Goal: Task Accomplishment & Management: Manage account settings

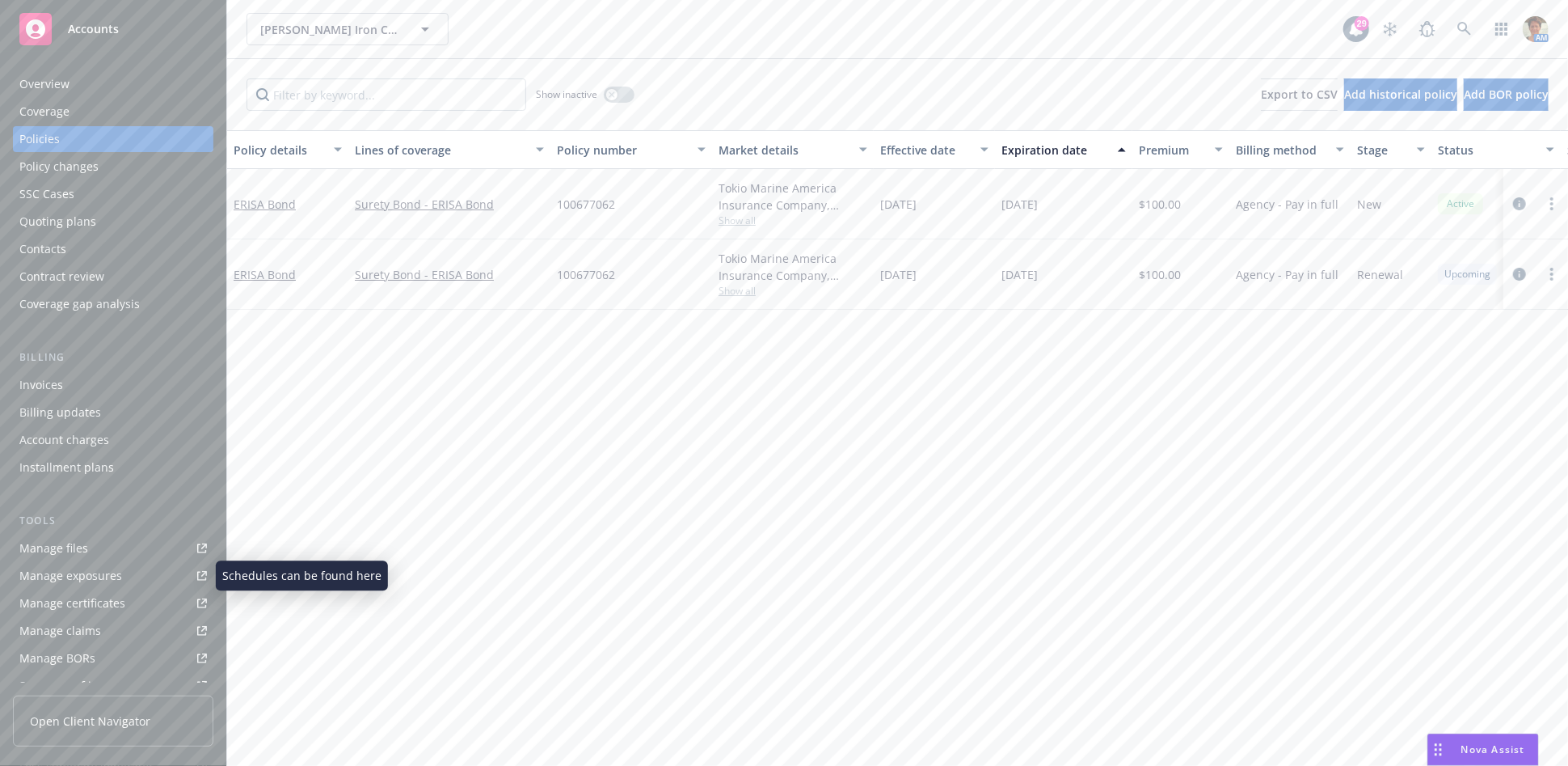
click at [47, 555] on div "Manage files" at bounding box center [54, 548] width 69 height 26
click at [1456, 28] on link at bounding box center [1464, 29] width 32 height 32
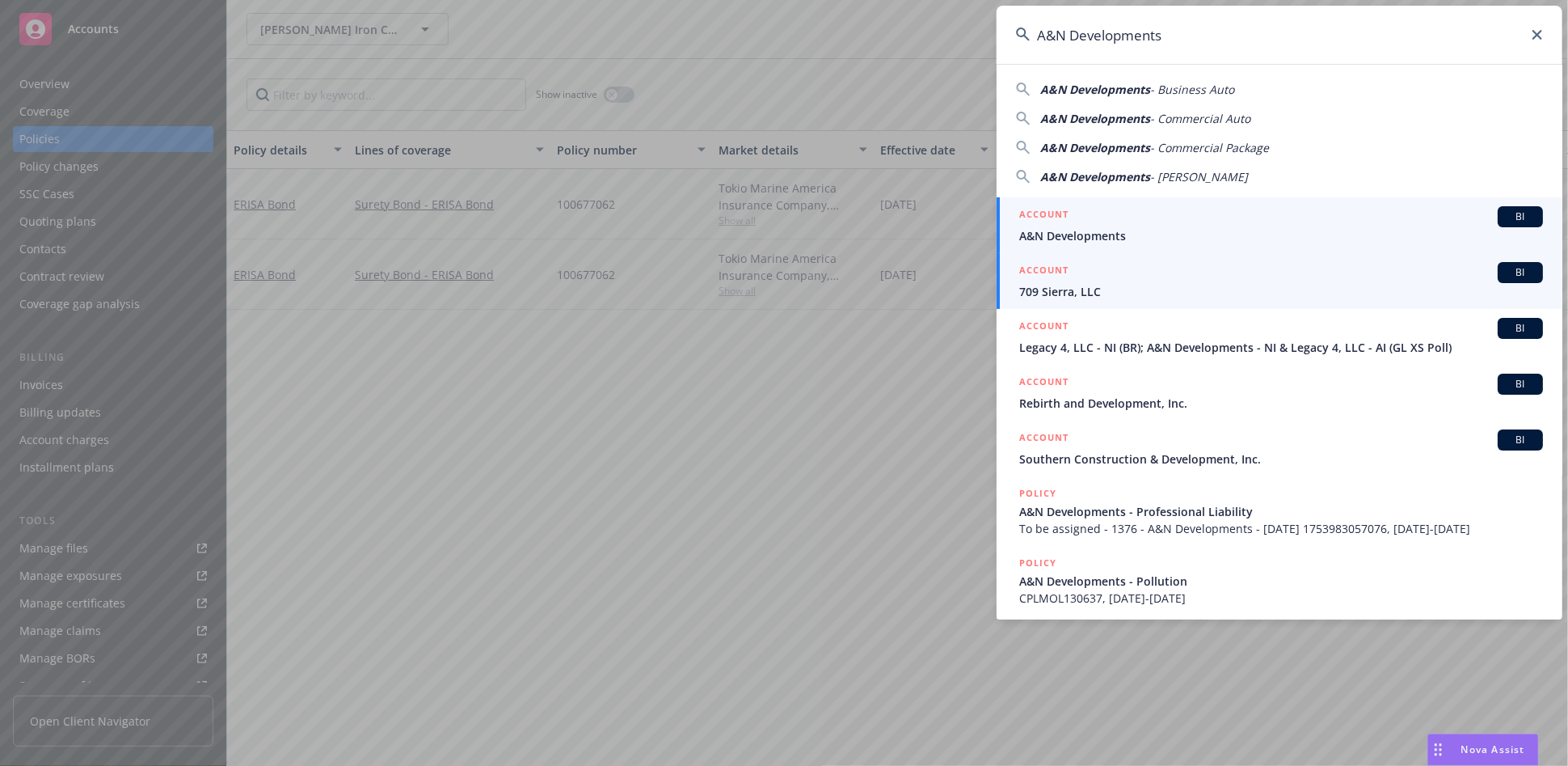
type input "A&N Developments"
click at [1060, 235] on span "A&N Developments" at bounding box center [1281, 235] width 524 height 17
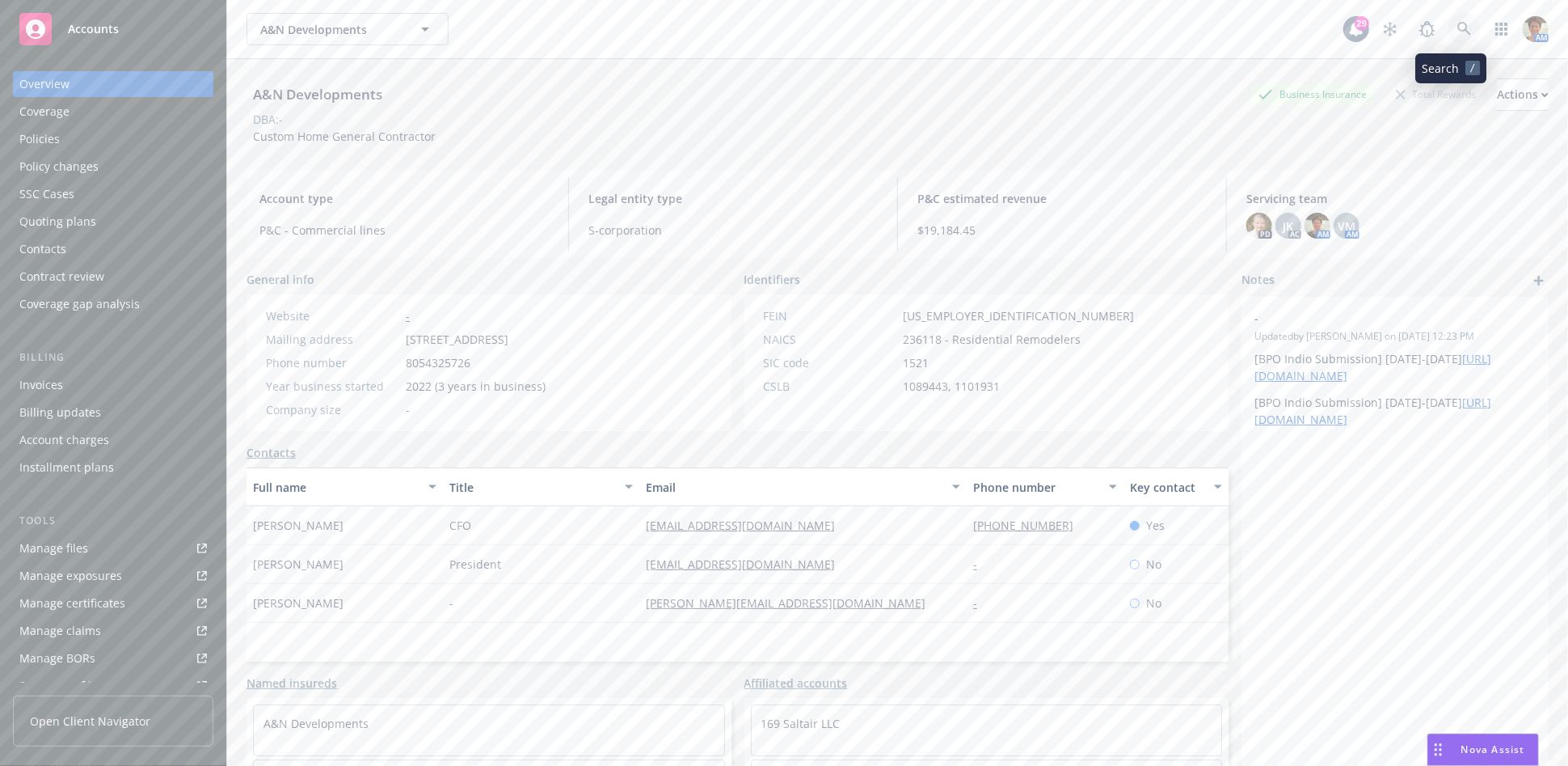
click at [1457, 35] on icon at bounding box center [1464, 28] width 14 height 14
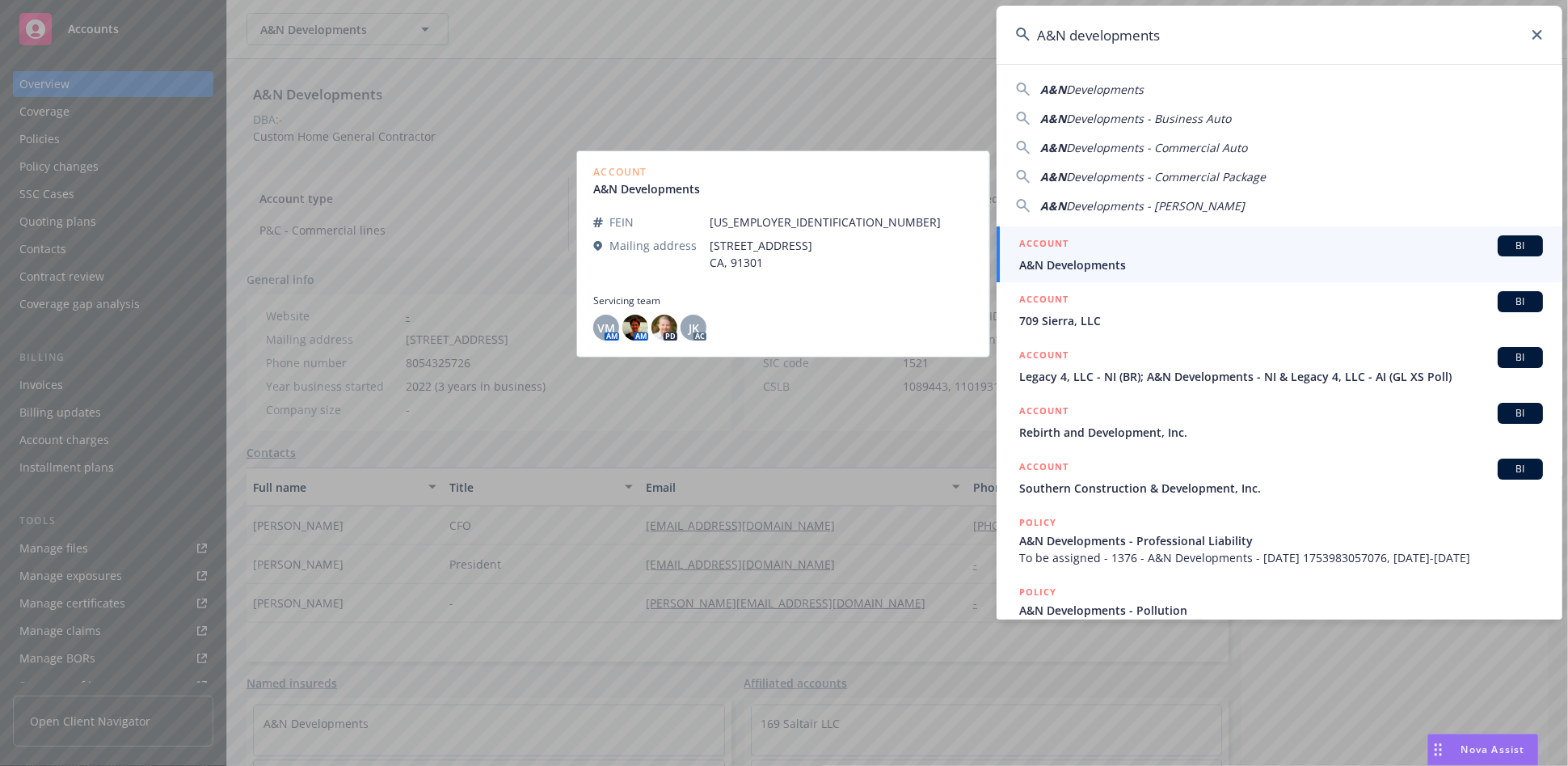
type input "A&N developments"
click at [1151, 246] on div "ACCOUNT BI" at bounding box center [1281, 246] width 524 height 21
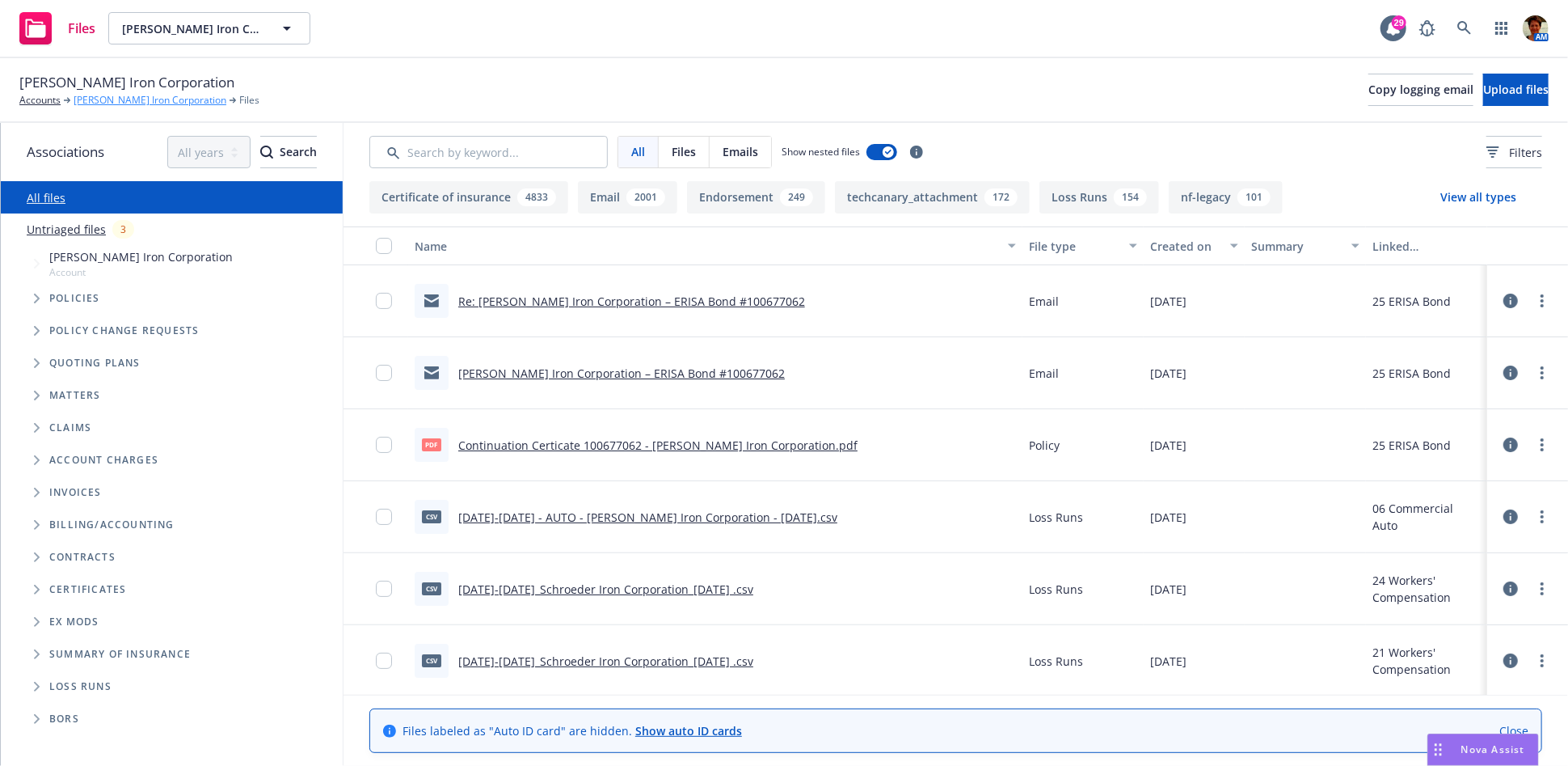
click at [86, 97] on link "Schroeder Iron Corporation" at bounding box center [150, 99] width 153 height 14
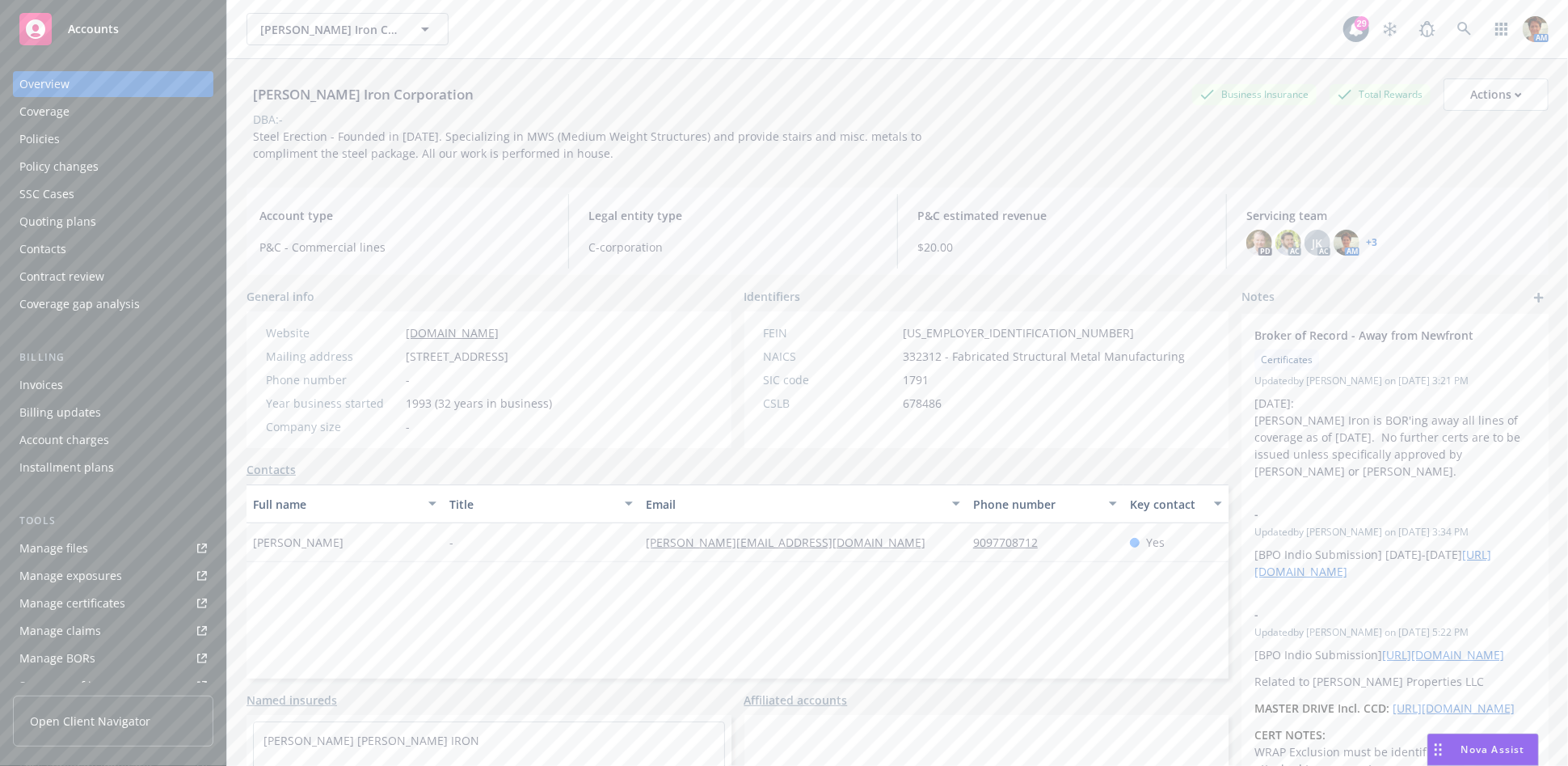
click at [56, 386] on div "Invoices" at bounding box center [42, 384] width 43 height 26
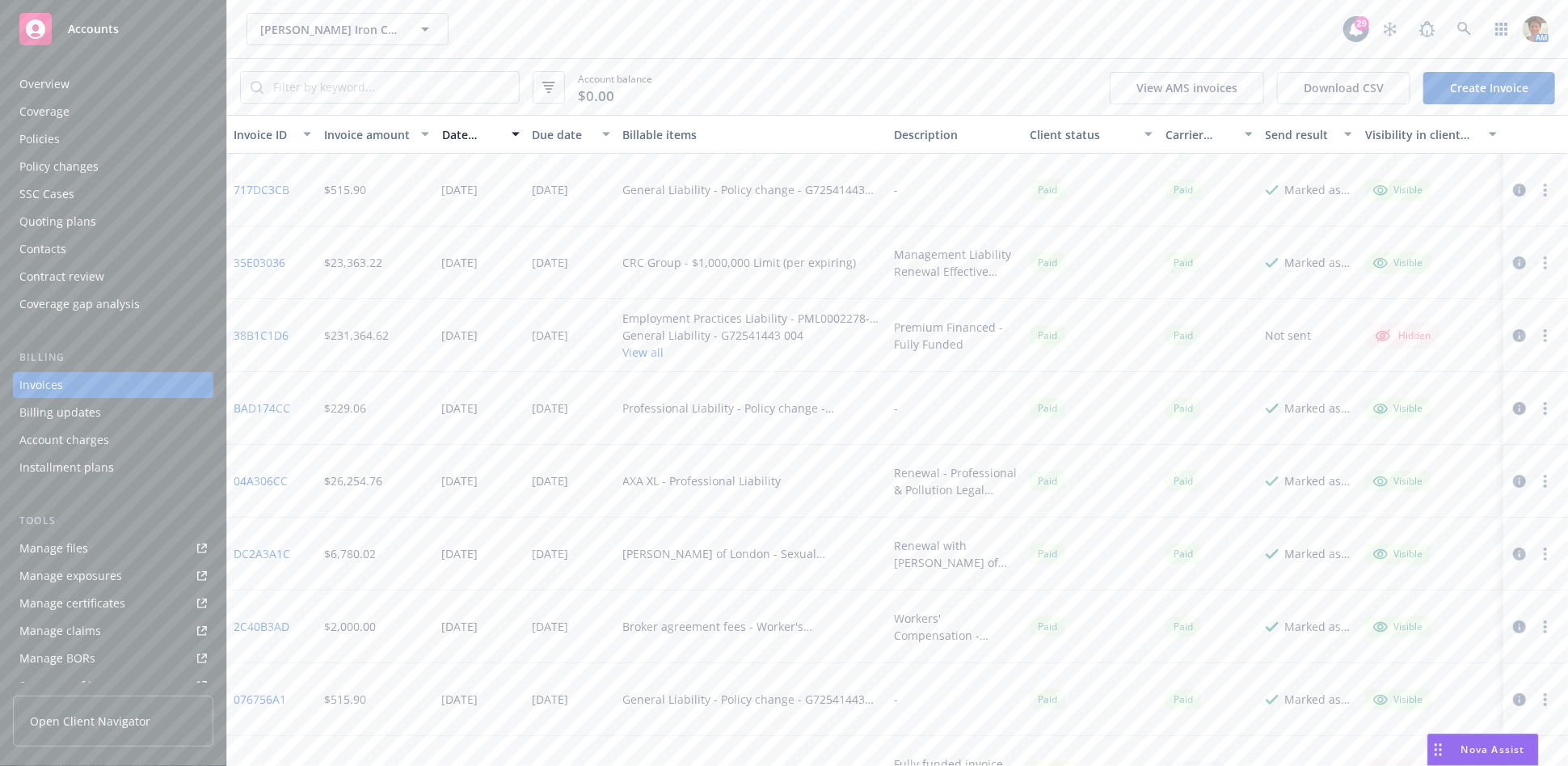
click at [64, 136] on div "Policies" at bounding box center [113, 138] width 187 height 26
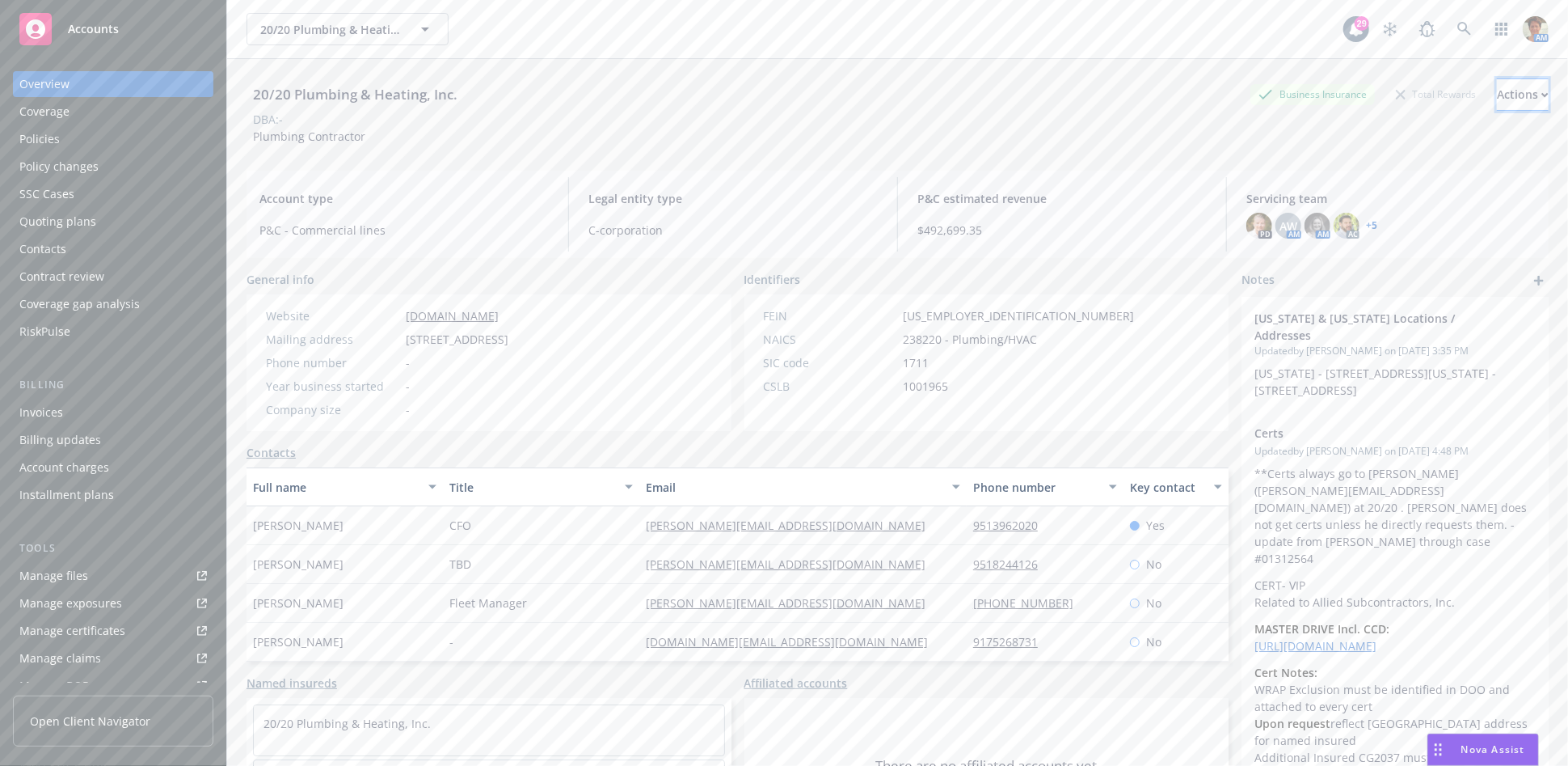
click at [1497, 92] on div "Actions" at bounding box center [1523, 95] width 52 height 30
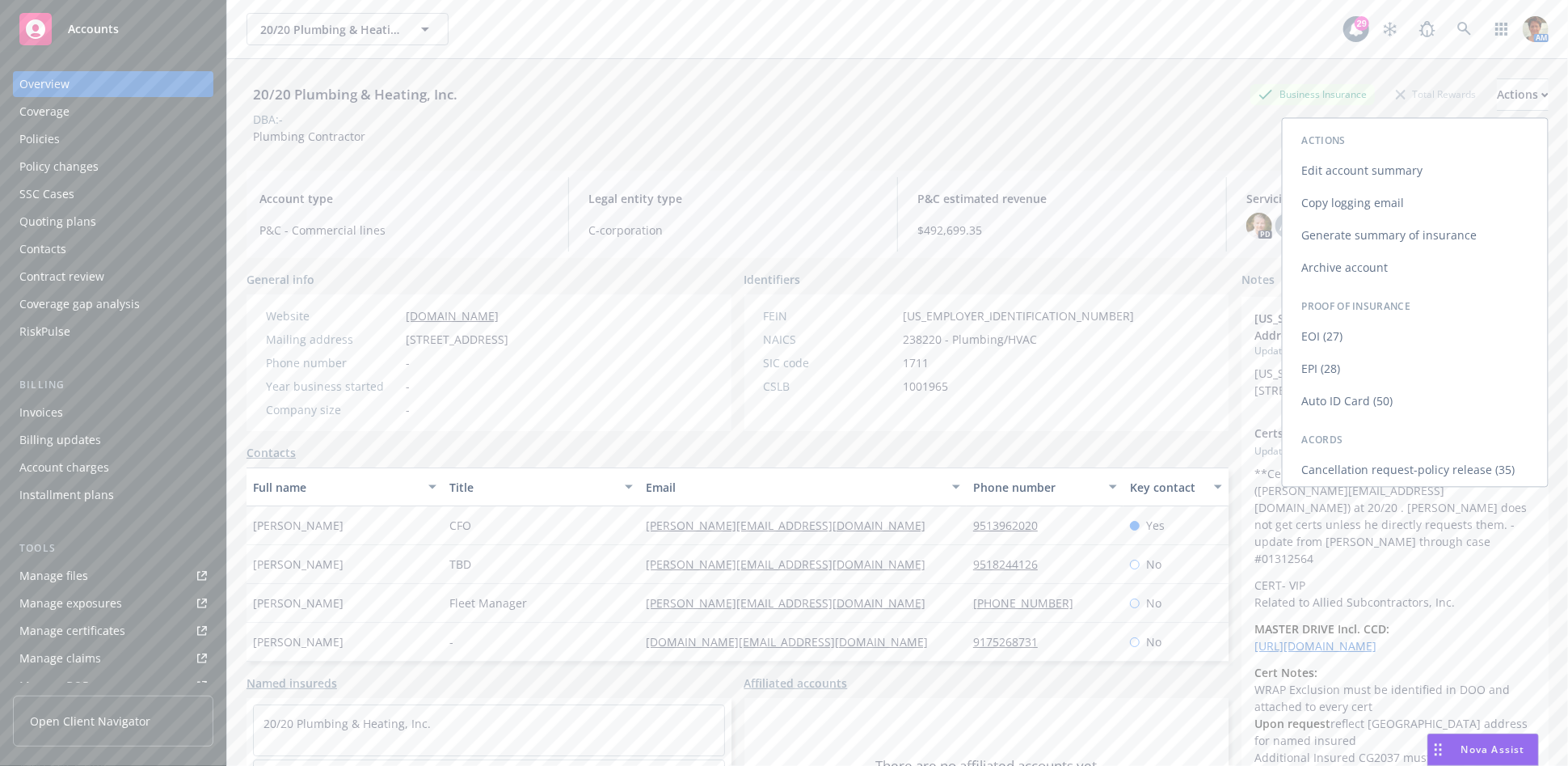
click at [1320, 207] on link "Copy logging email" at bounding box center [1415, 203] width 265 height 32
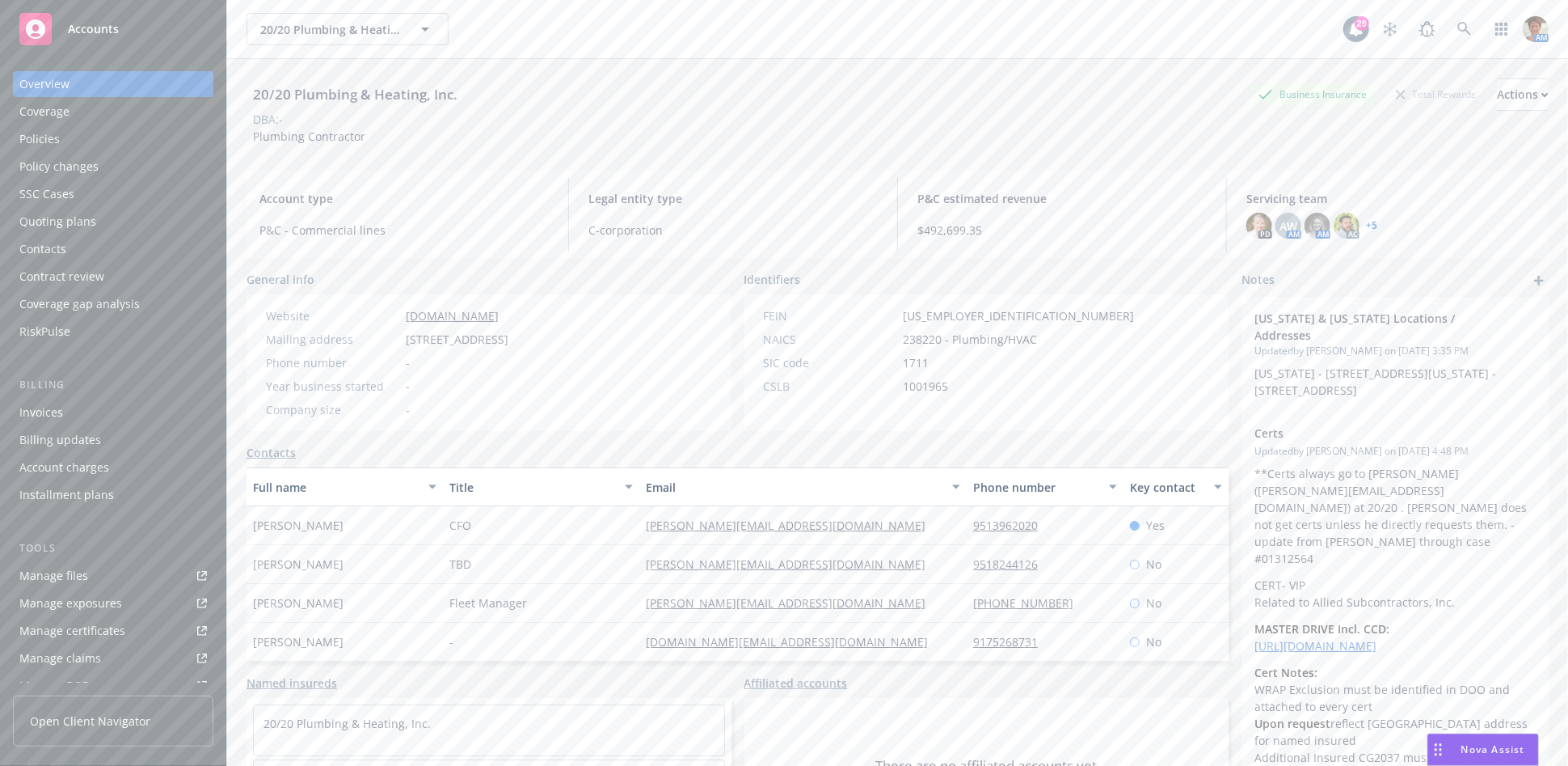
click at [51, 573] on div "Manage files" at bounding box center [54, 575] width 69 height 26
click at [1542, 96] on icon "button" at bounding box center [1544, 94] width 6 height 3
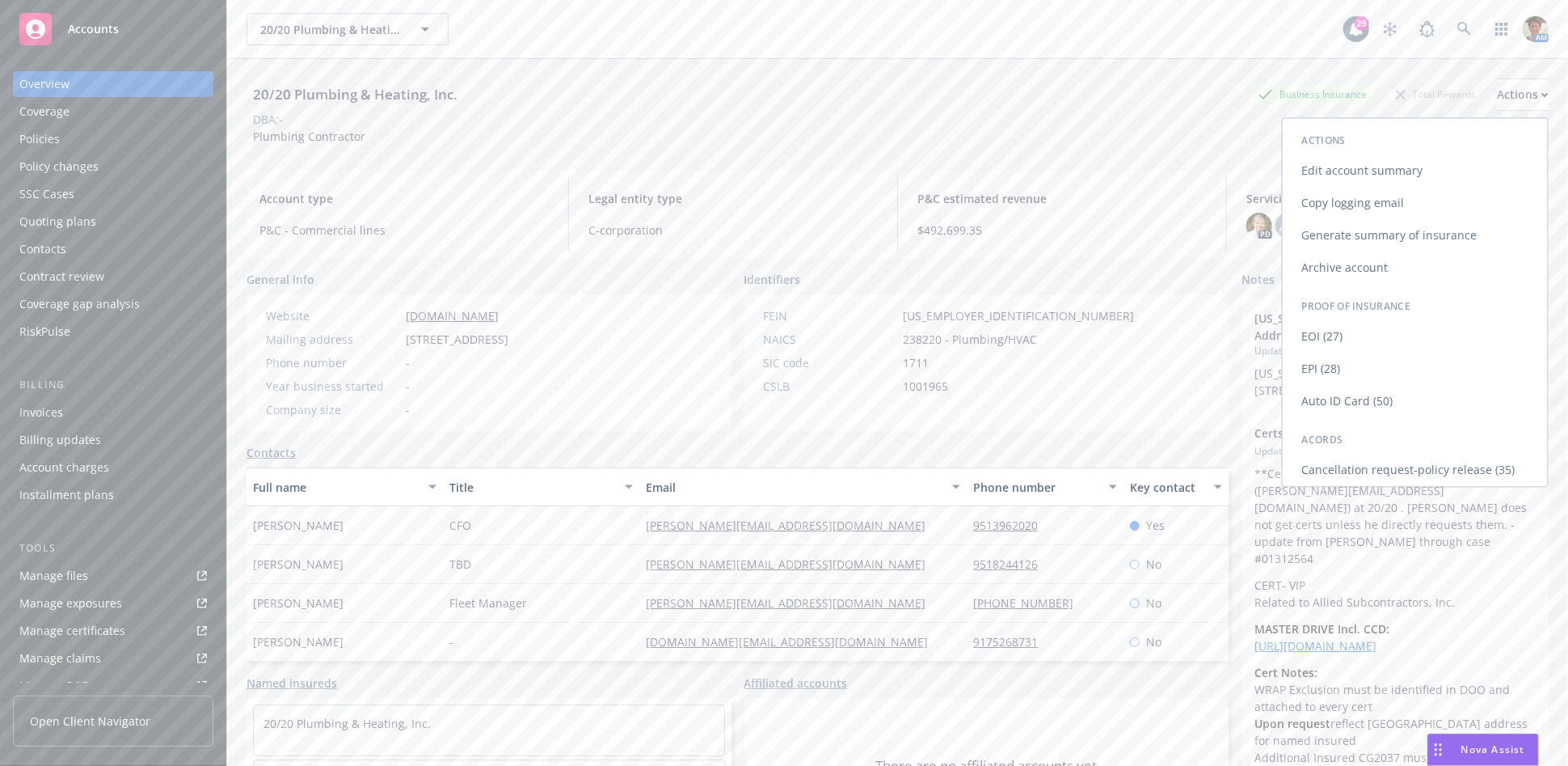
click at [1397, 202] on link "Copy logging email" at bounding box center [1415, 203] width 265 height 32
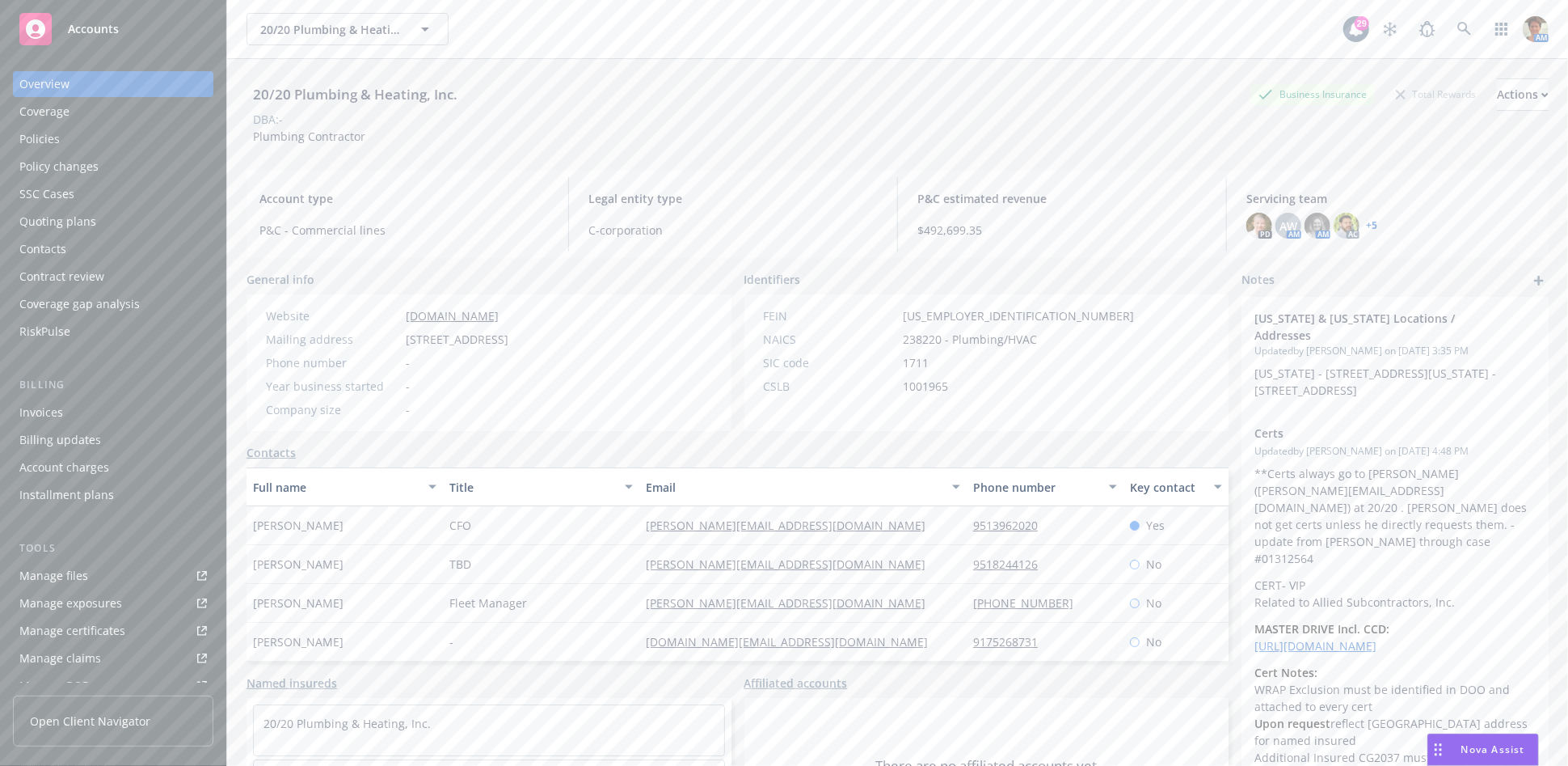
click at [86, 573] on div "Manage files" at bounding box center [54, 575] width 69 height 26
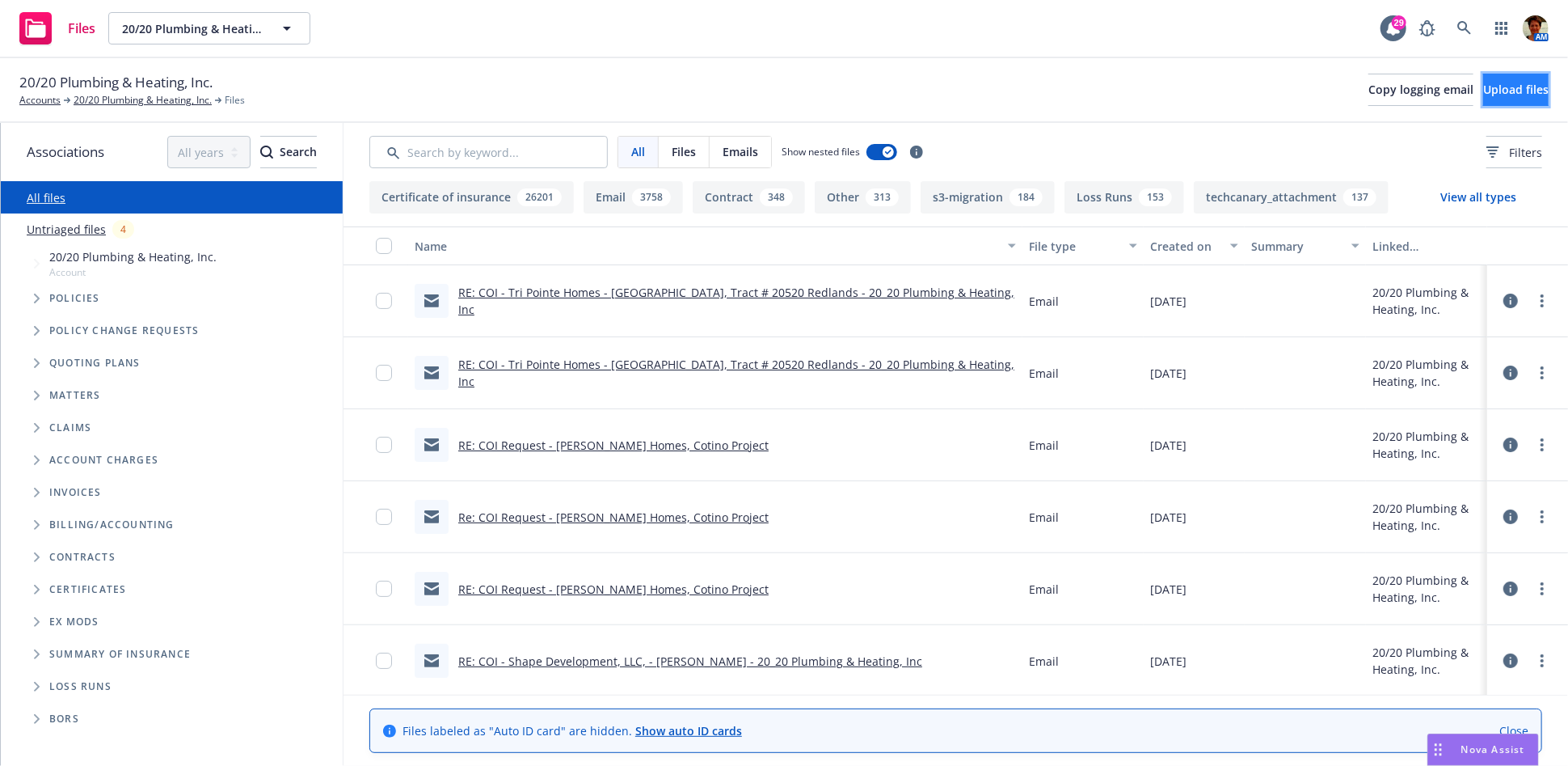
click at [1483, 91] on span "Upload files" at bounding box center [1515, 89] width 65 height 15
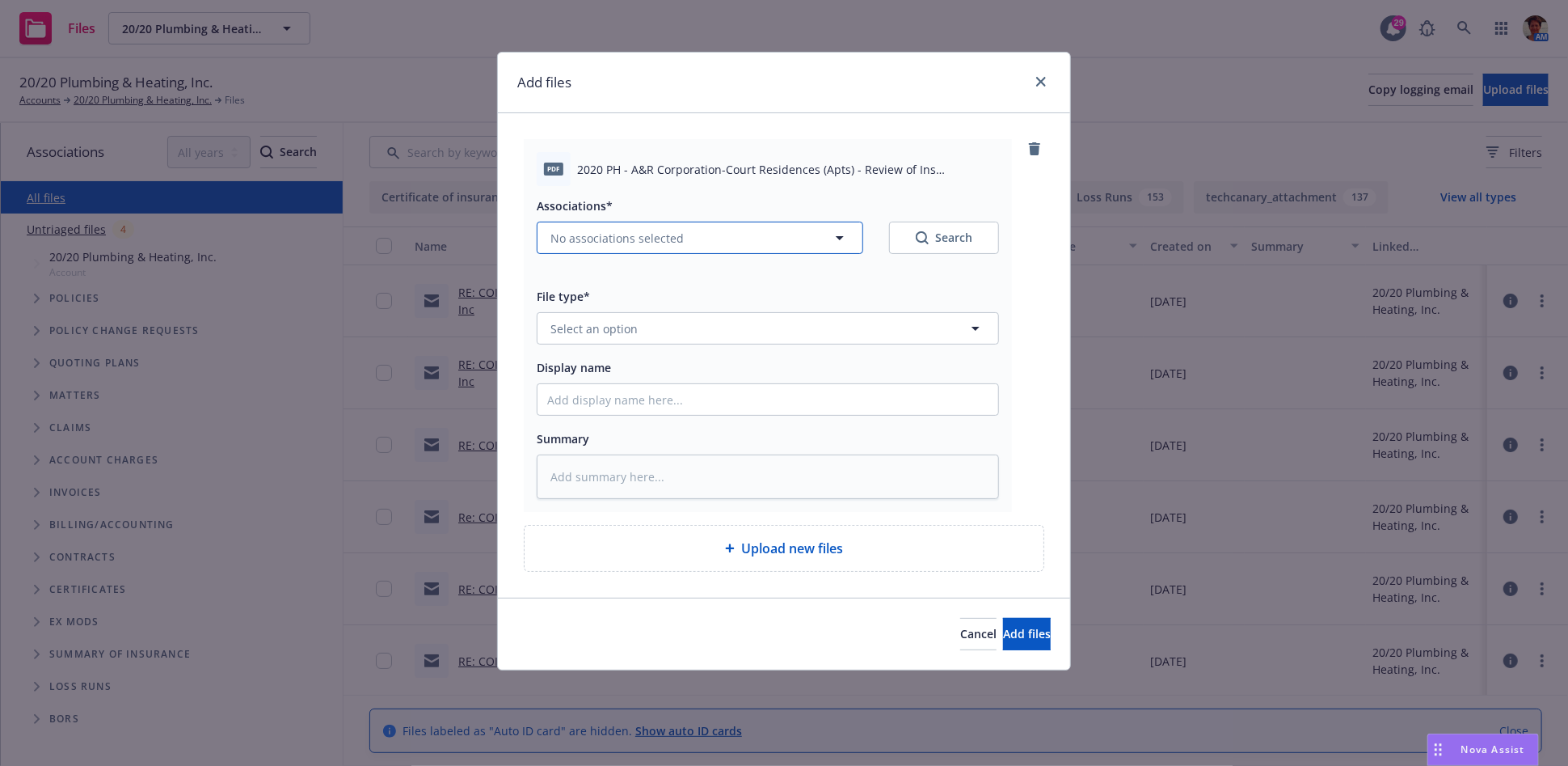
click at [675, 234] on span "No associations selected" at bounding box center [616, 238] width 133 height 17
type textarea "x"
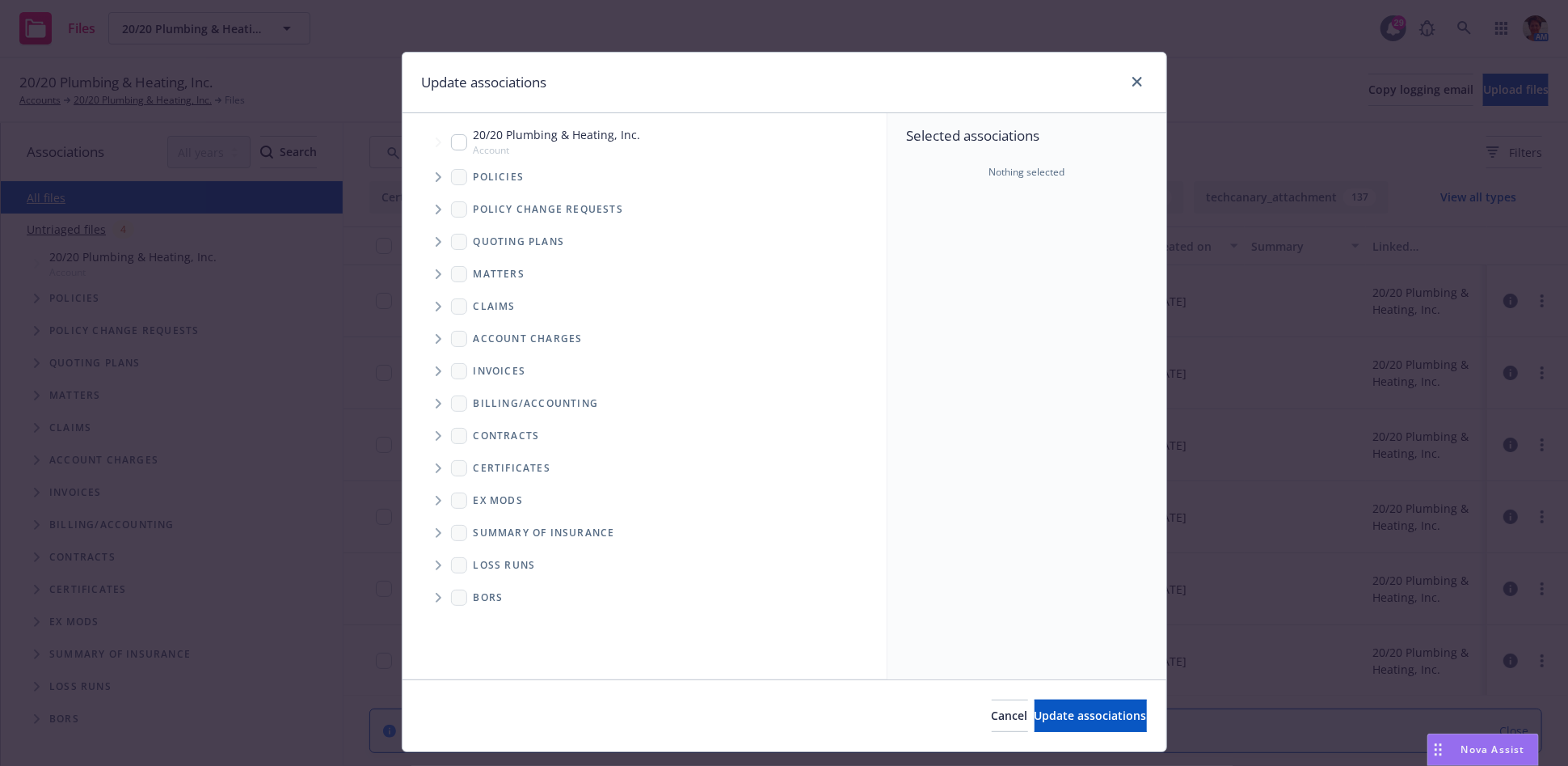
drag, startPoint x: 453, startPoint y: 145, endPoint x: 565, endPoint y: 188, distance: 120.0
click at [455, 148] on input "Tree Example" at bounding box center [458, 142] width 16 height 16
checkbox input "true"
click at [1035, 719] on span "Update associations" at bounding box center [1090, 715] width 112 height 15
type textarea "x"
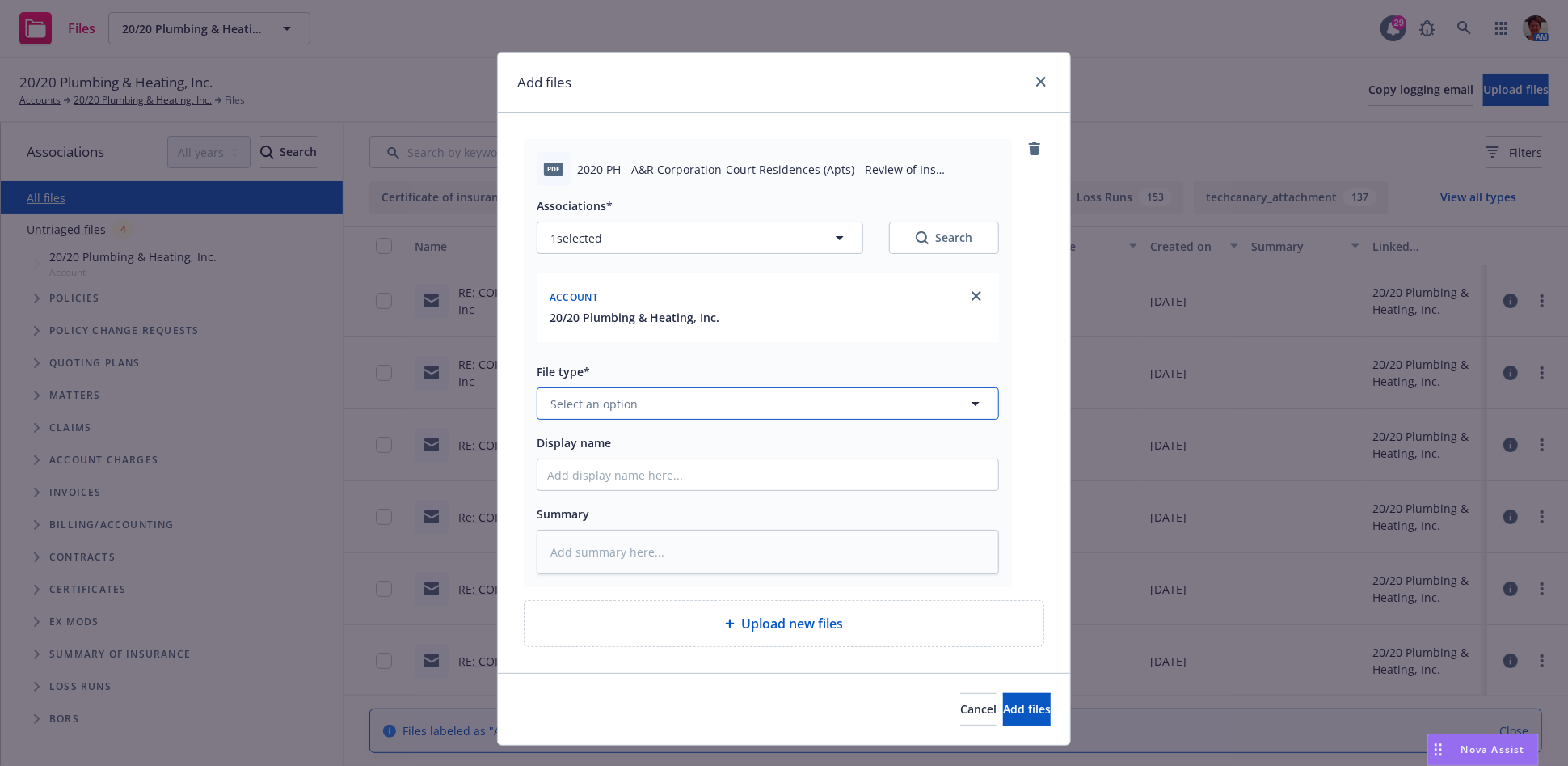
click at [681, 405] on button "Select an option" at bounding box center [767, 404] width 462 height 32
type input "contract"
click at [675, 448] on div "Contract" at bounding box center [767, 449] width 441 height 24
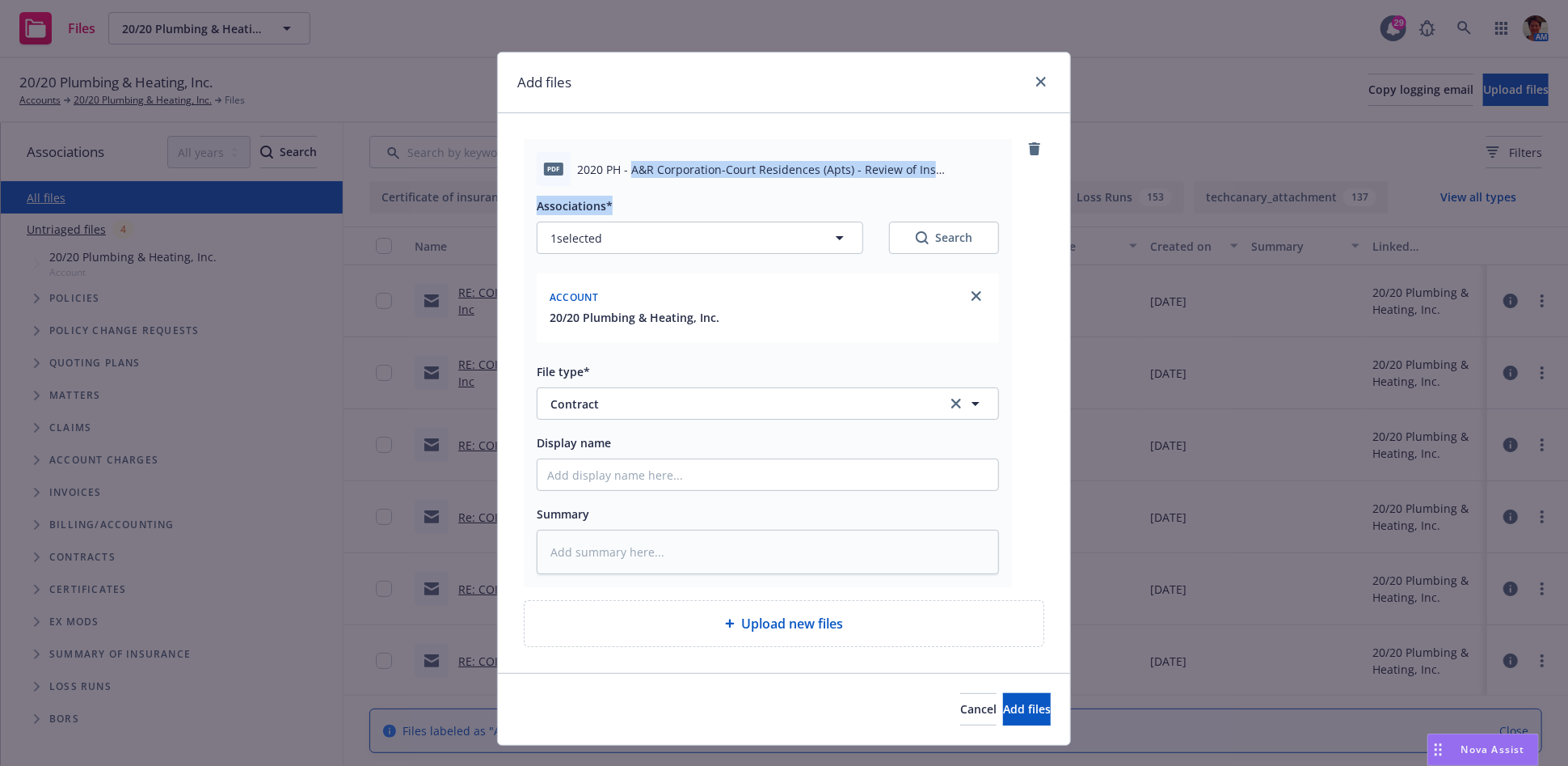
drag, startPoint x: 623, startPoint y: 168, endPoint x: 889, endPoint y: 192, distance: 267.1
click at [889, 192] on div "pdf 2020 PH - A&R Corporation-Court Residences (Apts) - Review of Ins Requireme…" at bounding box center [767, 363] width 488 height 448
copy div "A&R Corporation-Court Residences (Apts) - Review of Ins Requirements 08-13-2025…"
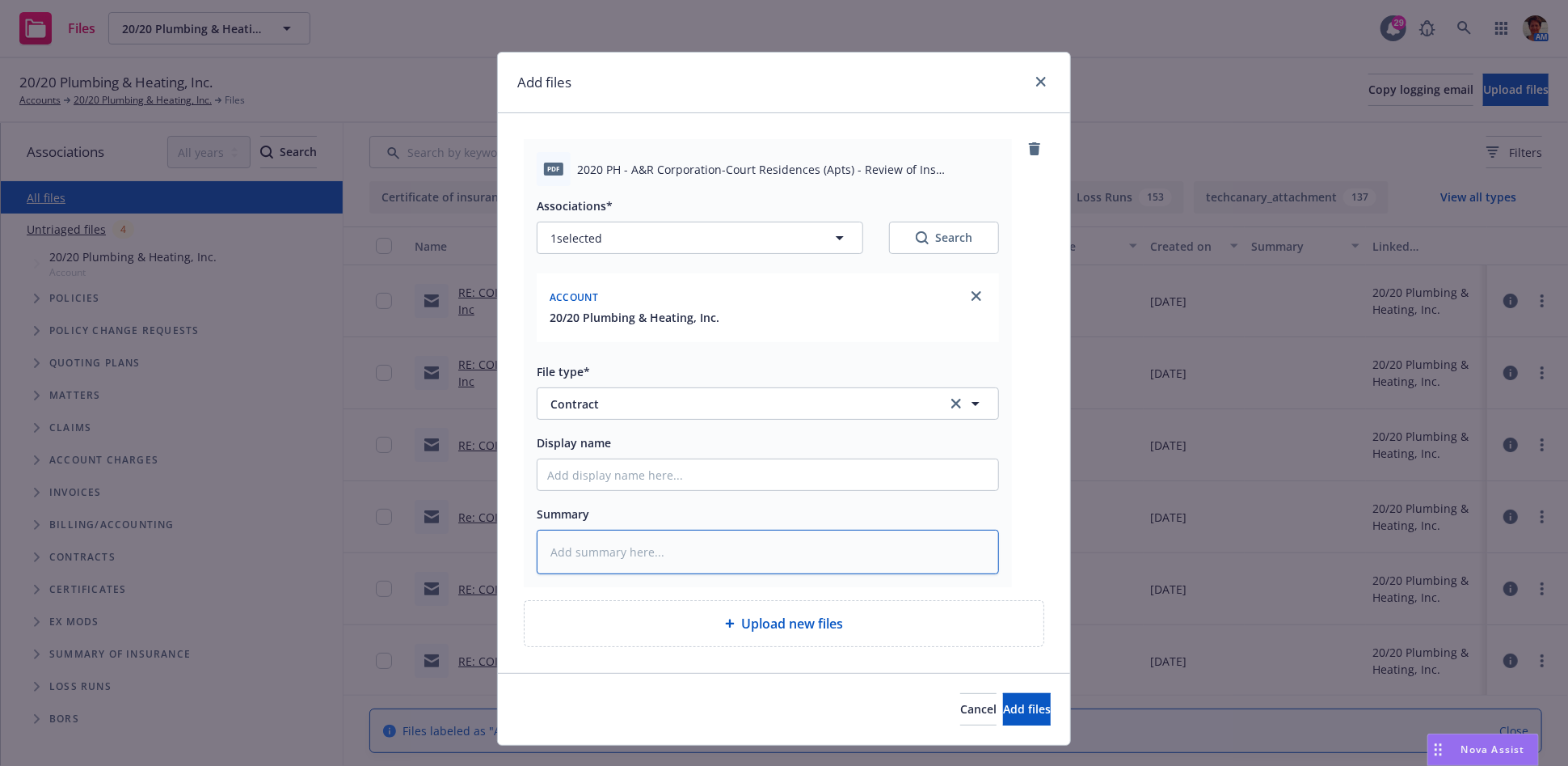
click at [627, 549] on textarea at bounding box center [767, 551] width 462 height 44
paste textarea "A&R Corporation-Court Residences (Apts) - Review of Ins Requirements 08-13-2025…"
type textarea "x"
type textarea "A&R Corporation-Court Residences (Apts) - Review of Ins Requirements 08-13-2025…"
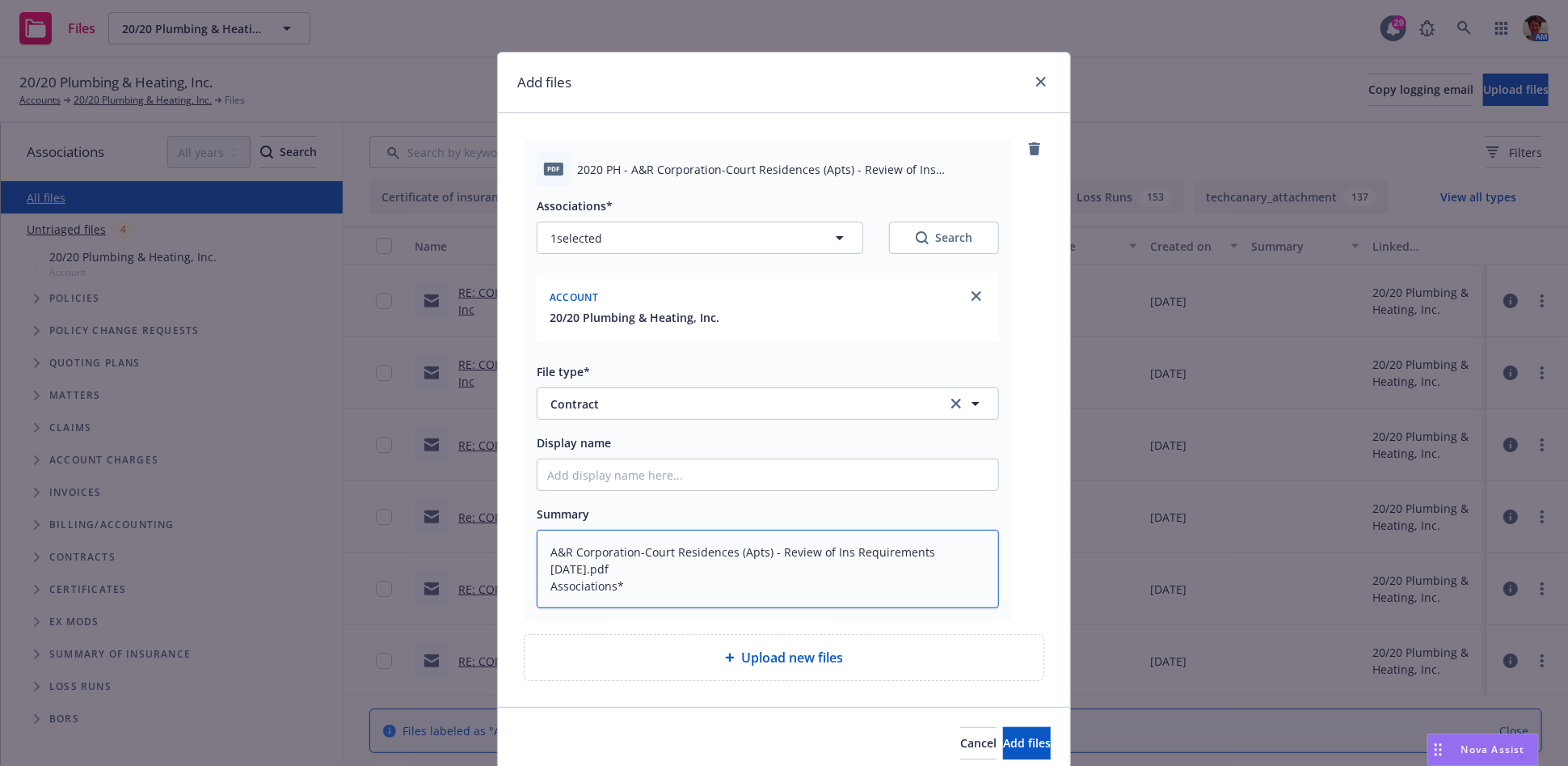
type textarea "x"
type textarea "A&R Corporation-Court Residences (Apts) - Review of Ins Requirements 08-13-2025…"
type textarea "x"
type textarea "A&R Corporation-Court Residences (Apts) - Review of Ins Requirements 08-13-2025…"
type textarea "x"
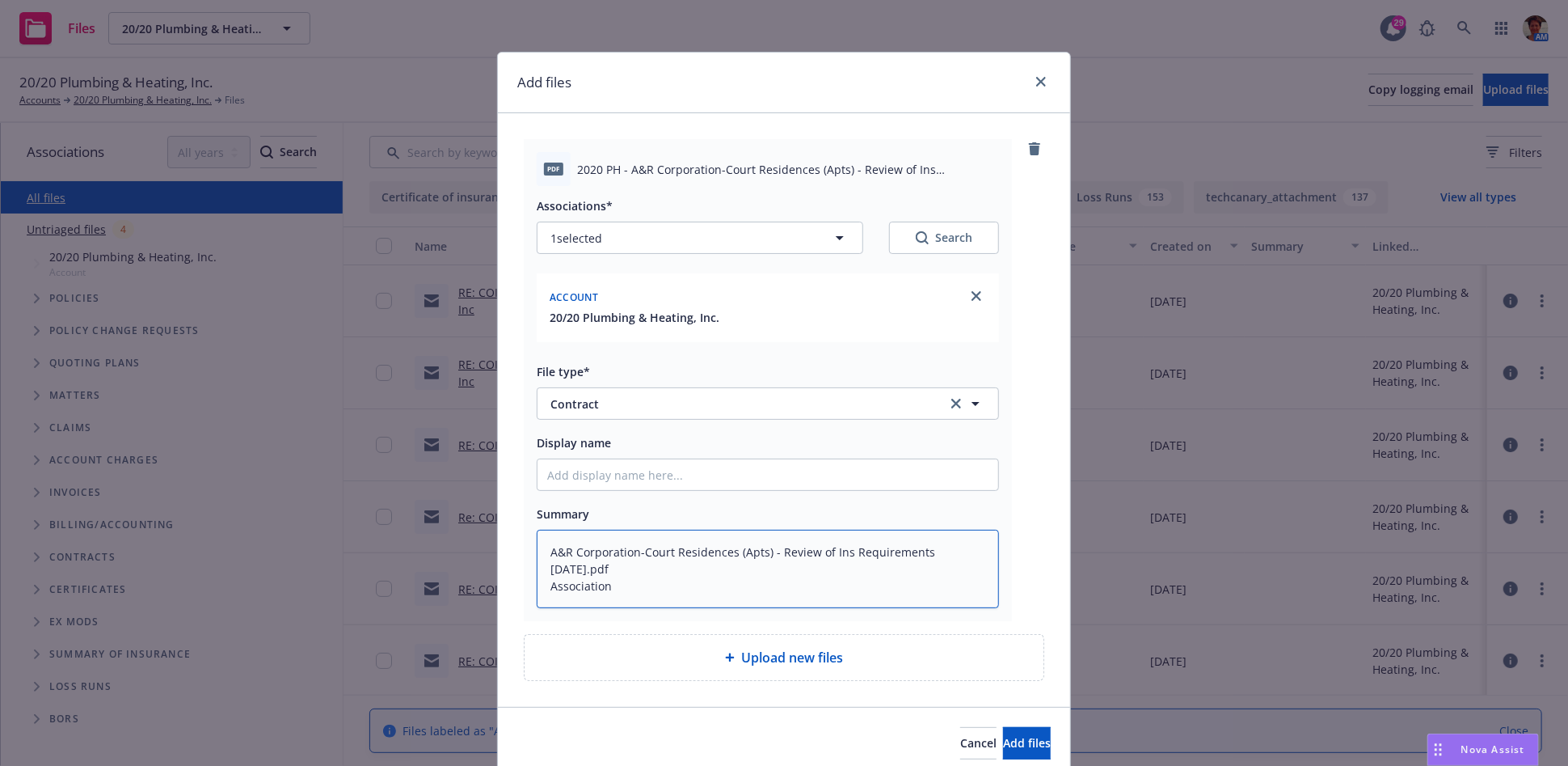
type textarea "A&R Corporation-Court Residences (Apts) - Review of Ins Requirements 08-13-2025…"
type textarea "x"
type textarea "A&R Corporation-Court Residences (Apts) - Review of Ins Requirements 08-13-2025…"
type textarea "x"
type textarea "A&R Corporation-Court Residences (Apts) - Review of Ins Requirements 08-13-2025…"
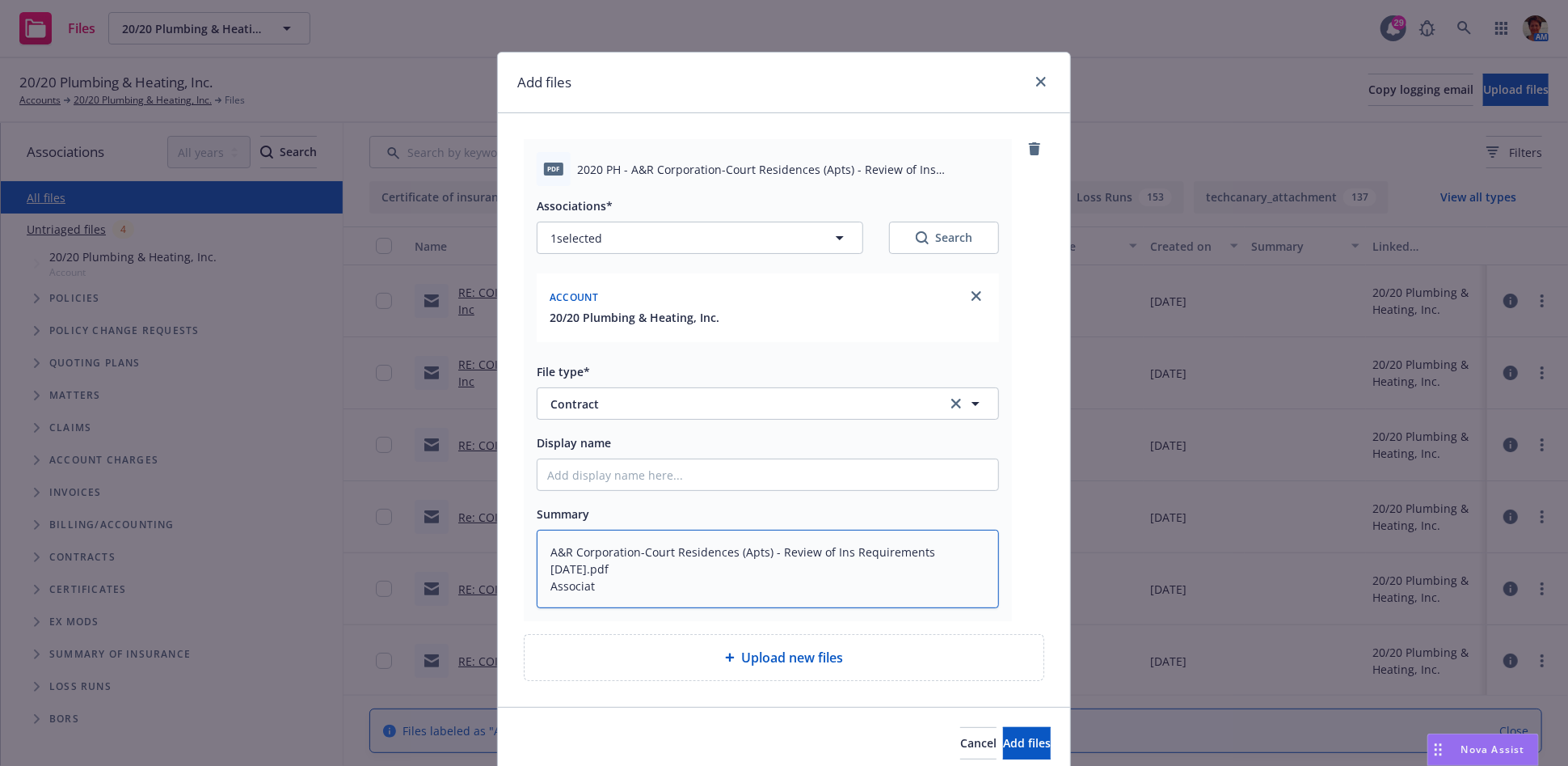
type textarea "x"
type textarea "A&R Corporation-Court Residences (Apts) - Review of Ins Requirements 08-13-2025…"
type textarea "x"
type textarea "A&R Corporation-Court Residences (Apts) - Review of Ins Requirements 08-13-2025…"
type textarea "x"
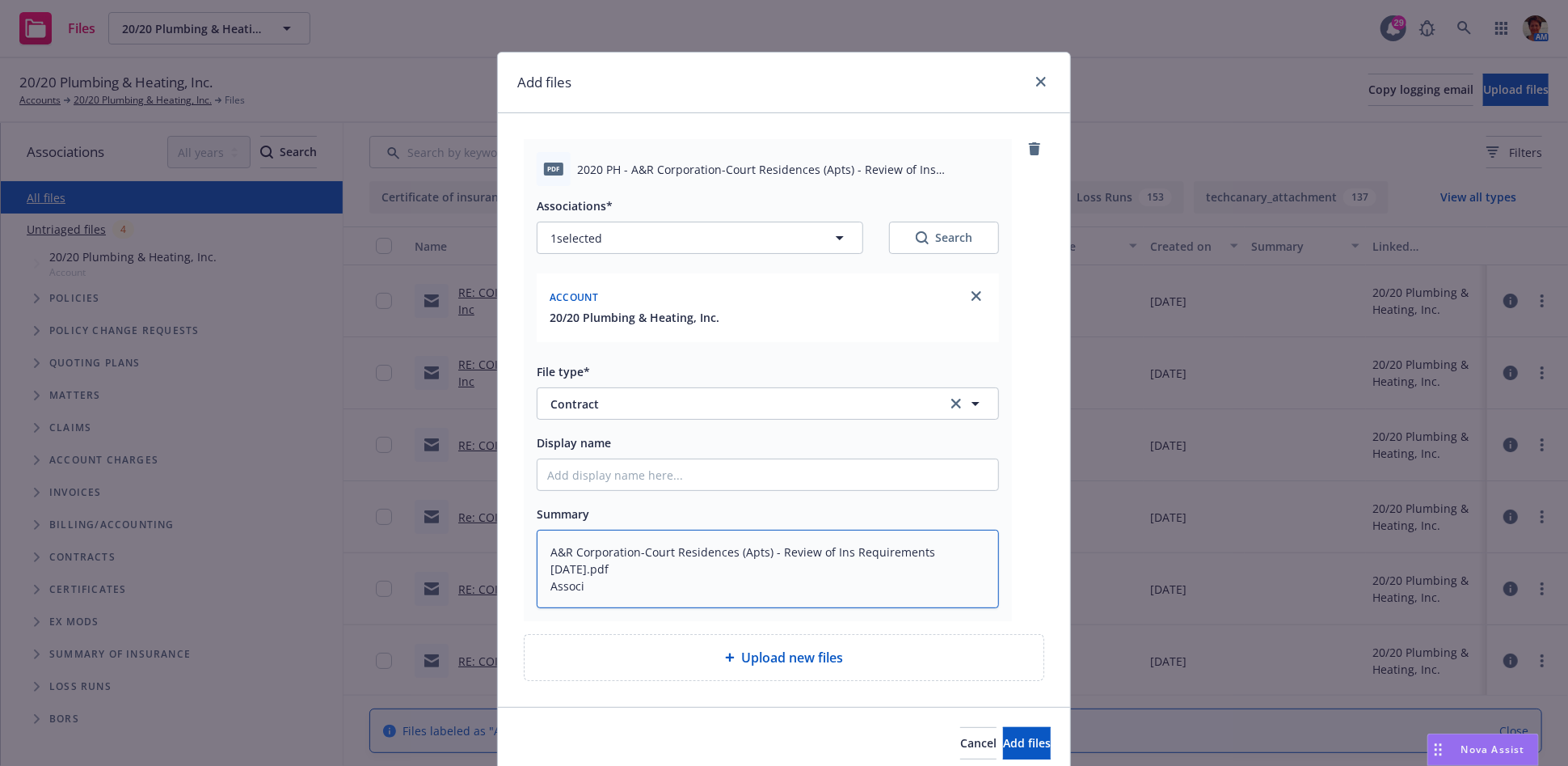
type textarea "A&R Corporation-Court Residences (Apts) - Review of Ins Requirements 08-13-2025…"
type textarea "x"
type textarea "A&R Corporation-Court Residences (Apts) - Review of Ins Requirements 08-13-2025…"
type textarea "x"
type textarea "A&R Corporation-Court Residences (Apts) - Review of Ins Requirements 08-13-2025…"
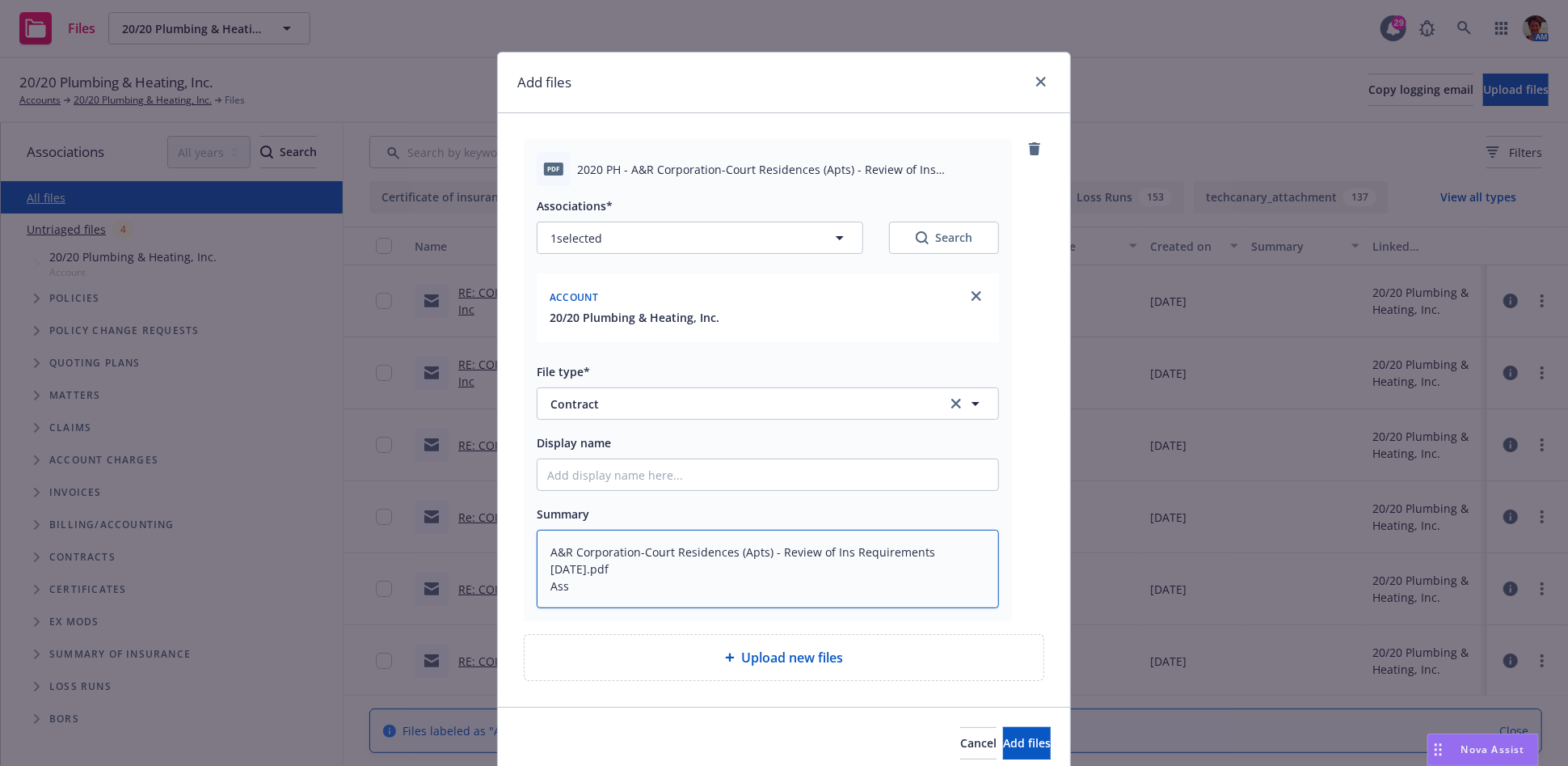
type textarea "x"
type textarea "A&R Corporation-Court Residences (Apts) - Review of Ins Requirements 08-13-2025…"
type textarea "x"
type textarea "A&R Corporation-Court Residences (Apts) - Review of Ins Requirements [DATE].pdf"
type textarea "x"
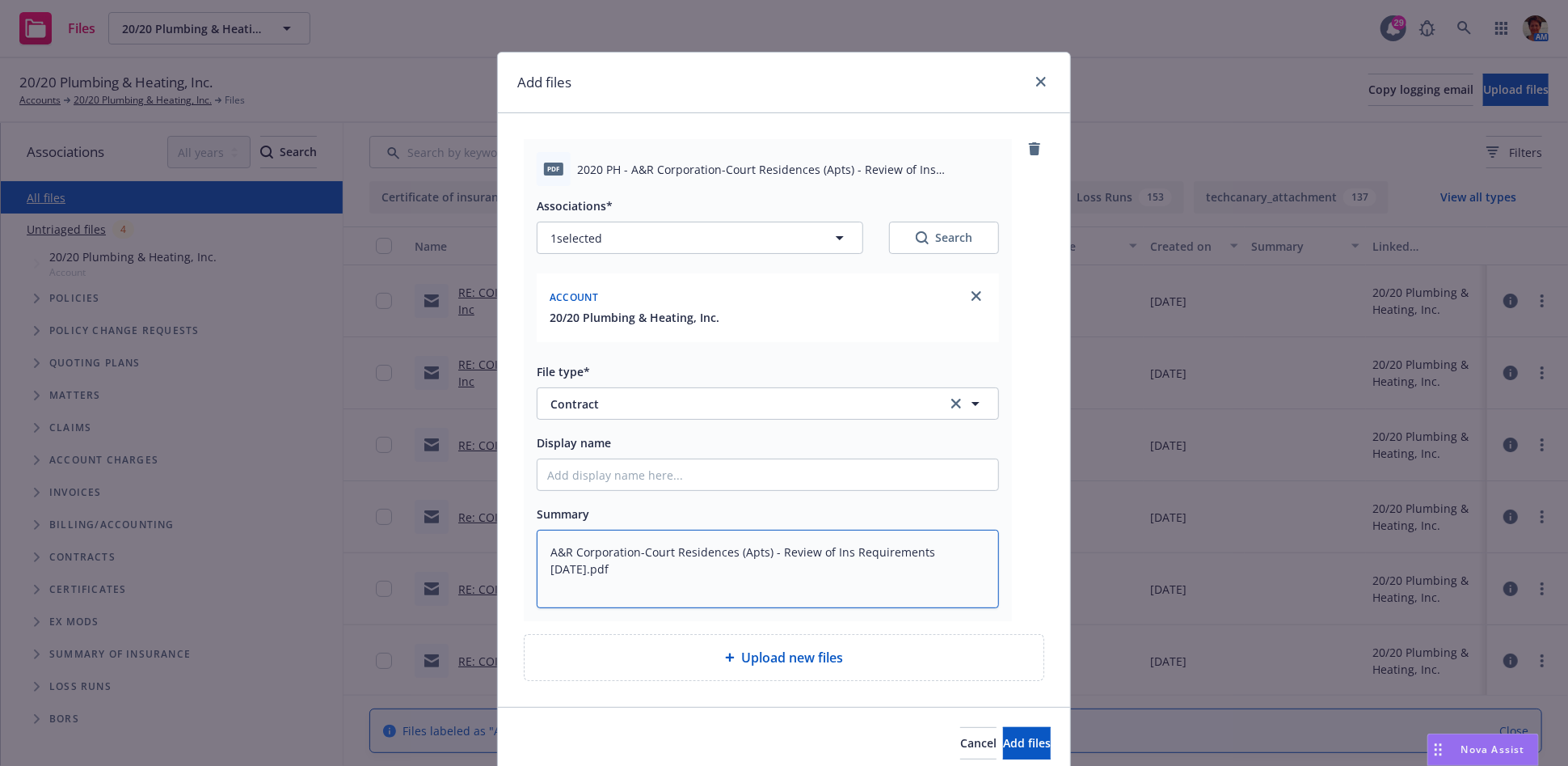
type textarea "A&R Corporation-Court Residences (Apts) - Review of Ins Requirements [DATE].pdf"
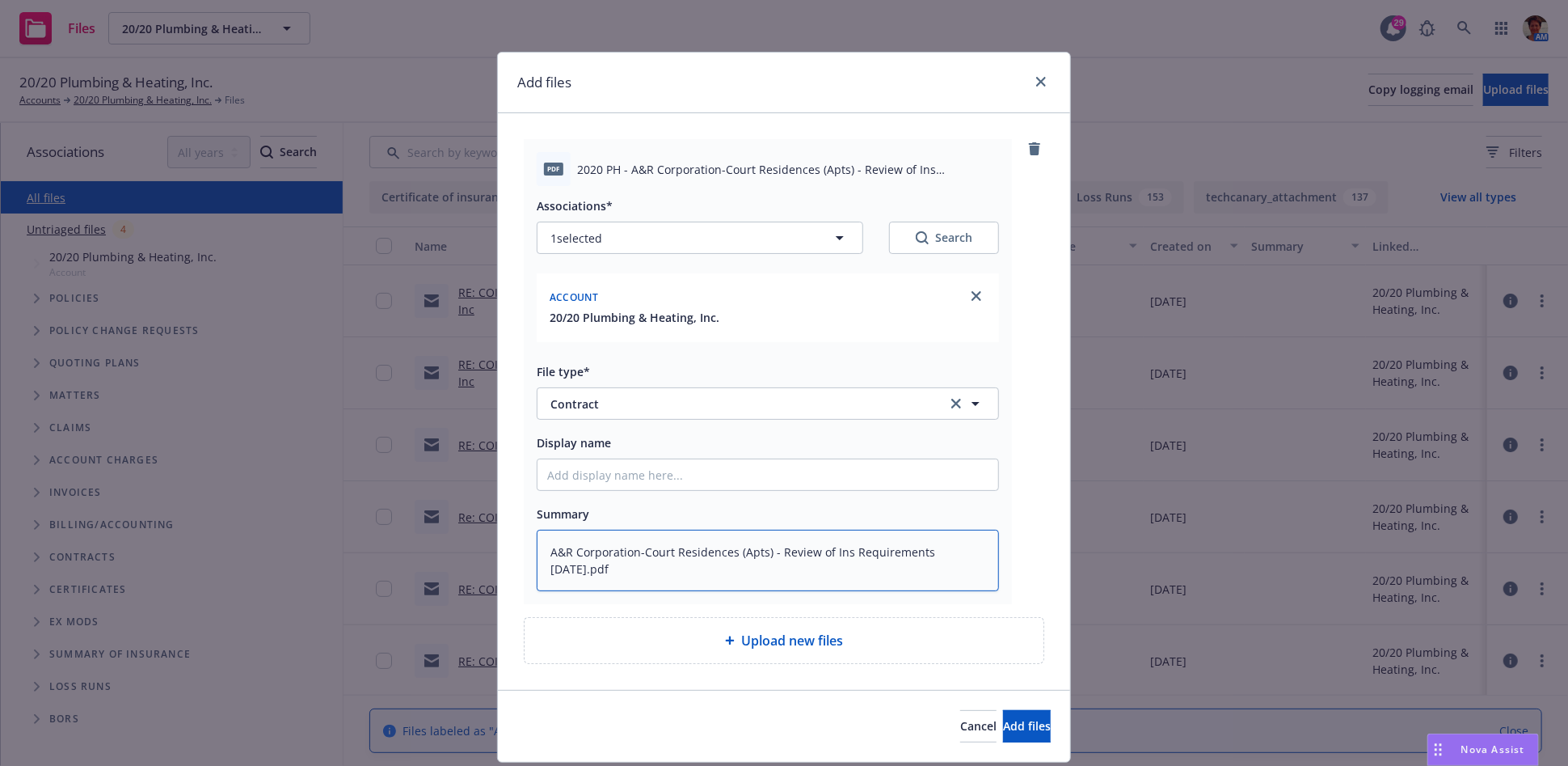
type textarea "x"
type textarea "A&R Corporation-Court Residences (Apts) - Review of Ins Requirements 08-13-2025…"
type textarea "x"
type textarea "A&R Corporation-Court Residences (Apts) - Review of Ins Requirements 08-13-2025…"
type textarea "x"
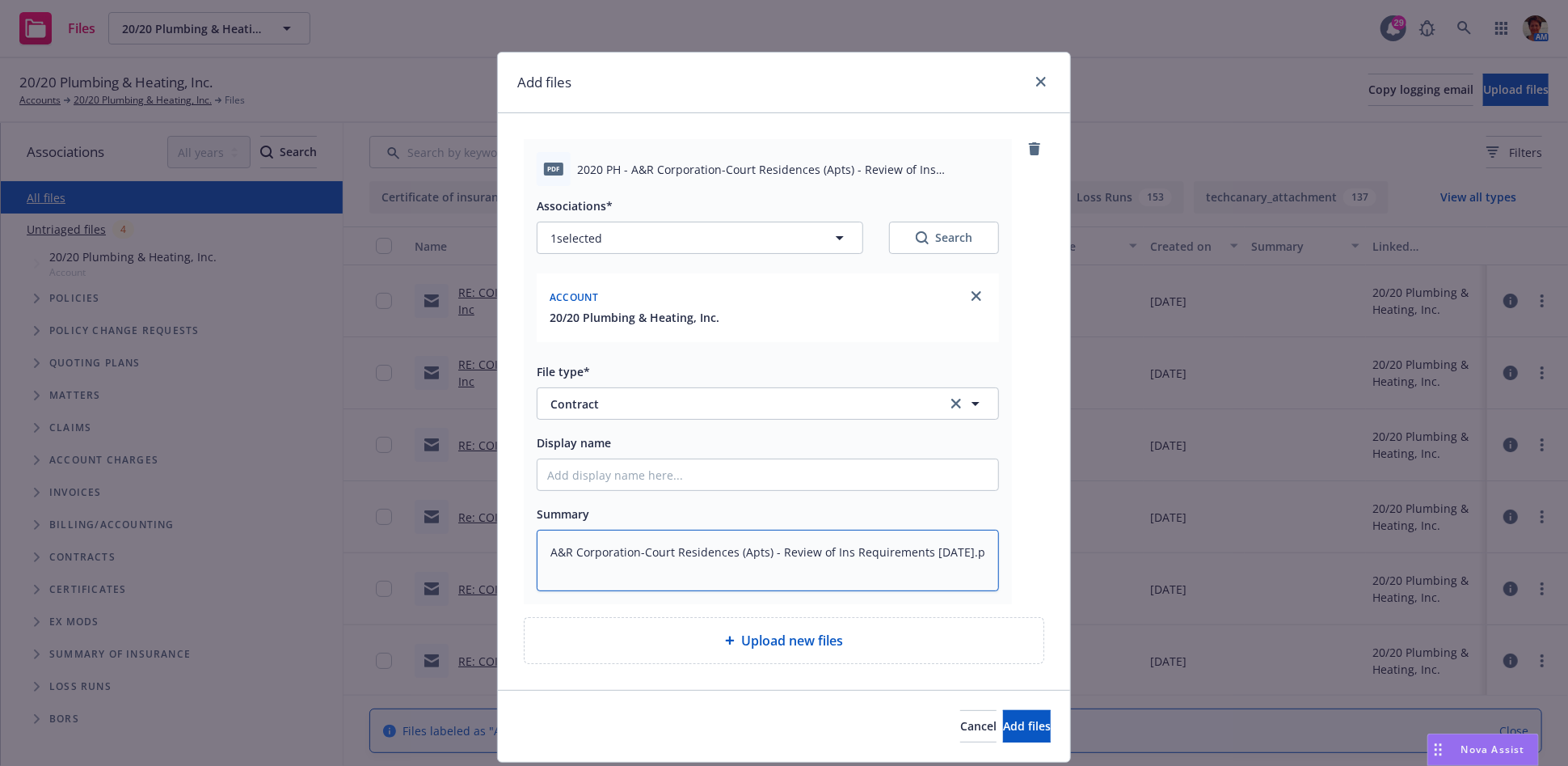
type textarea "A&R Corporation-Court Residences (Apts) - Review of Ins Requirements 08-13-2025."
type textarea "x"
type textarea "A&R Corporation-Court Residences (Apts) - Review of Ins Requirements [DATE]"
click at [682, 471] on input "Display name" at bounding box center [767, 475] width 460 height 30
paste input "A&R Corporation-Court Residences (Apts) - Review of Ins Requirements 08-13-2025…"
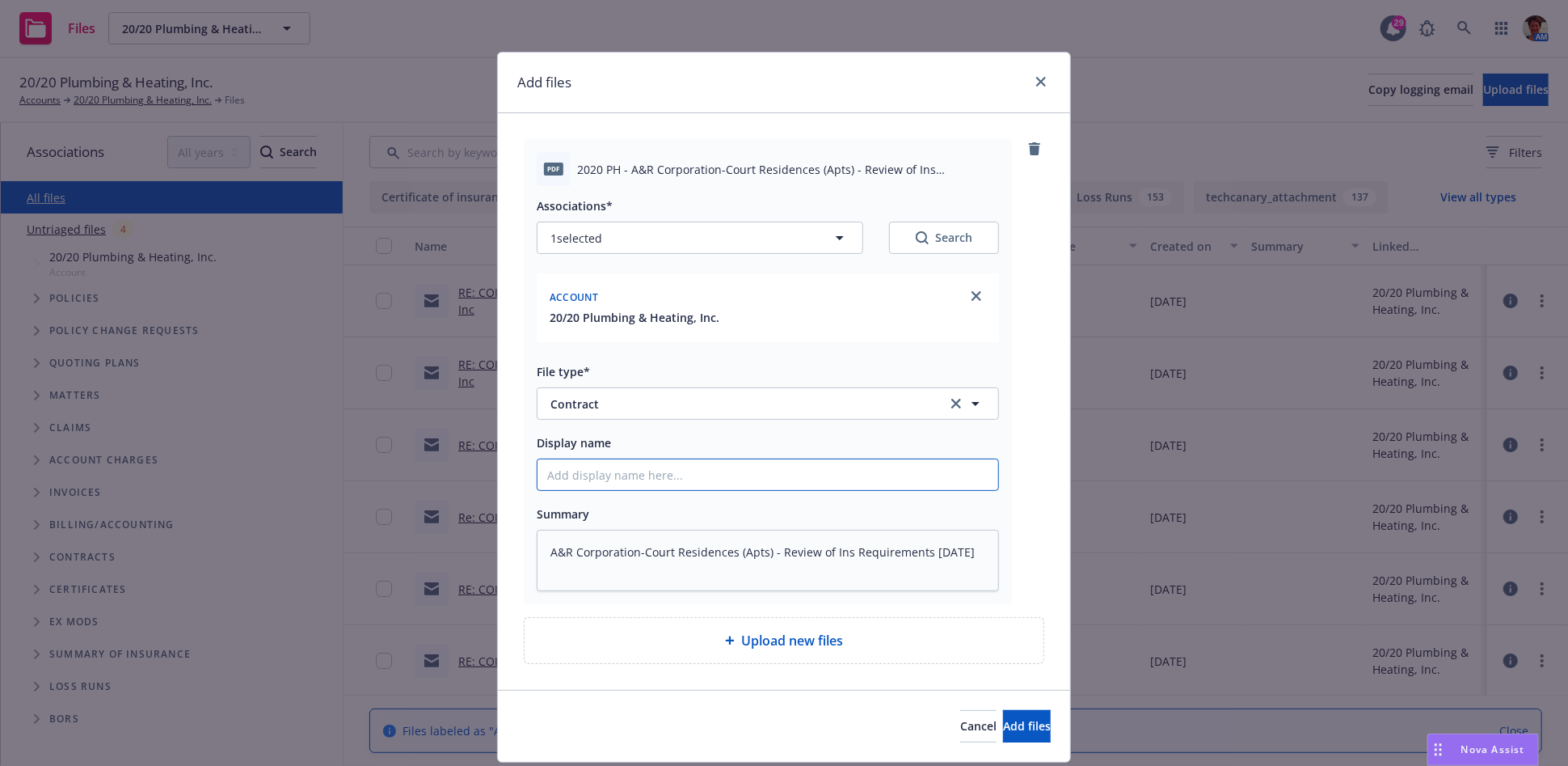
type textarea "x"
type input "A&R Corporation-Court Residences (Apts) - Review of Ins Requirements 08-13-2025…"
type textarea "x"
type input "A&R Corporation-Court Residences (Apts) - Review of Ins Requirements 08-13-2025…"
type textarea "x"
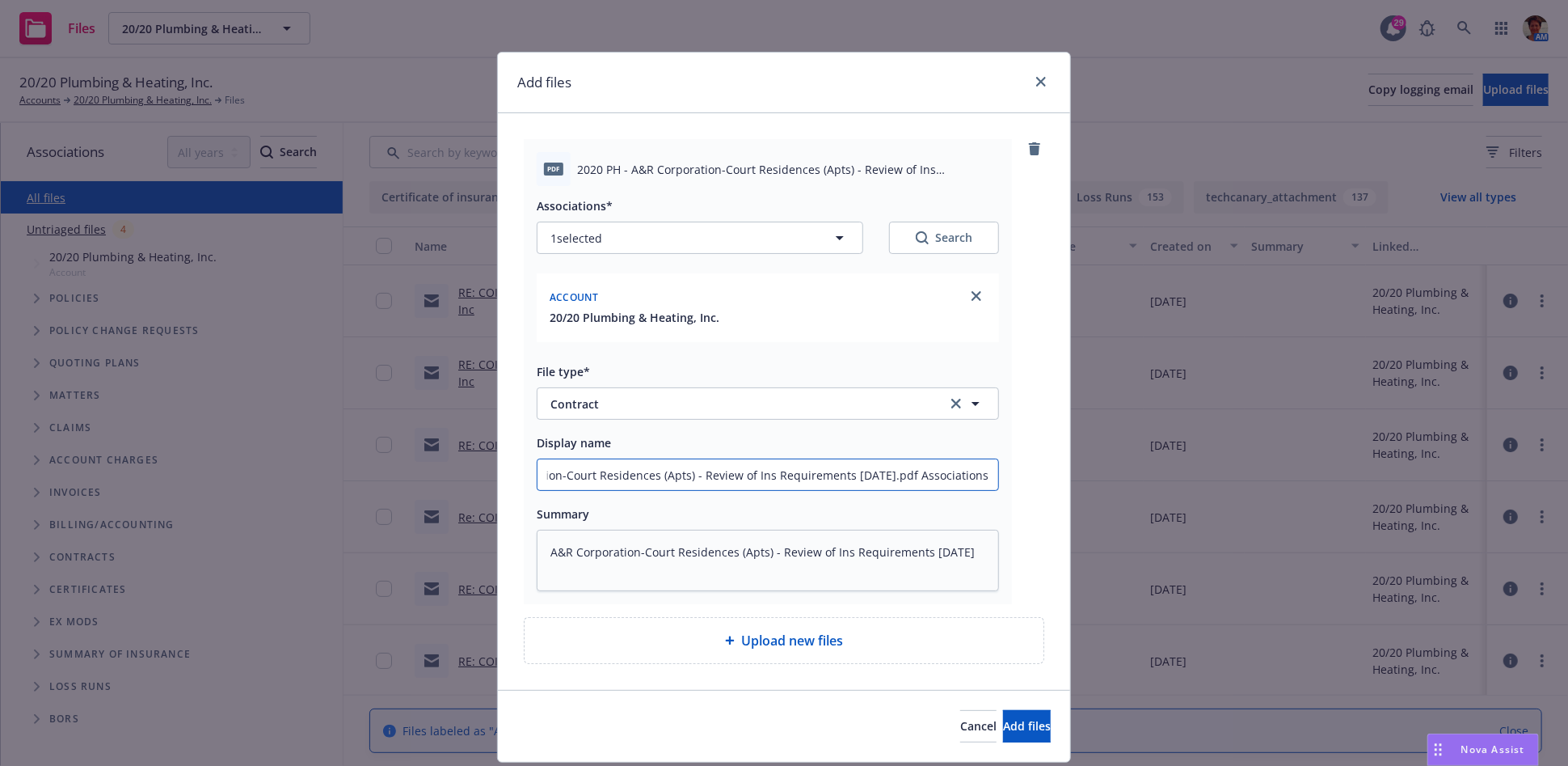
type input "A&R Corporation-Court Residences (Apts) - Review of Ins Requirements 08-13-2025…"
type textarea "x"
type input "A&R Corporation-Court Residences (Apts) - Review of Ins Requirements 08-13-2025…"
type textarea "x"
type input "A&R Corporation-Court Residences (Apts) - Review of Ins Requirements 08-13-2025…"
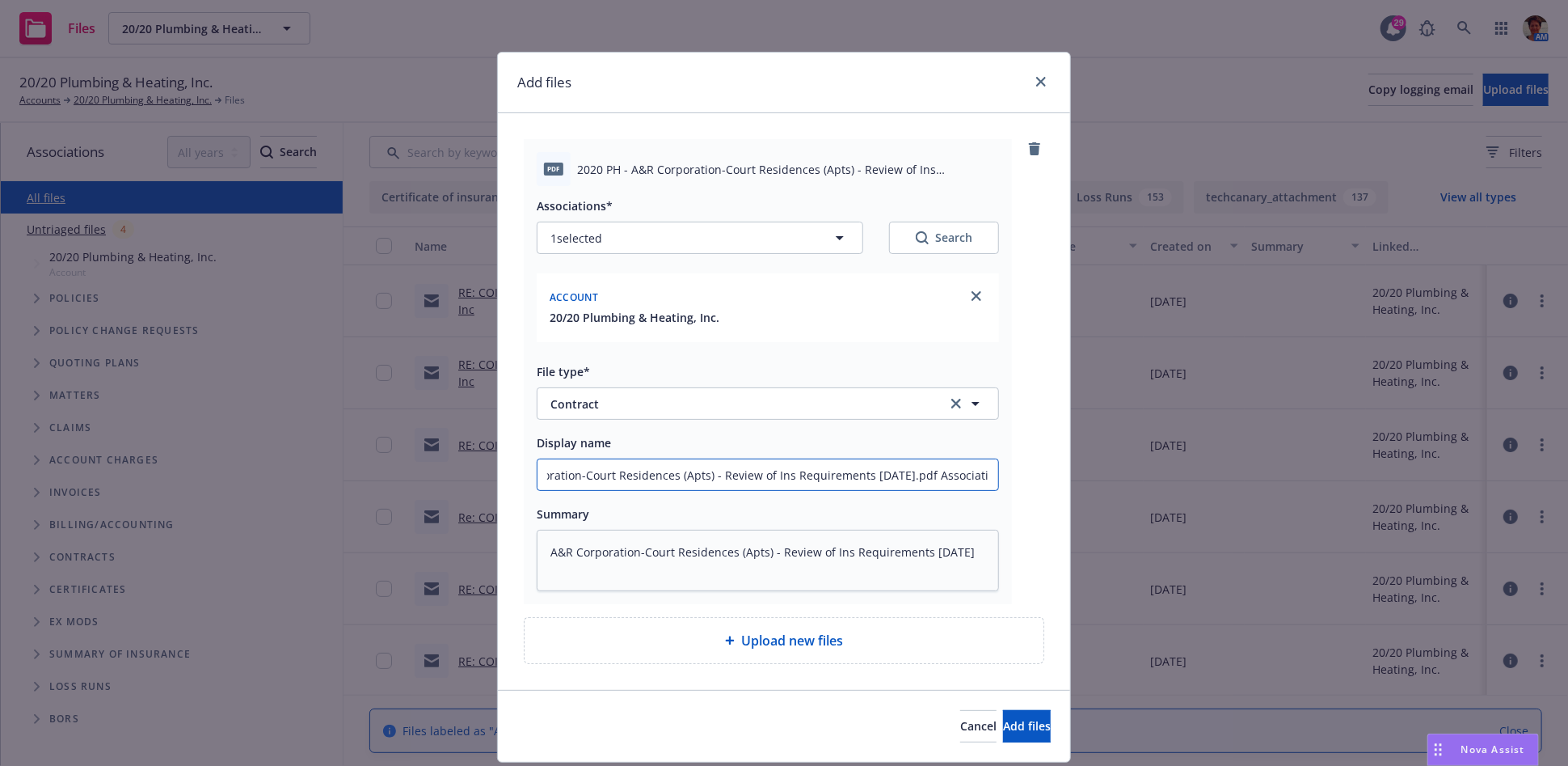
type textarea "x"
type input "A&R Corporation-Court Residences (Apts) - Review of Ins Requirements 08-13-2025…"
type textarea "x"
type input "A&R Corporation-Court Residences (Apts) - Review of Ins Requirements 08-13-2025…"
type textarea "x"
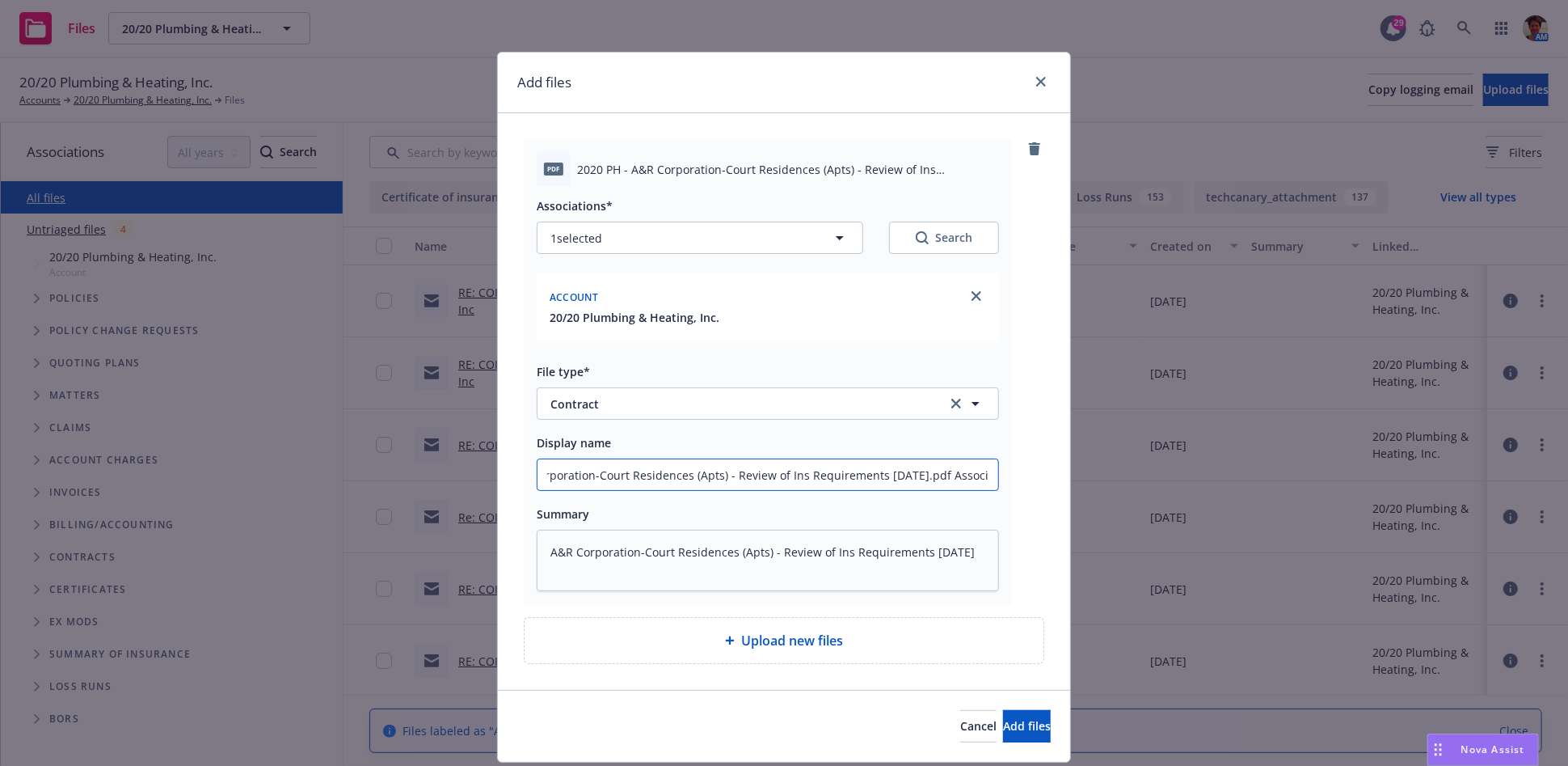
type input "A&R Corporation-Court Residences (Apts) - Review of Ins Requirements 08-13-2025…"
type textarea "x"
type input "A&R Corporation-Court Residences (Apts) - Review of Ins Requirements 08-13-2025…"
type textarea "x"
type input "A&R Corporation-Court Residences (Apts) - Review of Ins Requirements 08-13-2025…"
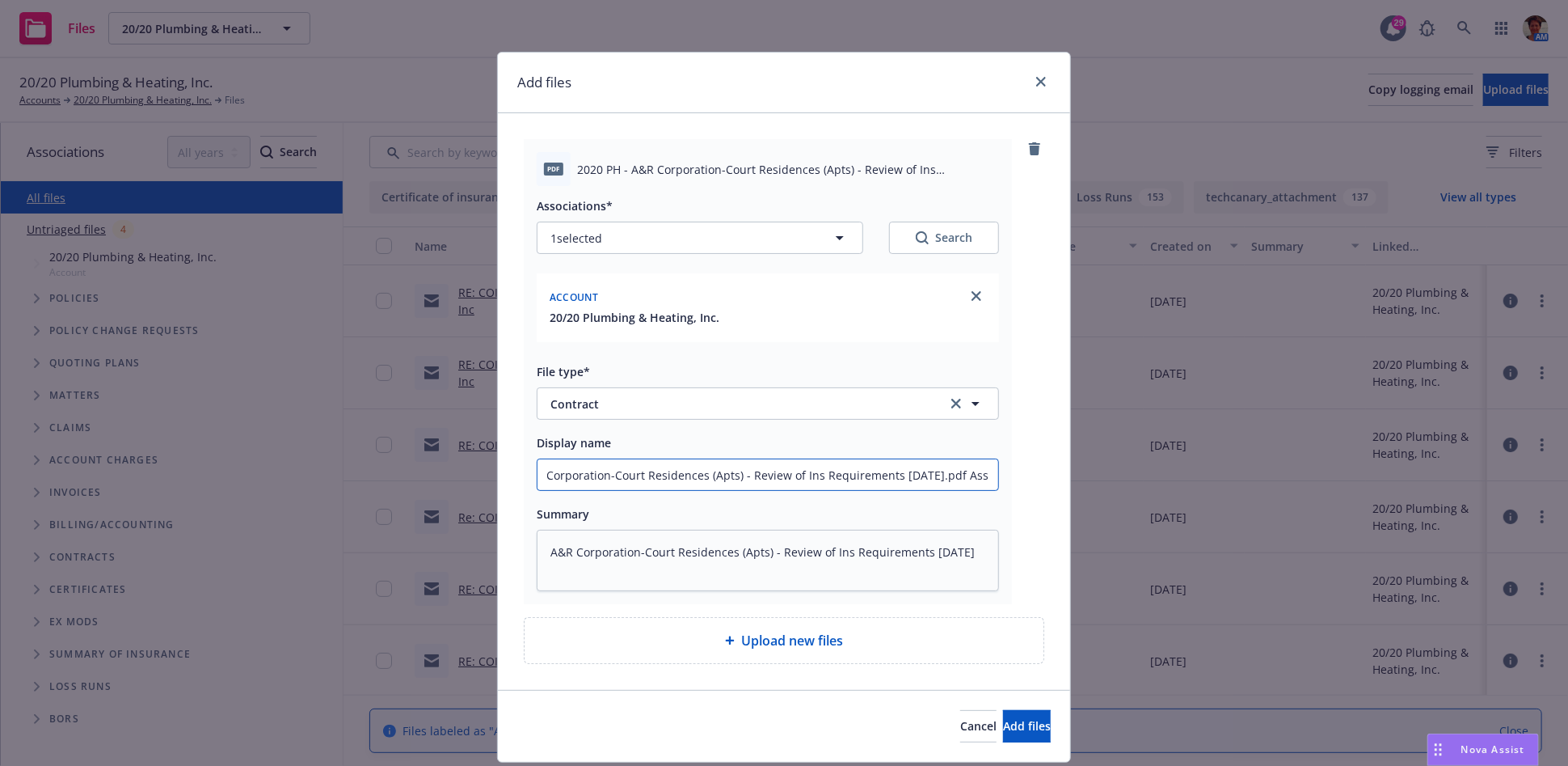
type textarea "x"
type input "A&R Corporation-Court Residences (Apts) - Review of Ins Requirements 08-13-2025…"
type textarea "x"
type input "A&R Corporation-Court Residences (Apts) - Review of Ins Requirements 08-13-2025…"
type textarea "x"
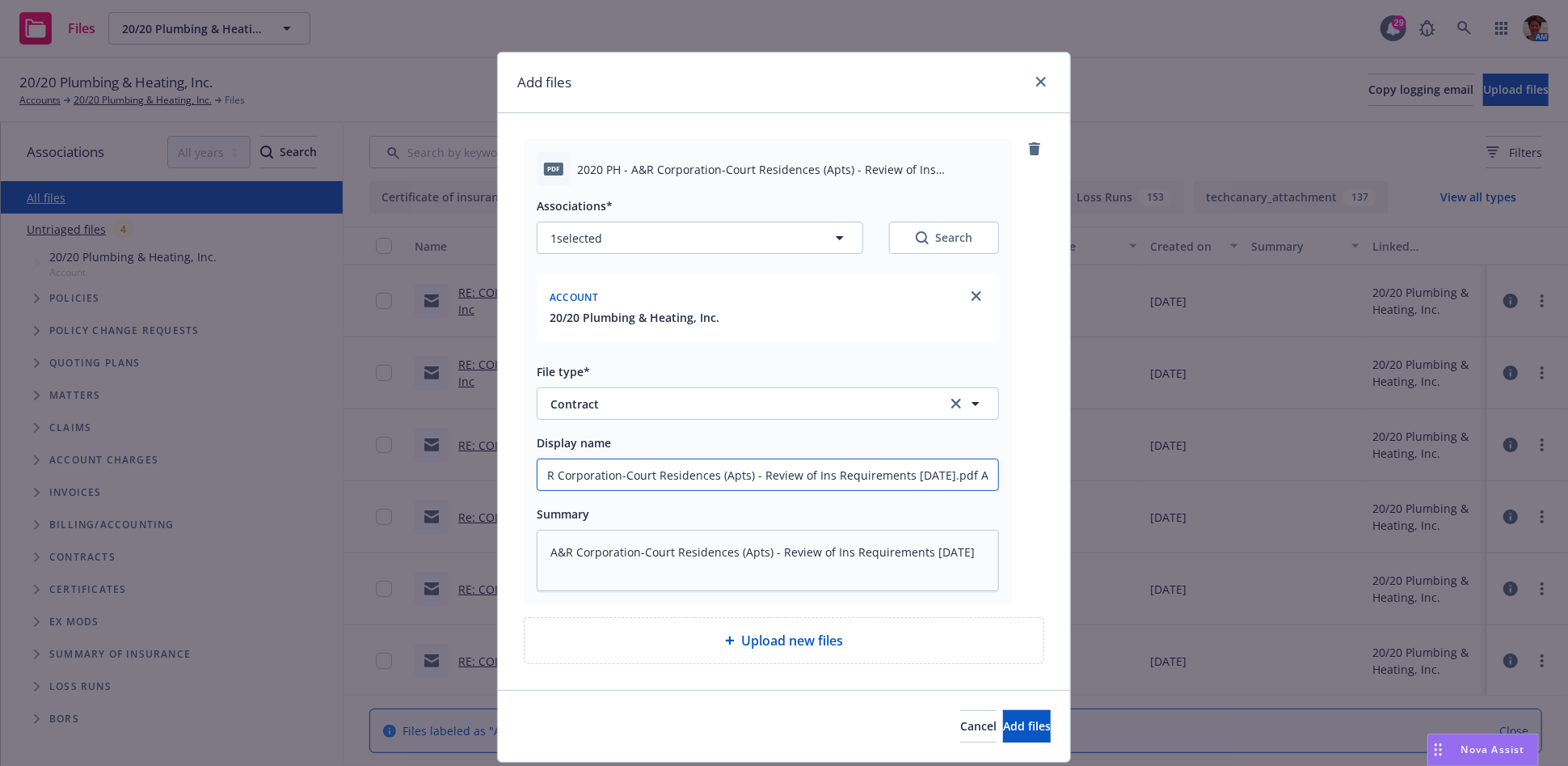
type input "A&R Corporation-Court Residences (Apts) - Review of Ins Requirements [DATE].pdf"
type textarea "x"
type input "A&R Corporation-Court Residences (Apts) - Review of Ins Requirements [DATE].pdf"
type textarea "x"
type input "A&R Corporation-Court Residences (Apts) - Review of Ins Requirements 08-13-2025…"
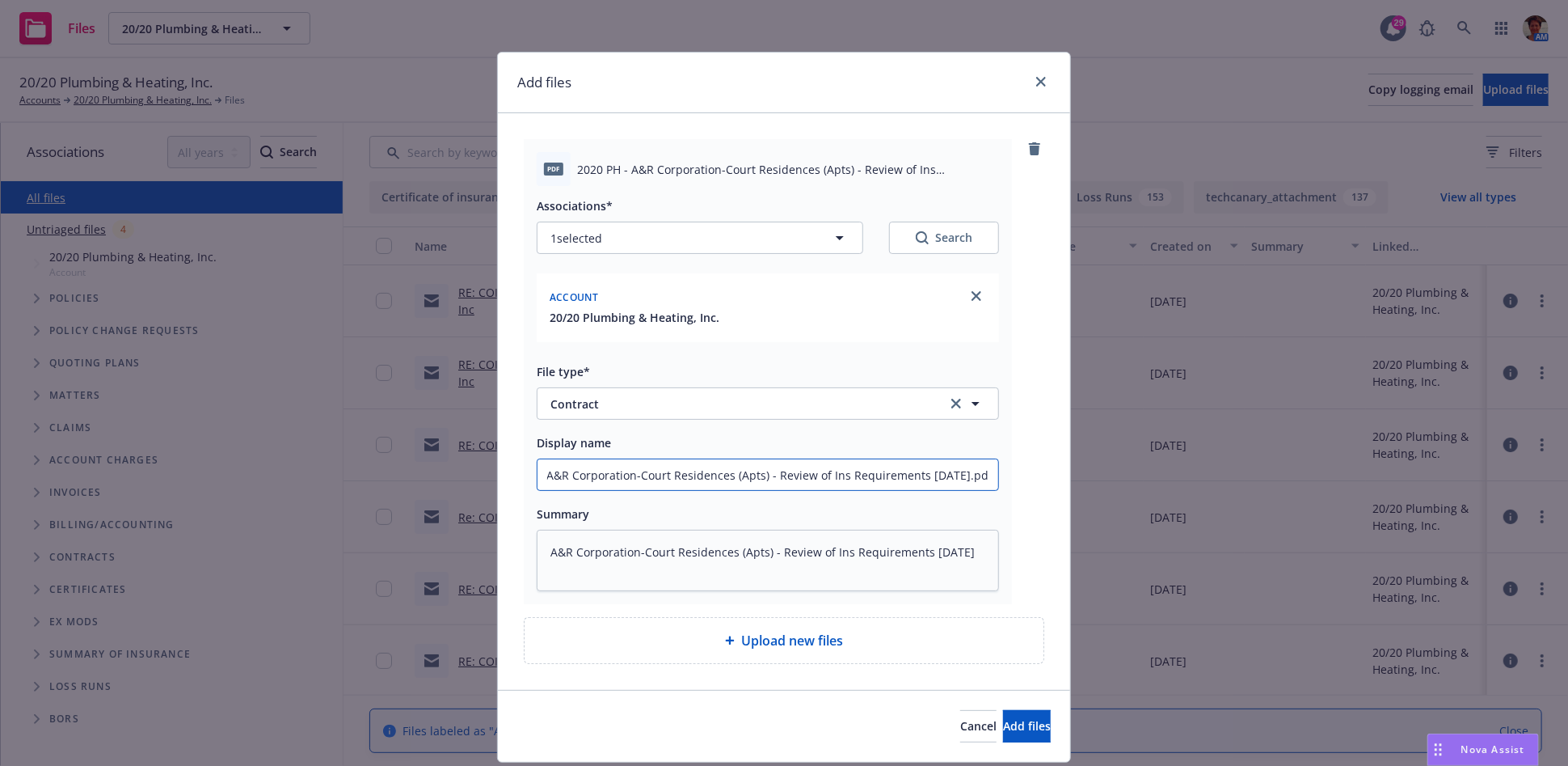
type textarea "x"
type input "A&R Corporation-Court Residences (Apts) - Review of Ins Requirements 08-13-2025…"
type textarea "x"
type input "A&R Corporation-Court Residences (Apts) - Review of Ins Requirements 08-13-2025."
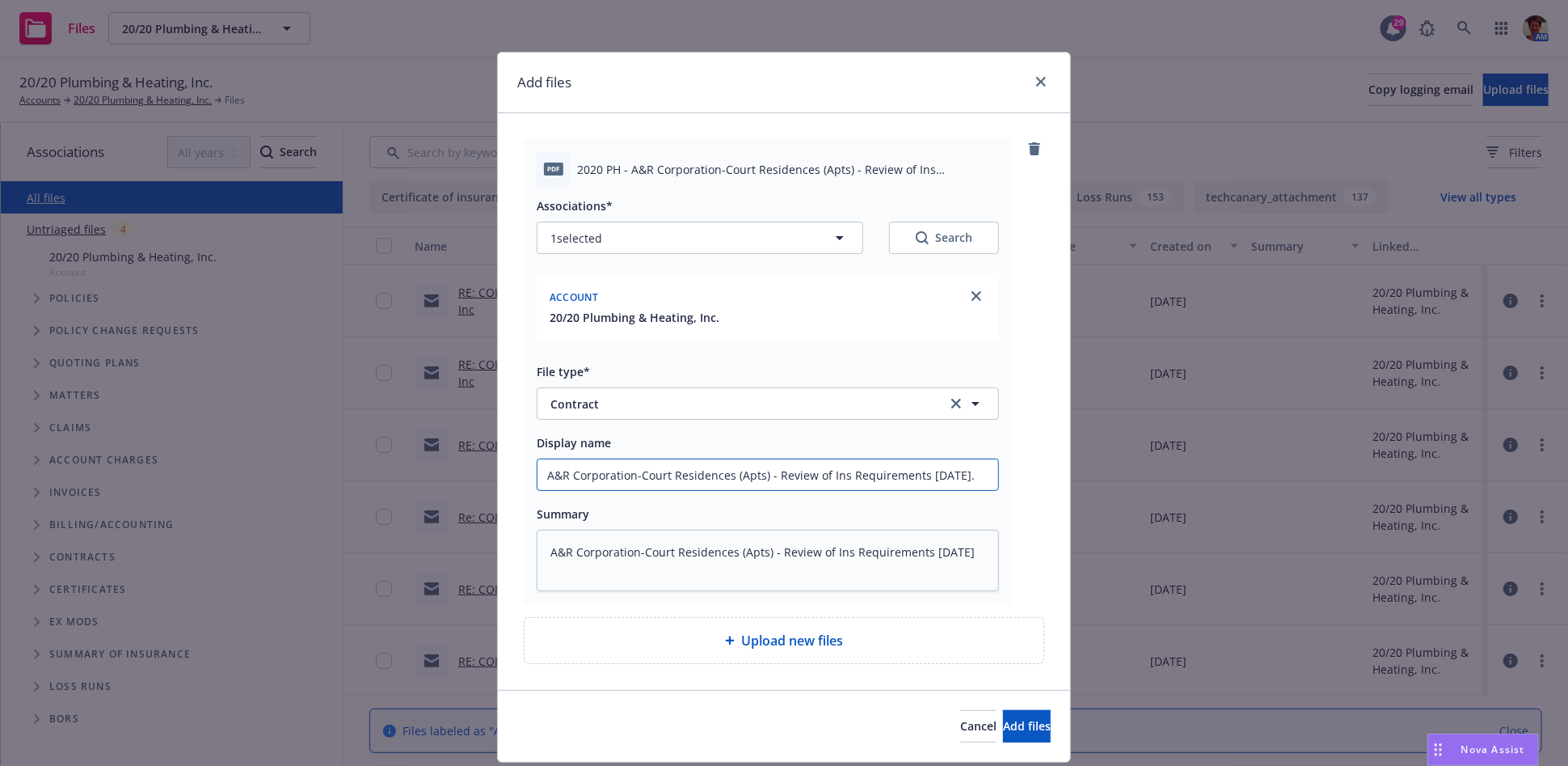
scroll to position [0, 0]
type textarea "x"
type input "A&R Corporation-Court Residences (Apts) - Review of Ins Requirements [DATE]"
click at [1003, 717] on button "Add files" at bounding box center [1026, 726] width 47 height 32
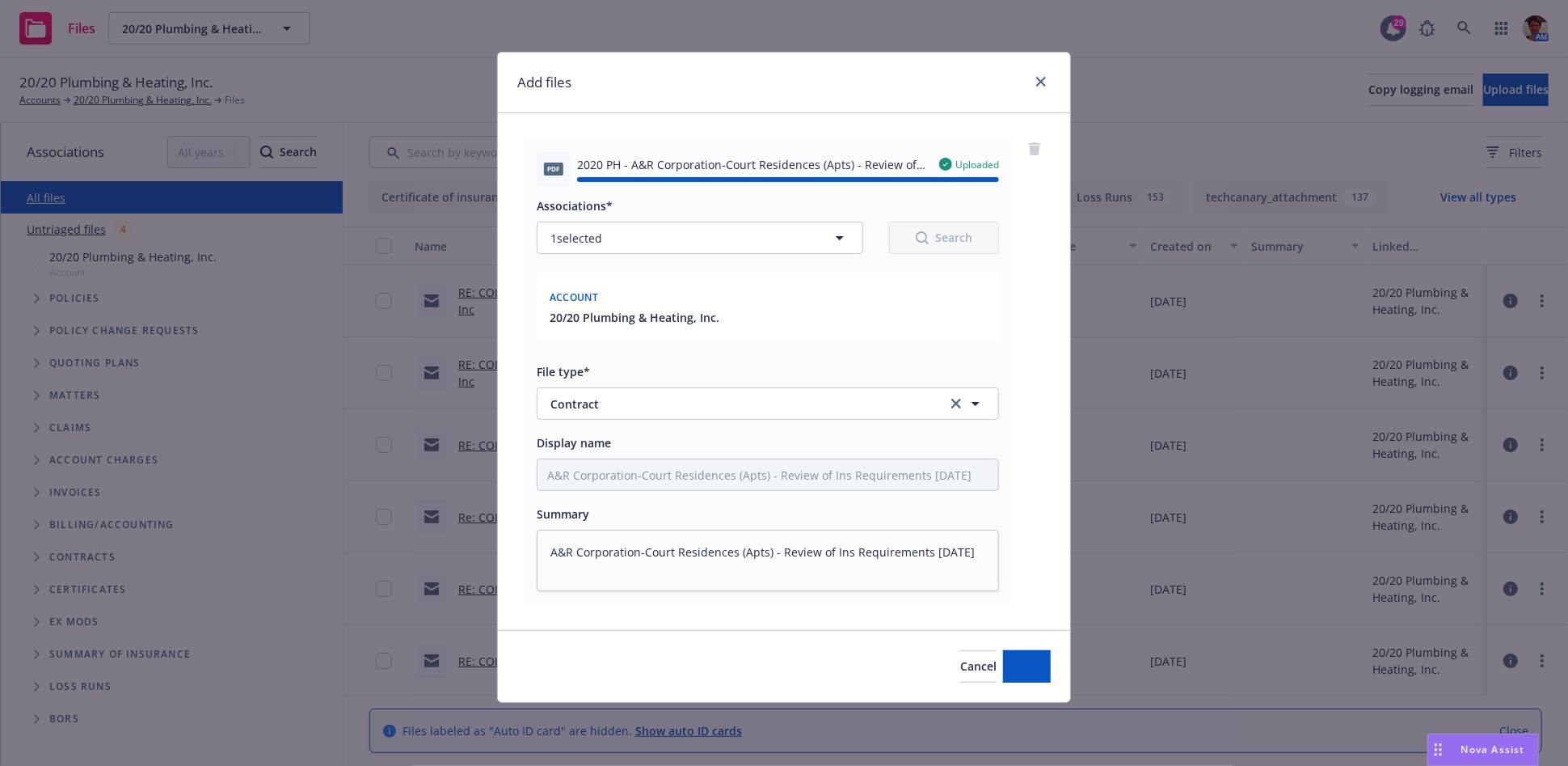
type textarea "x"
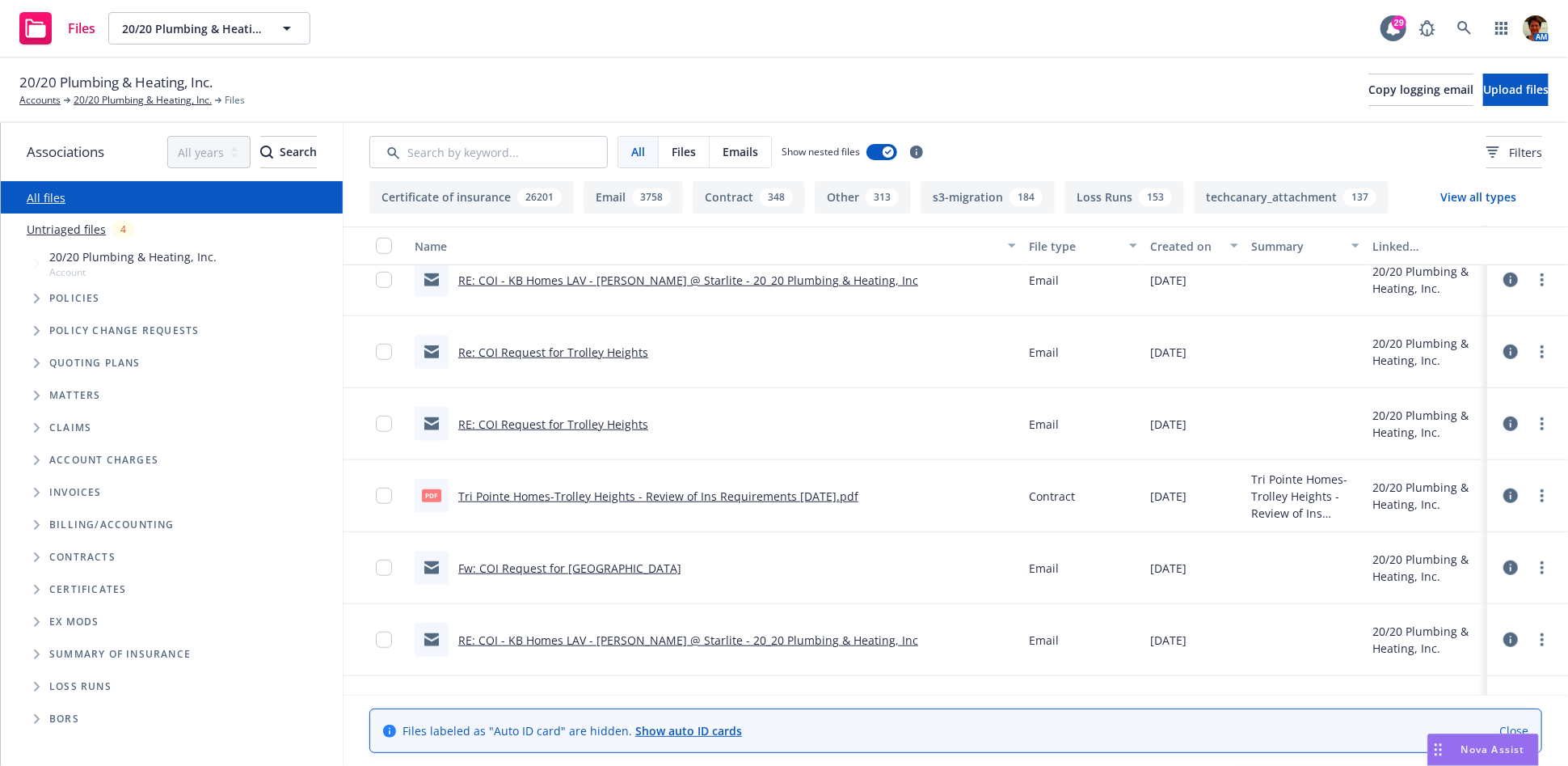
scroll to position [809, 0]
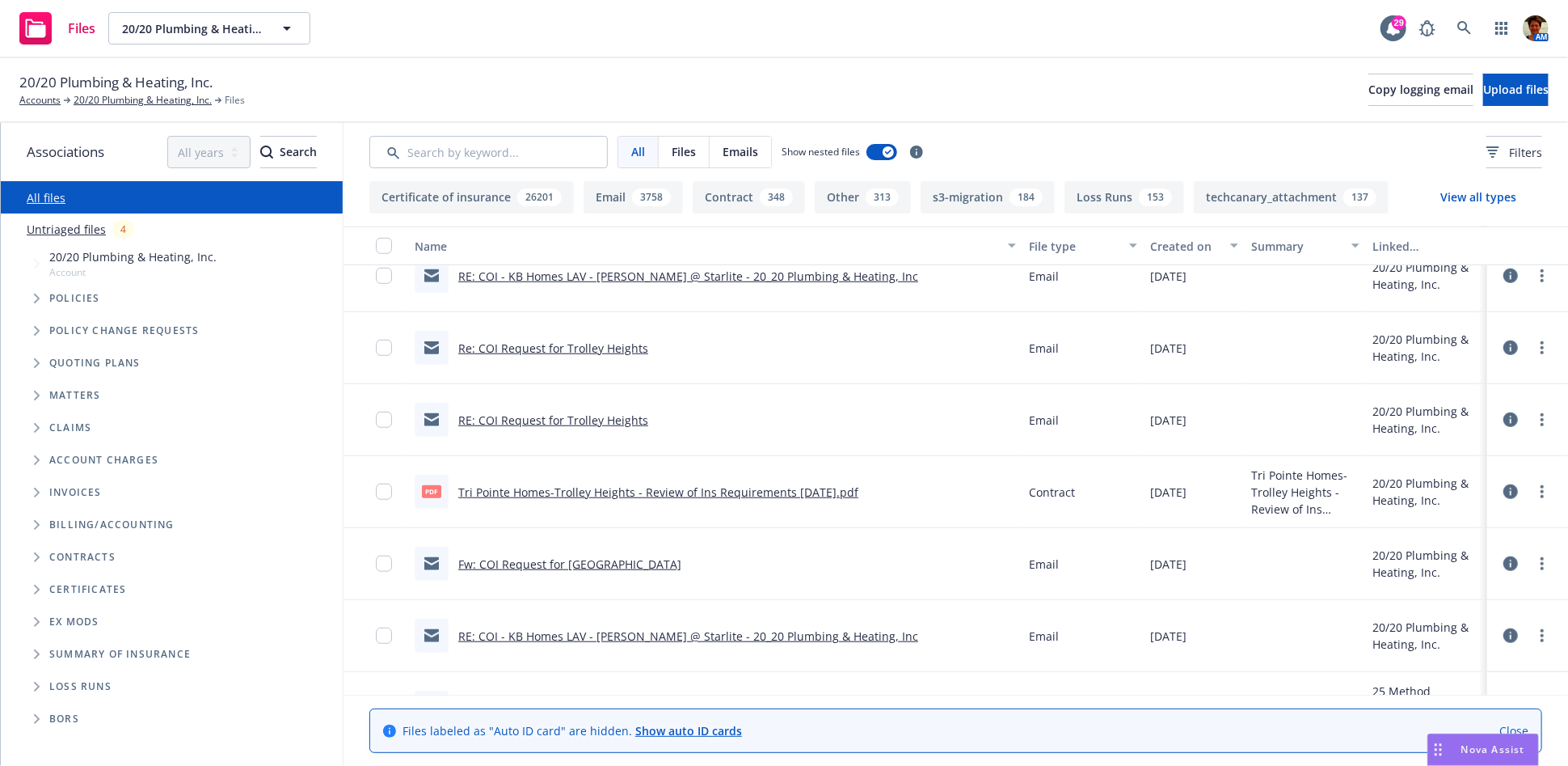
click at [648, 494] on link "Tri Pointe Homes-Trolley Heights - Review of Ins Requirements 08-13-2025.pdf" at bounding box center [658, 492] width 400 height 15
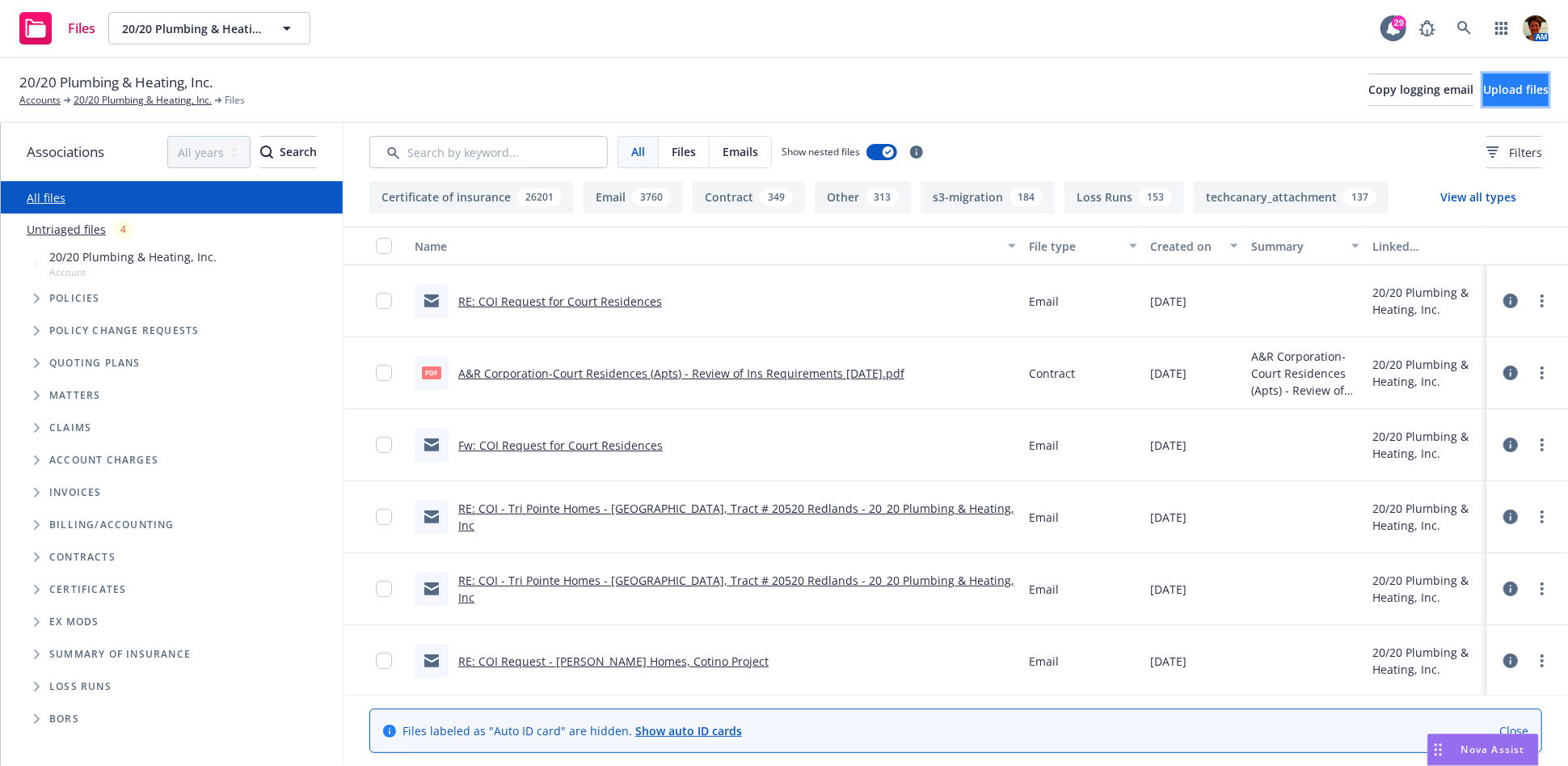
click at [1487, 92] on span "Upload files" at bounding box center [1515, 89] width 65 height 15
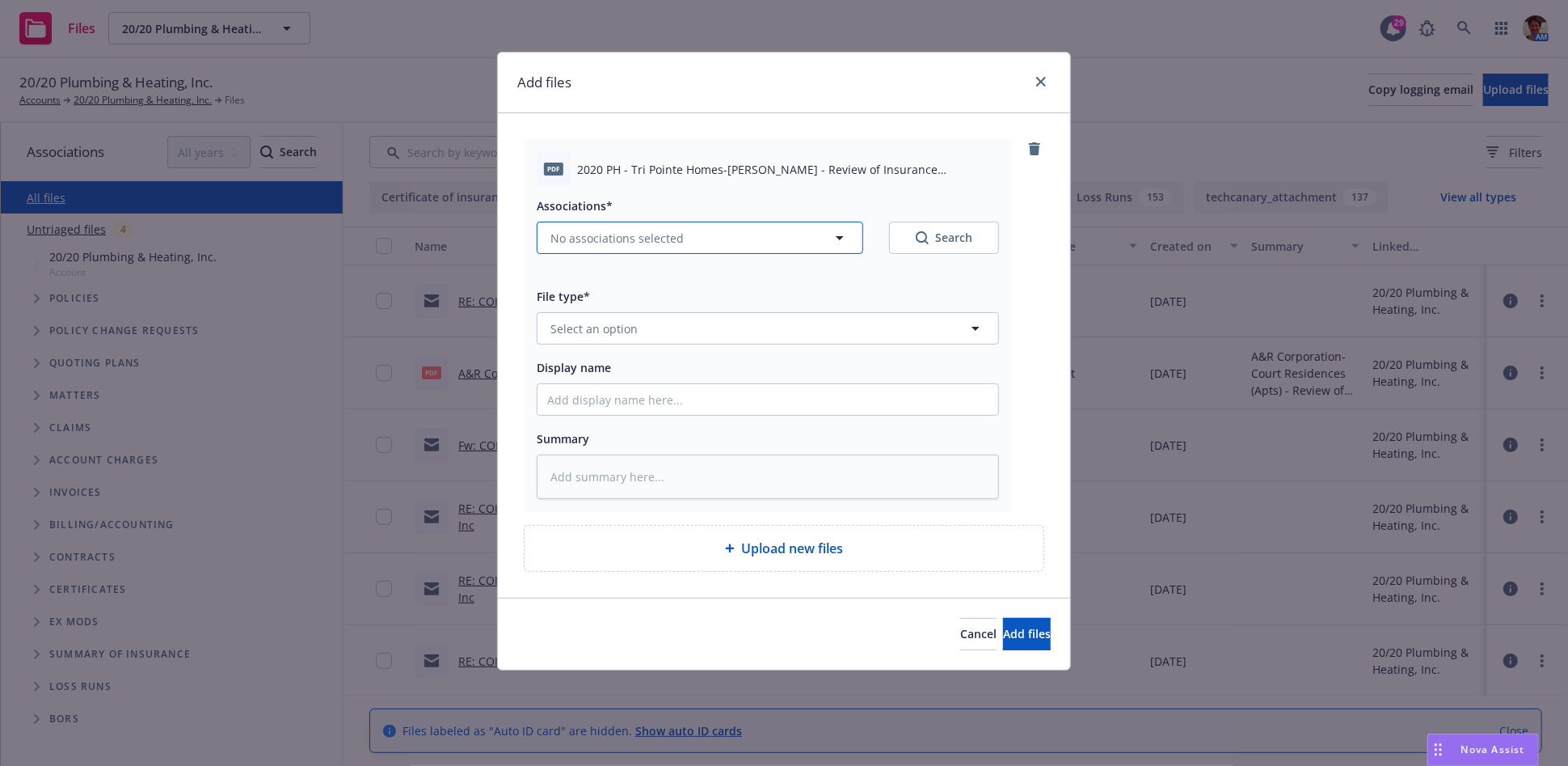
click at [687, 234] on button "No associations selected" at bounding box center [699, 237] width 326 height 32
type textarea "x"
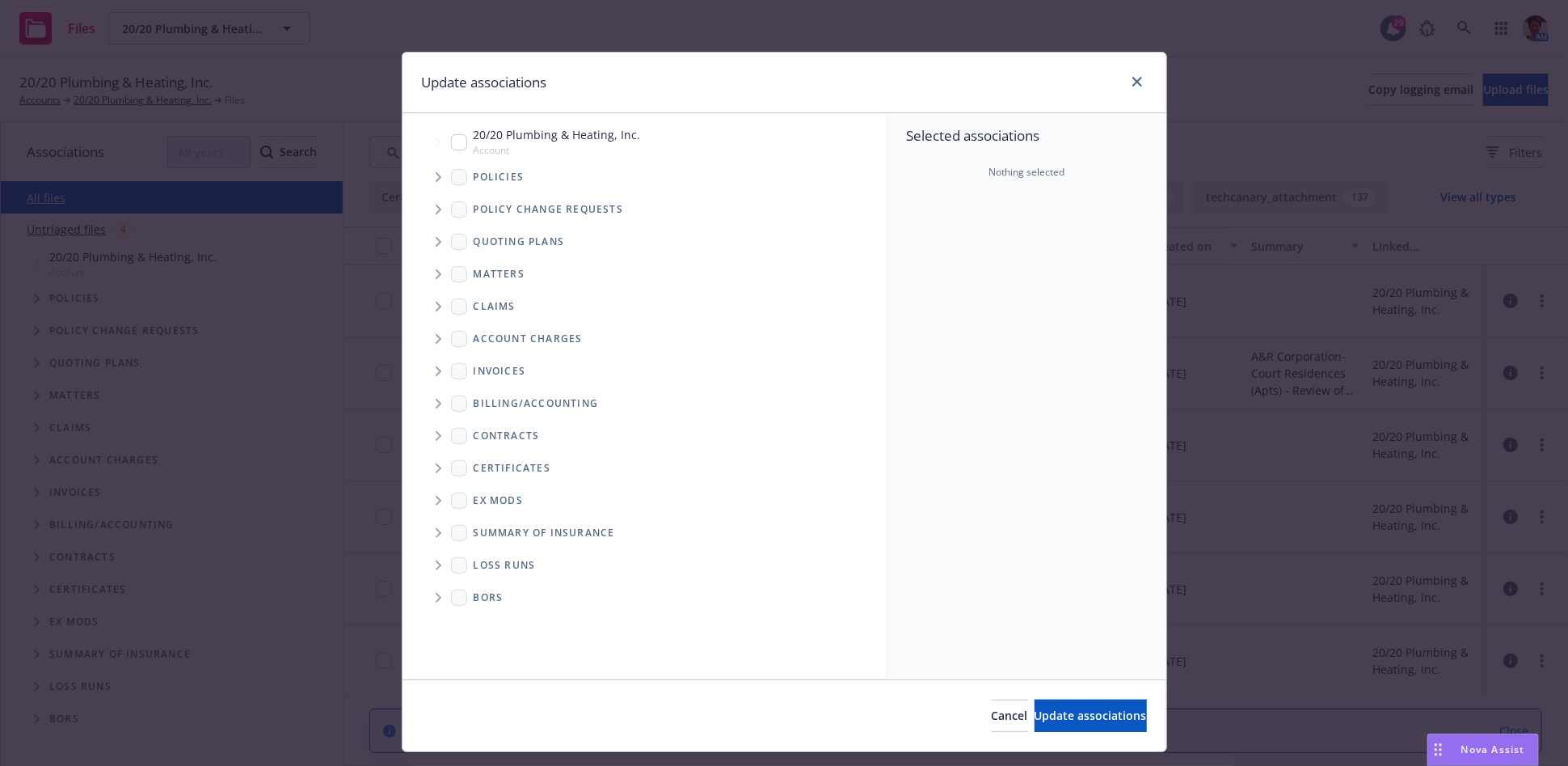
click at [451, 140] on input "Tree Example" at bounding box center [458, 142] width 16 height 16
checkbox input "true"
click at [1050, 721] on span "Update associations" at bounding box center [1090, 715] width 112 height 15
type textarea "x"
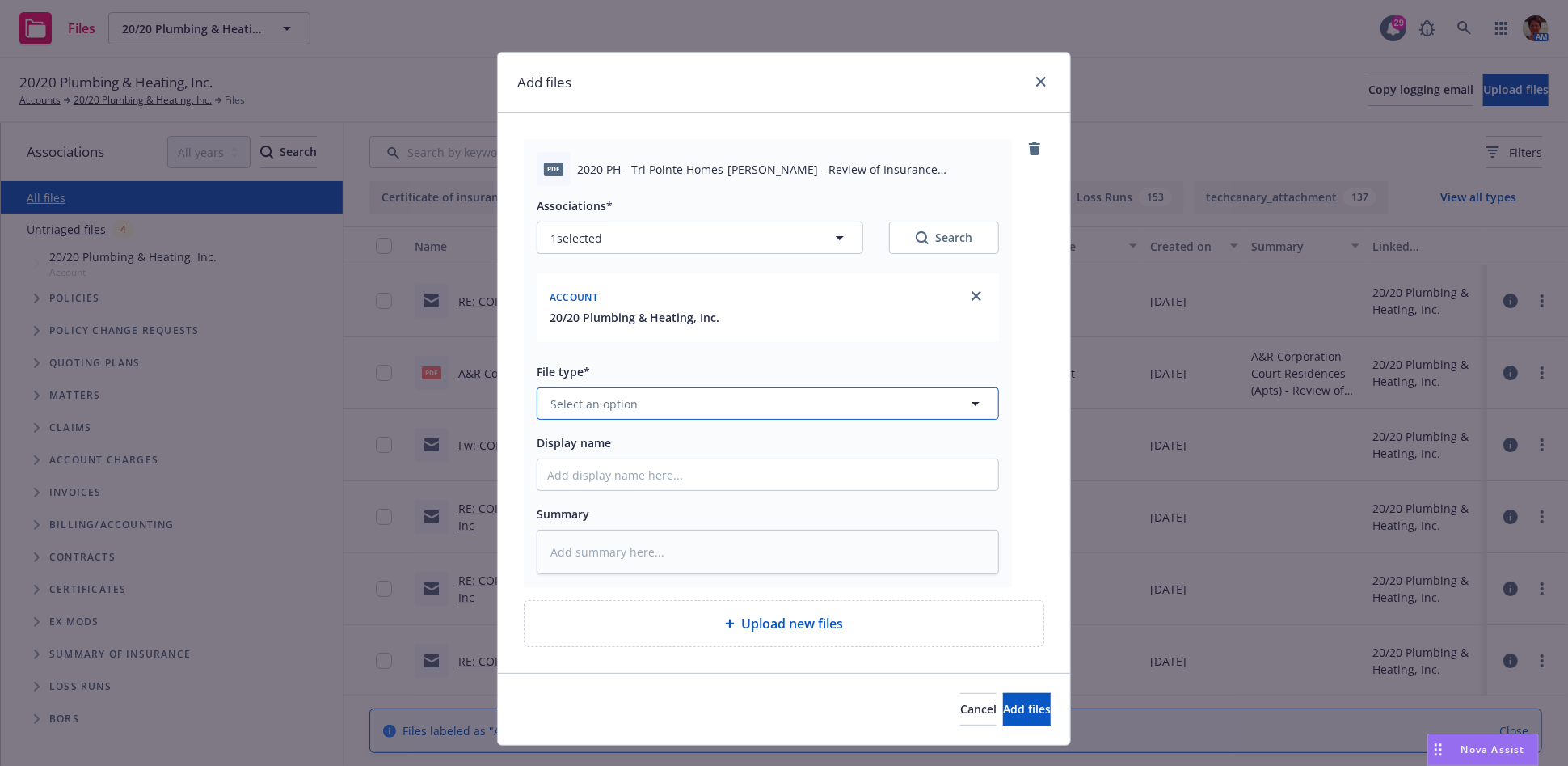
click at [605, 405] on span "Select an option" at bounding box center [594, 404] width 87 height 17
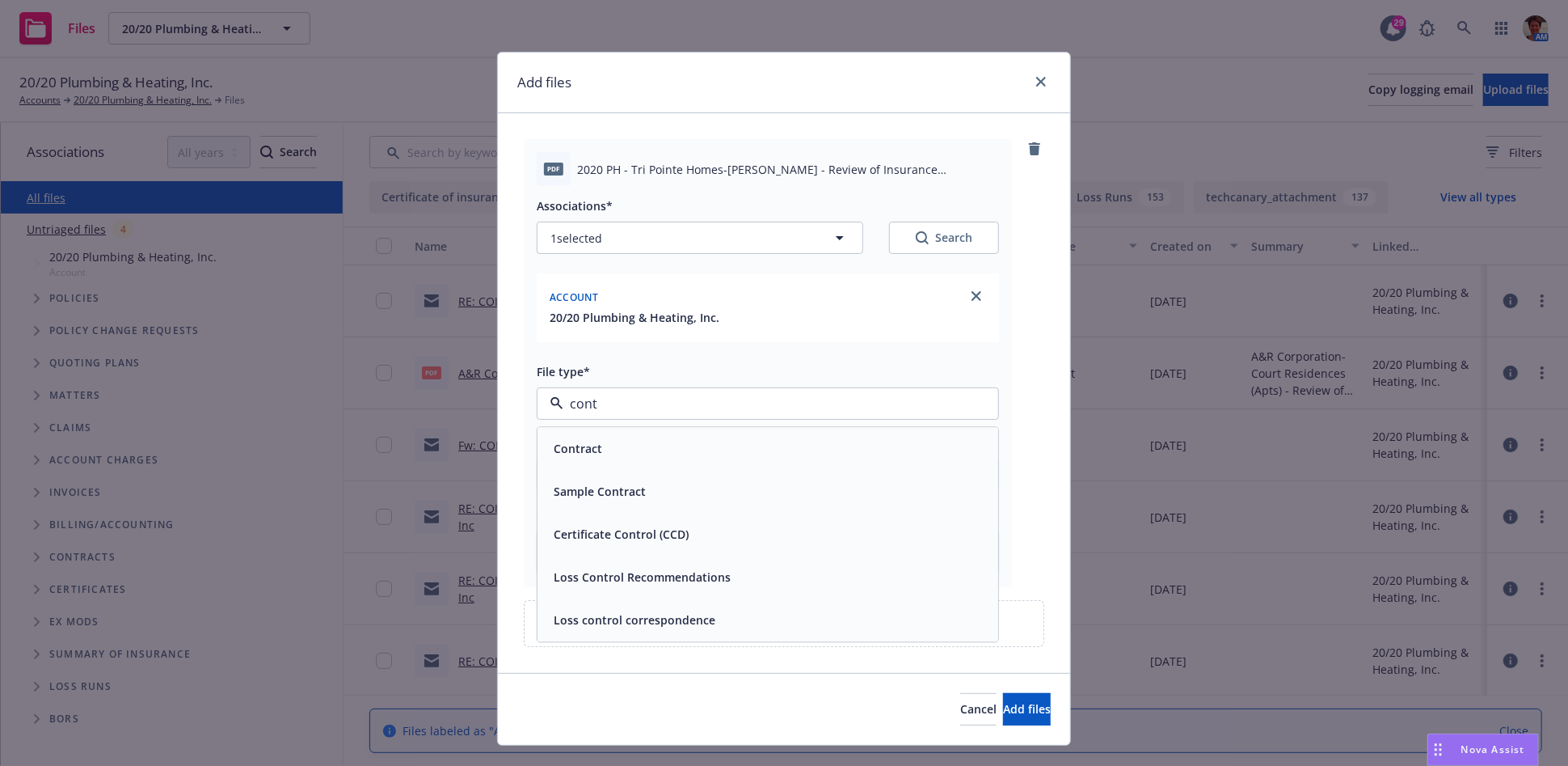
type input "conta"
type textarea "x"
type input "contract"
click at [614, 445] on div "Contract" at bounding box center [767, 449] width 441 height 24
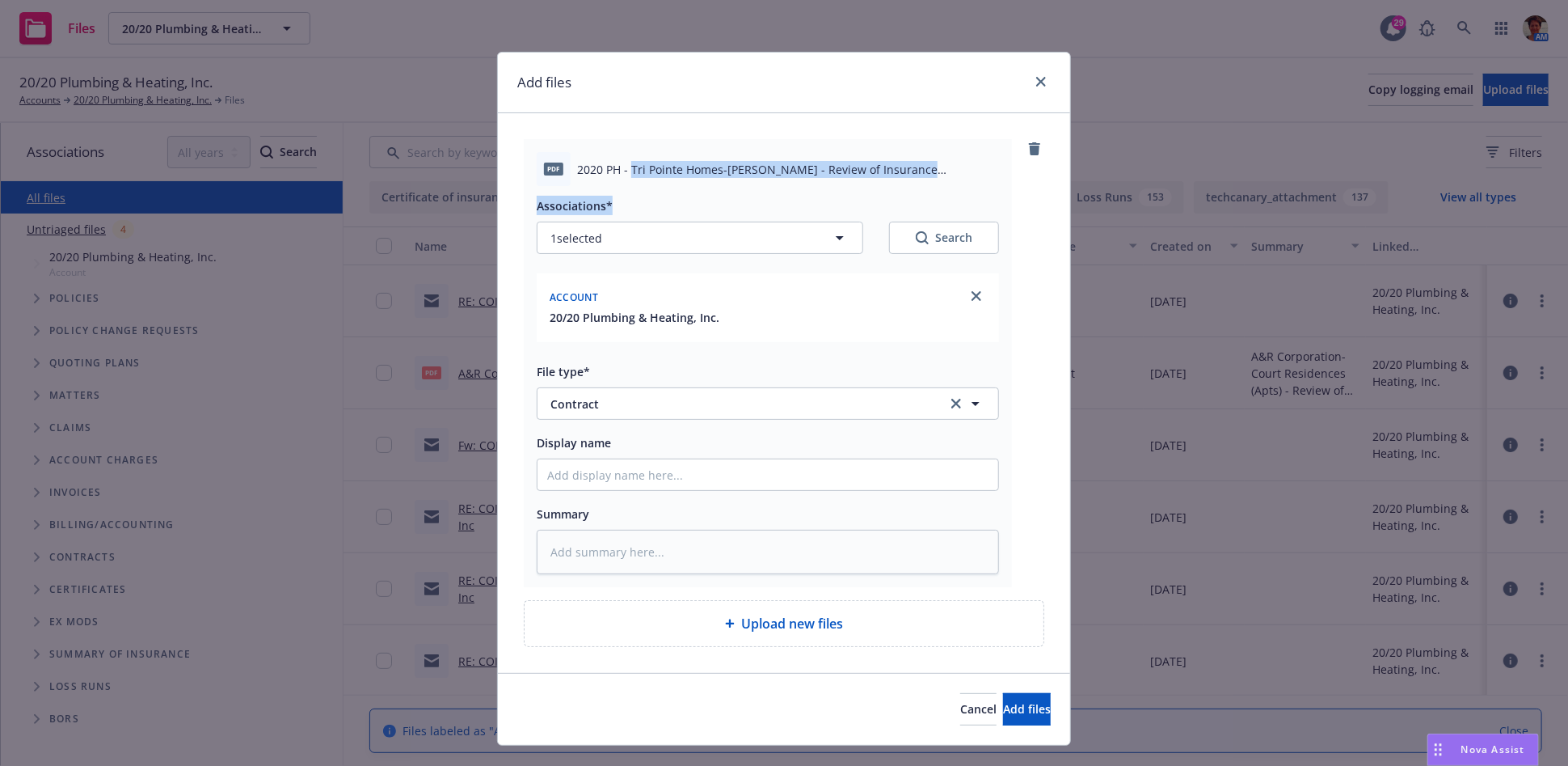
drag, startPoint x: 625, startPoint y: 171, endPoint x: 883, endPoint y: 187, distance: 258.5
click at [883, 187] on div "pdf 2020 PH - Tri Pointe Homes-[PERSON_NAME] - Review of Insurance Requirements…" at bounding box center [767, 363] width 488 height 448
copy div "Tri Pointe Homes-[PERSON_NAME] - Review of Insurance Requirements [DATE].pdf As…"
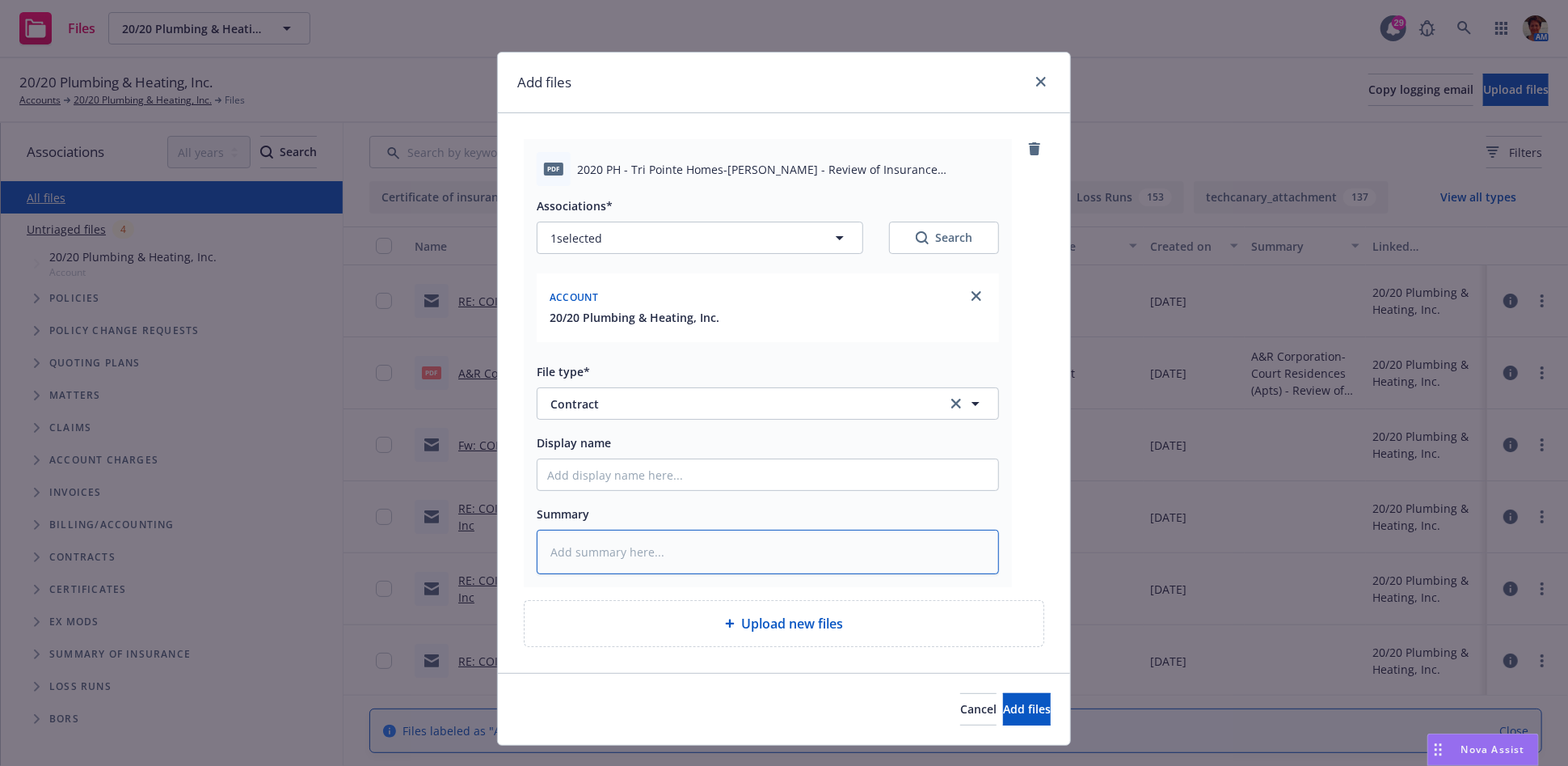
click at [698, 560] on textarea at bounding box center [767, 551] width 462 height 44
paste textarea "Tri Pointe Homes-[PERSON_NAME] - Review of Insurance Requirements [DATE].pdf As…"
type textarea "x"
type textarea "Tri Pointe Homes-[PERSON_NAME] - Review of Insurance Requirements [DATE].pdf As…"
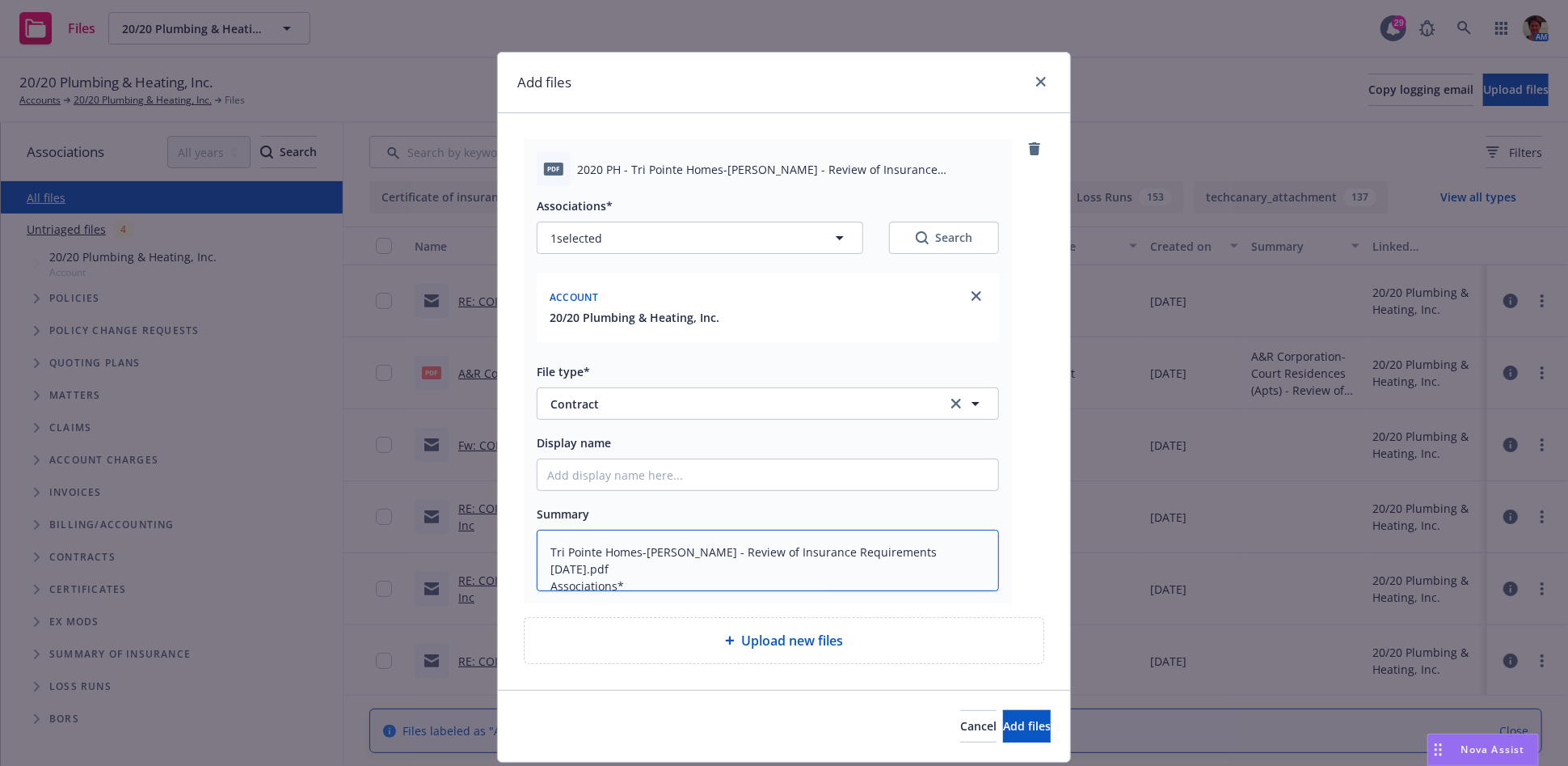
type textarea "x"
type textarea "Tri Pointe Homes-[PERSON_NAME] - Review of Insurance Requirements [DATE].pdf As…"
type textarea "x"
type textarea "Tri Pointe Homes-[PERSON_NAME] - Review of Insurance Requirements [DATE].pdf As…"
type textarea "x"
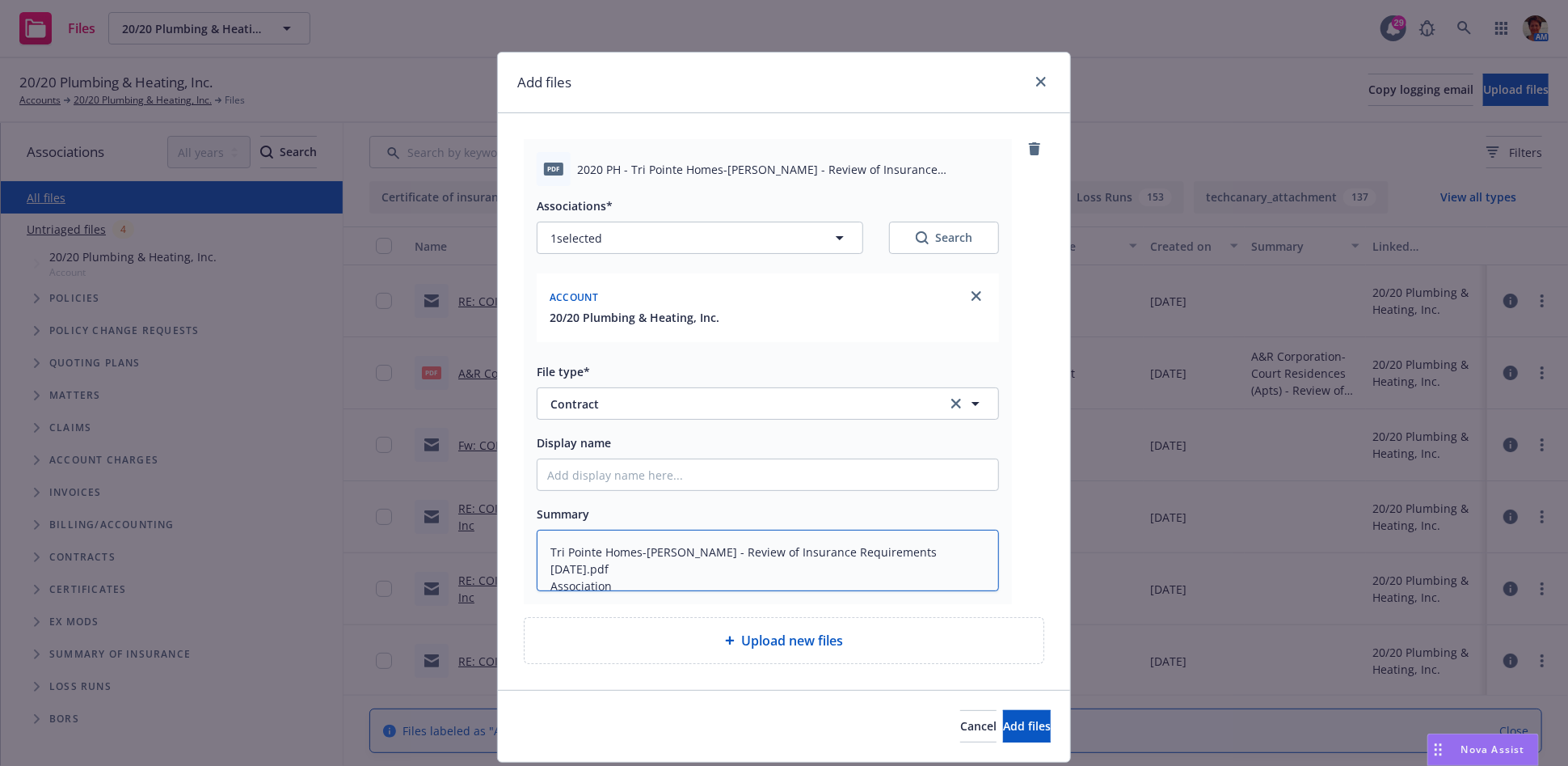
type textarea "Tri Pointe Homes-[PERSON_NAME] - Review of Insurance Requirements [DATE].pdf As…"
type textarea "x"
type textarea "Tri Pointe Homes-[PERSON_NAME] - Review of Insurance Requirements [DATE].pdf As…"
type textarea "x"
type textarea "Tri Pointe Homes-[PERSON_NAME] - Review of Insurance Requirements [DATE].pdf As…"
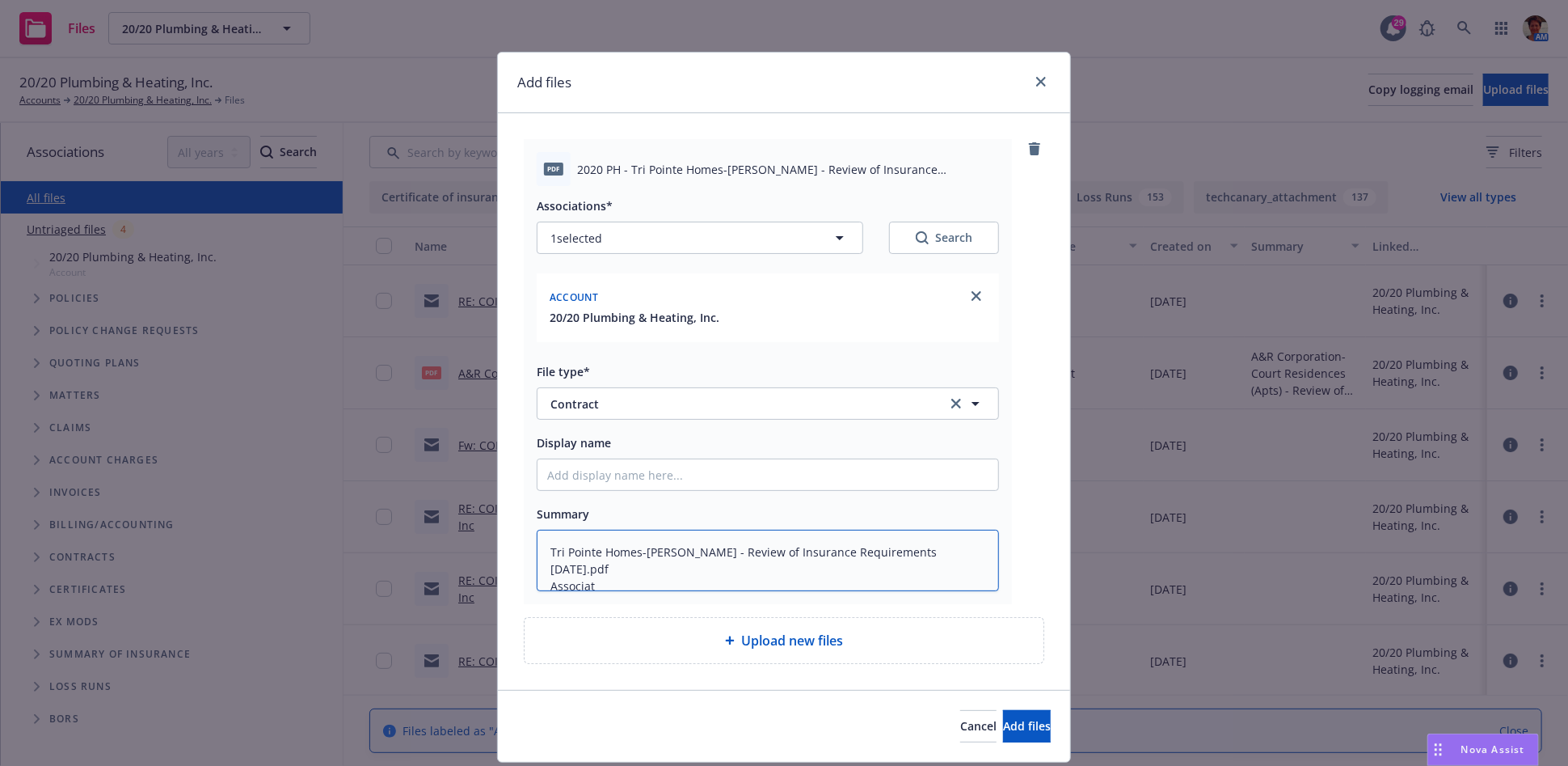
type textarea "x"
type textarea "Tri Pointe Homes-[PERSON_NAME] - Review of Insurance Requirements [DATE].pdf As…"
type textarea "x"
type textarea "Tri Pointe Homes-[PERSON_NAME] - Review of Insurance Requirements [DATE].pdf As…"
type textarea "x"
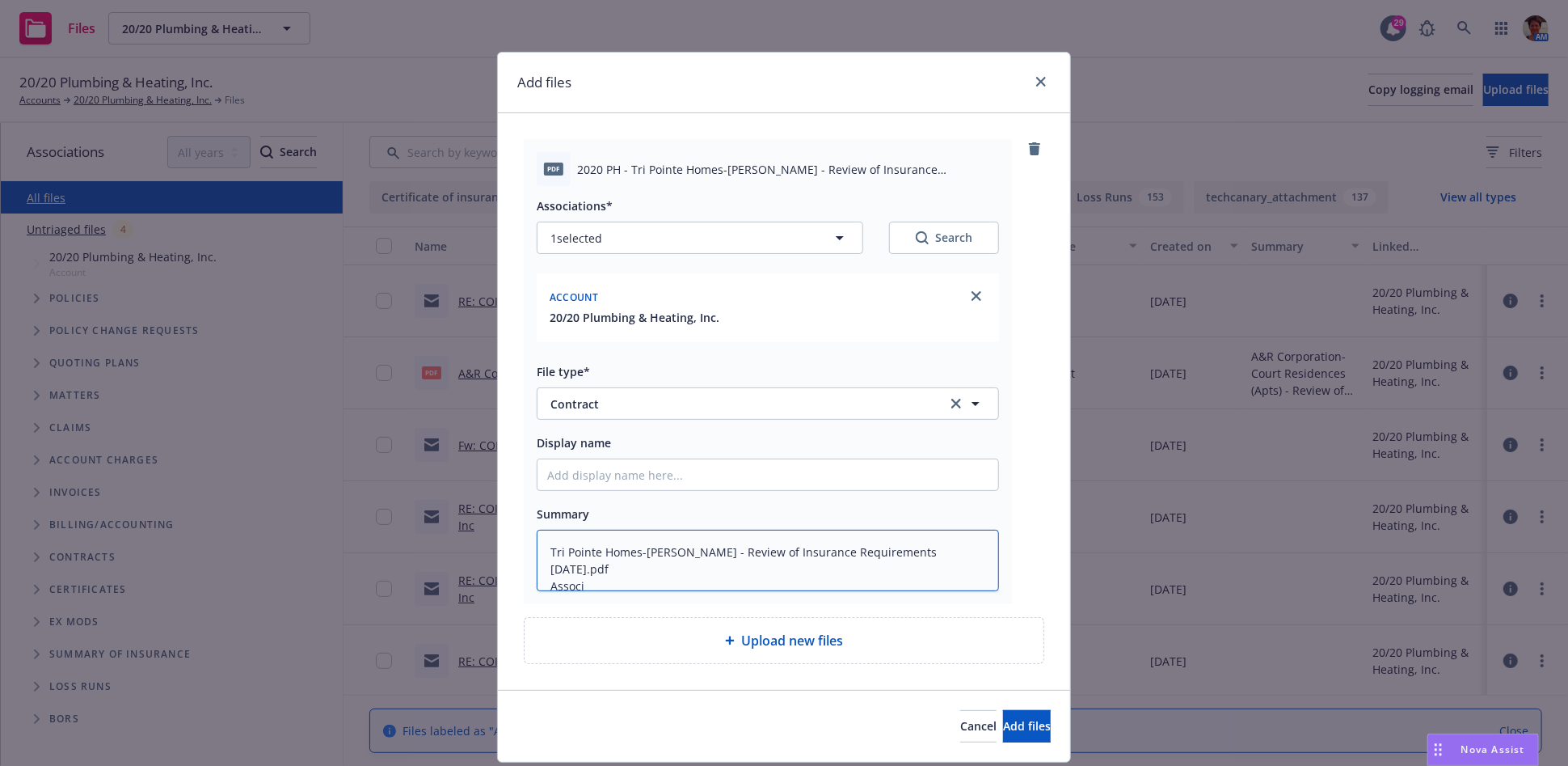
type textarea "Tri Pointe Homes-[PERSON_NAME] - Review of Insurance Requirements [DATE].pdf As…"
type textarea "x"
type textarea "Tri Pointe Homes-[PERSON_NAME] - Review of Insurance Requirements [DATE].pdf As…"
type textarea "x"
type textarea "Tri Pointe Homes-[PERSON_NAME] - Review of Insurance Requirements [DATE].pdf Ass"
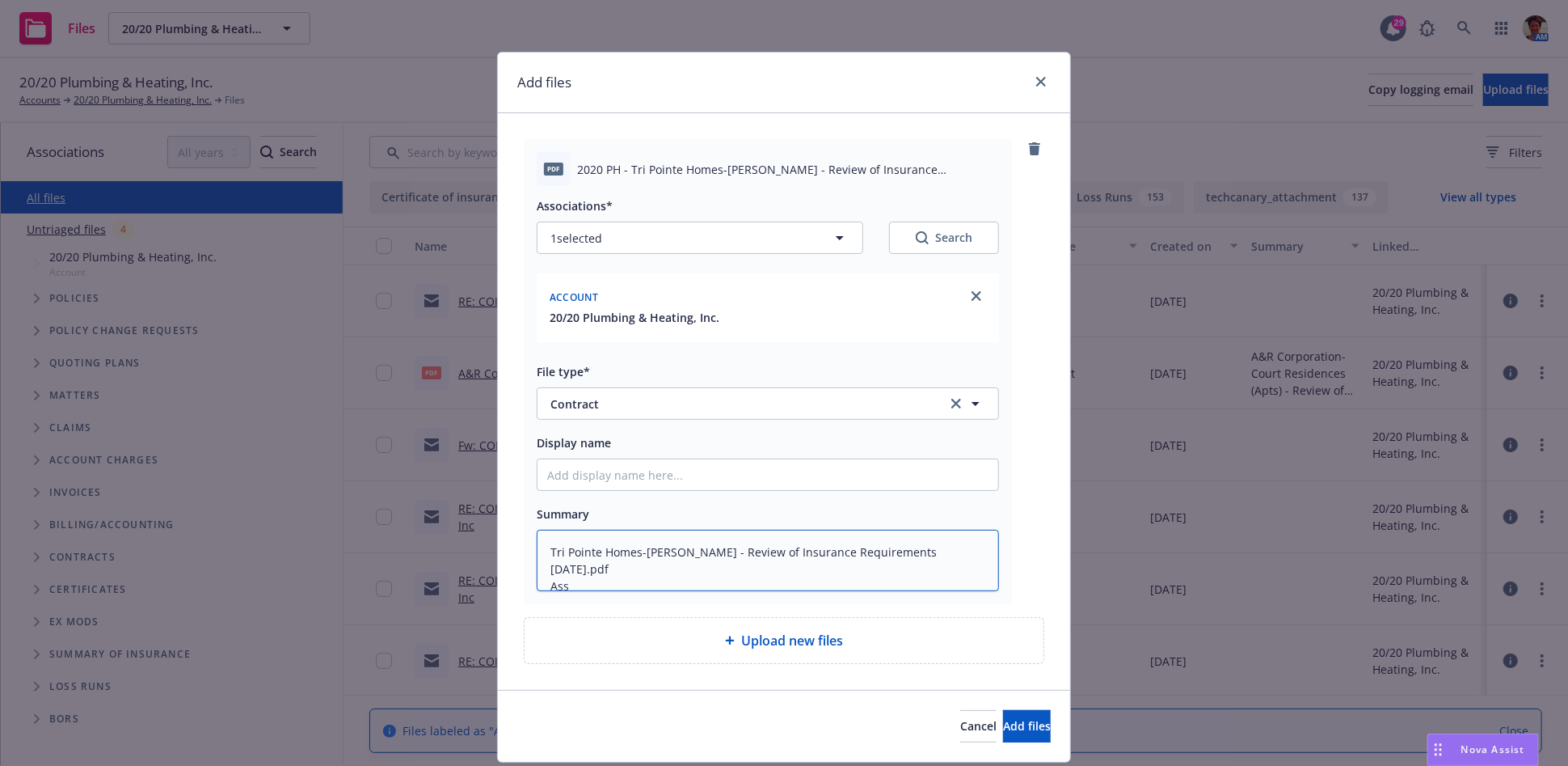
type textarea "x"
type textarea "Tri Pointe Homes-[PERSON_NAME] - Review of Insurance Requirements [DATE].pdf As"
type textarea "x"
type textarea "Tri Pointe Homes-[PERSON_NAME] - Review of Insurance Requirements [DATE].pdf A"
type textarea "x"
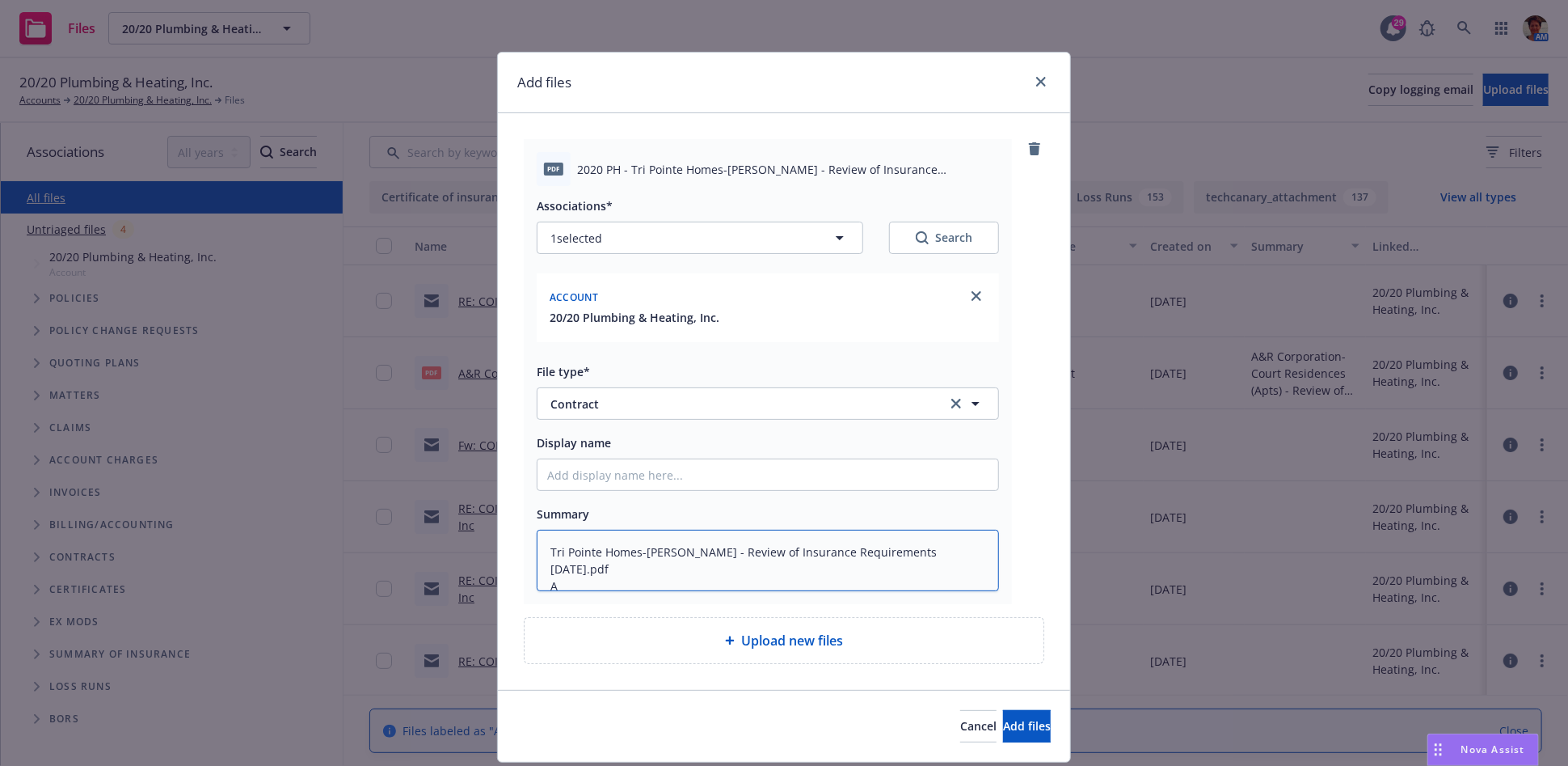
type textarea "Tri Pointe Homes-[PERSON_NAME] - Review of Insurance Requirements [DATE].pdf"
type textarea "x"
type textarea "Tri Pointe Homes-[PERSON_NAME] - Review of Insurance Requirements [DATE].pdf"
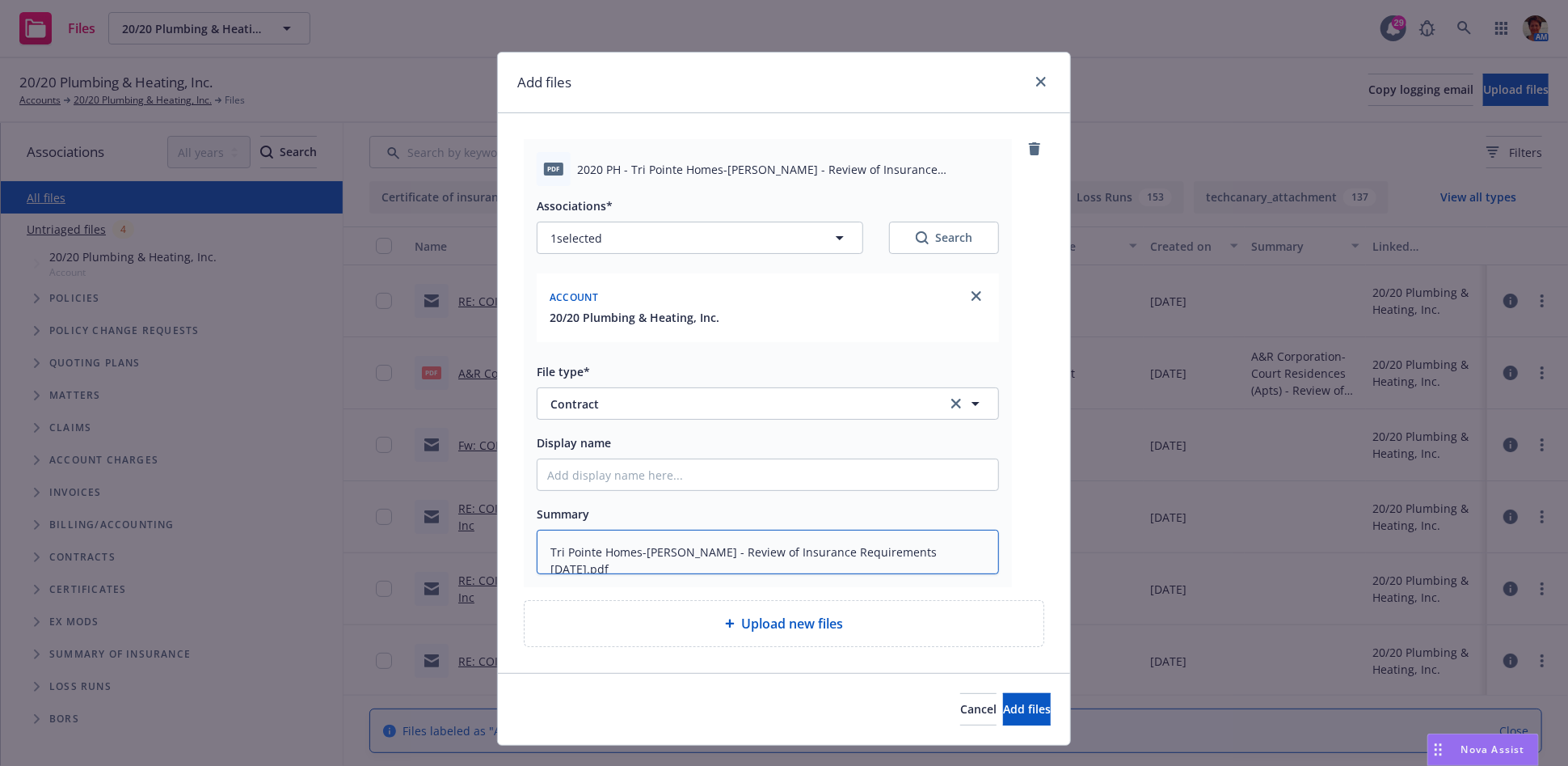
type textarea "x"
type textarea "Tri Pointe Homes-[PERSON_NAME] - Review of Insurance Requirements [DATE].pd"
type textarea "x"
type textarea "Tri Pointe Homes-[PERSON_NAME] - Review of Insurance Requirements [DATE].p"
type textarea "x"
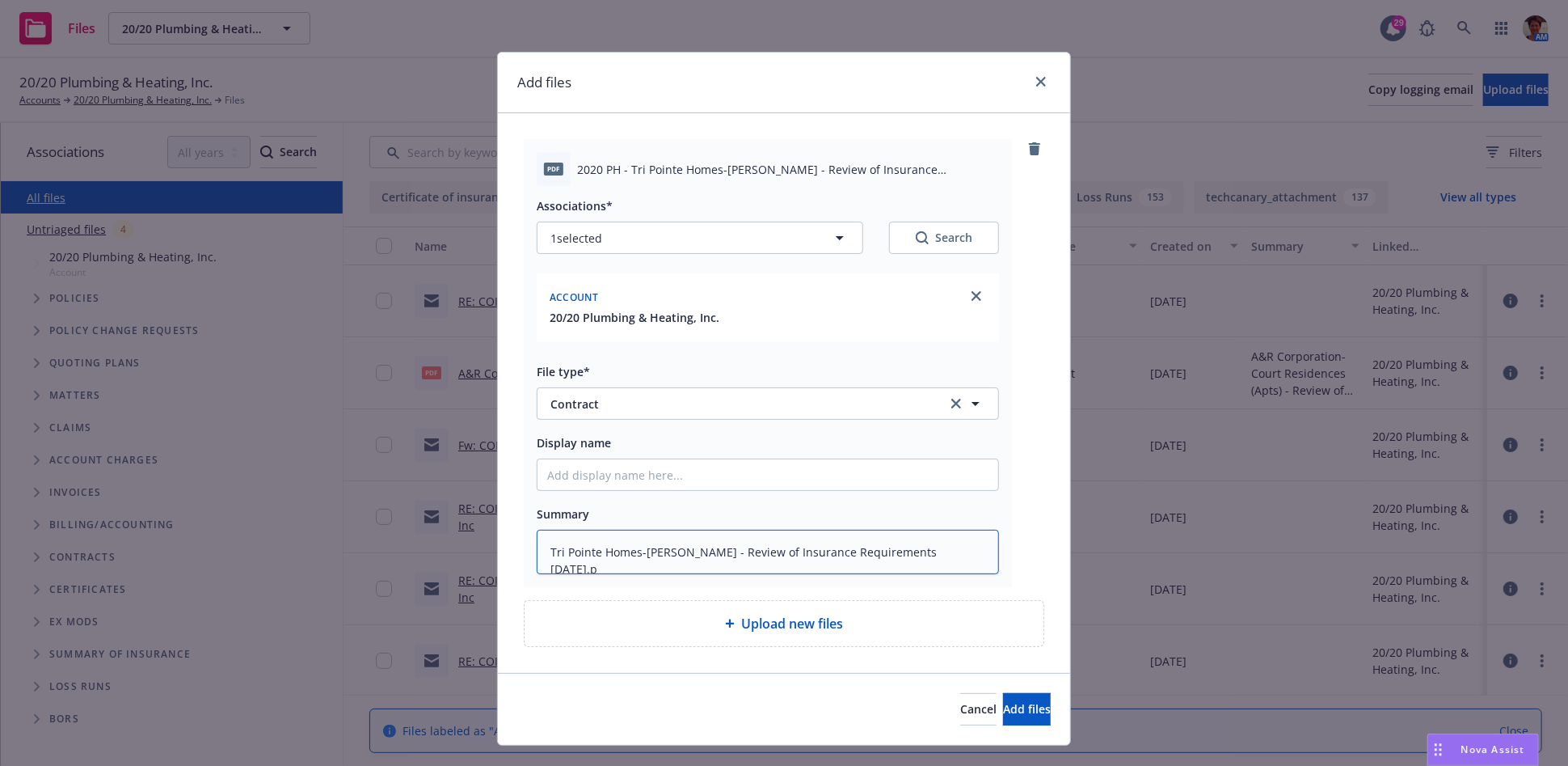
type textarea "Tri Pointe Homes-[PERSON_NAME] - Review of Insurance Requirements [DATE]."
type textarea "x"
type textarea "Tri Pointe Homes-[PERSON_NAME] - Review of Insurance Requirements [DATE]"
click at [722, 469] on input "Display name" at bounding box center [767, 475] width 460 height 30
paste input "Tri Pointe Homes-[PERSON_NAME] - Review of Insurance Requirements [DATE].pdf As…"
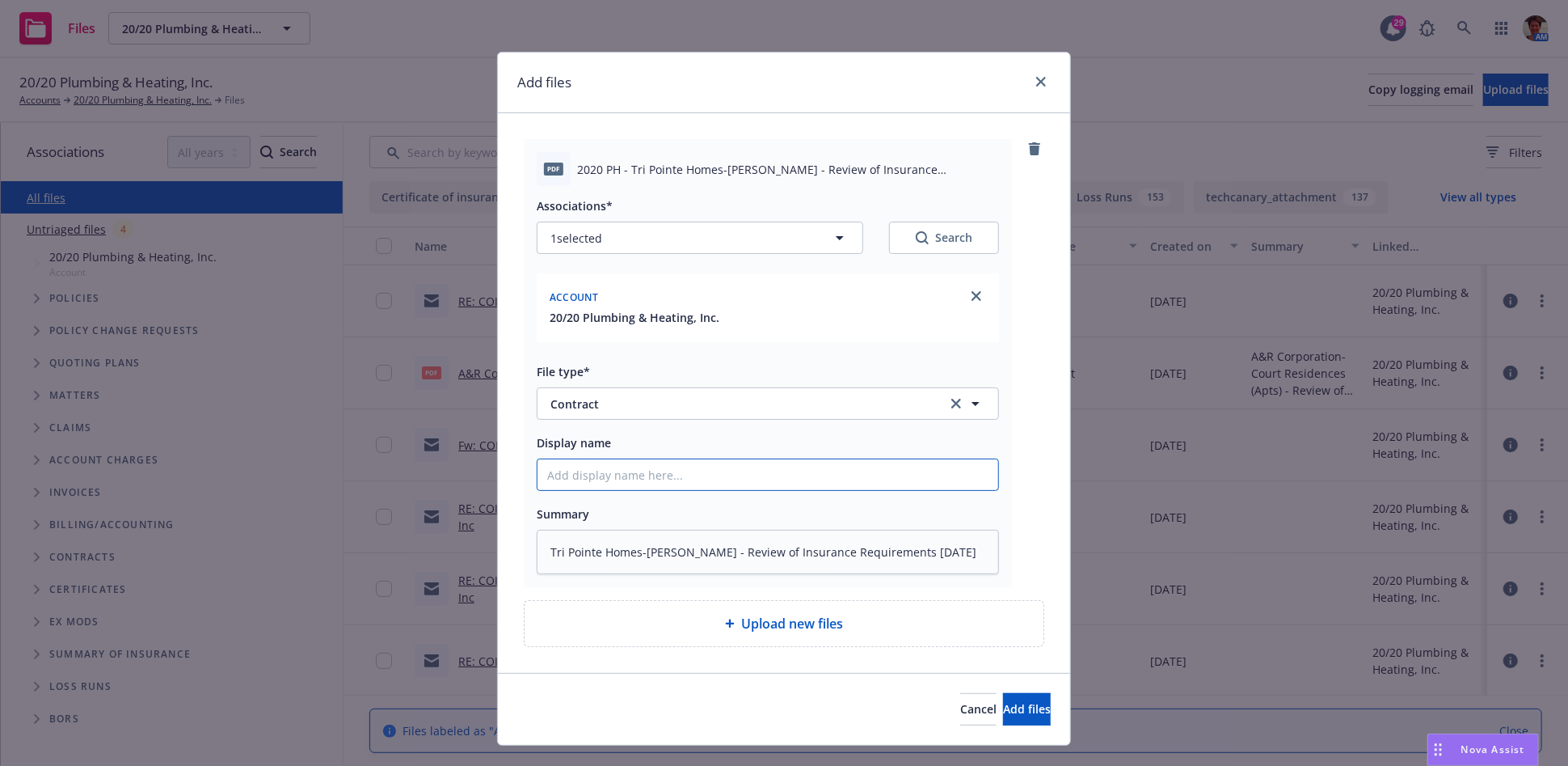
type textarea "x"
type input "Tri Pointe Homes-[PERSON_NAME] - Review of Insurance Requirements [DATE].pdf As…"
type textarea "x"
type input "Tri Pointe Homes-[PERSON_NAME] - Review of Insurance Requirements [DATE].pdf As…"
type textarea "x"
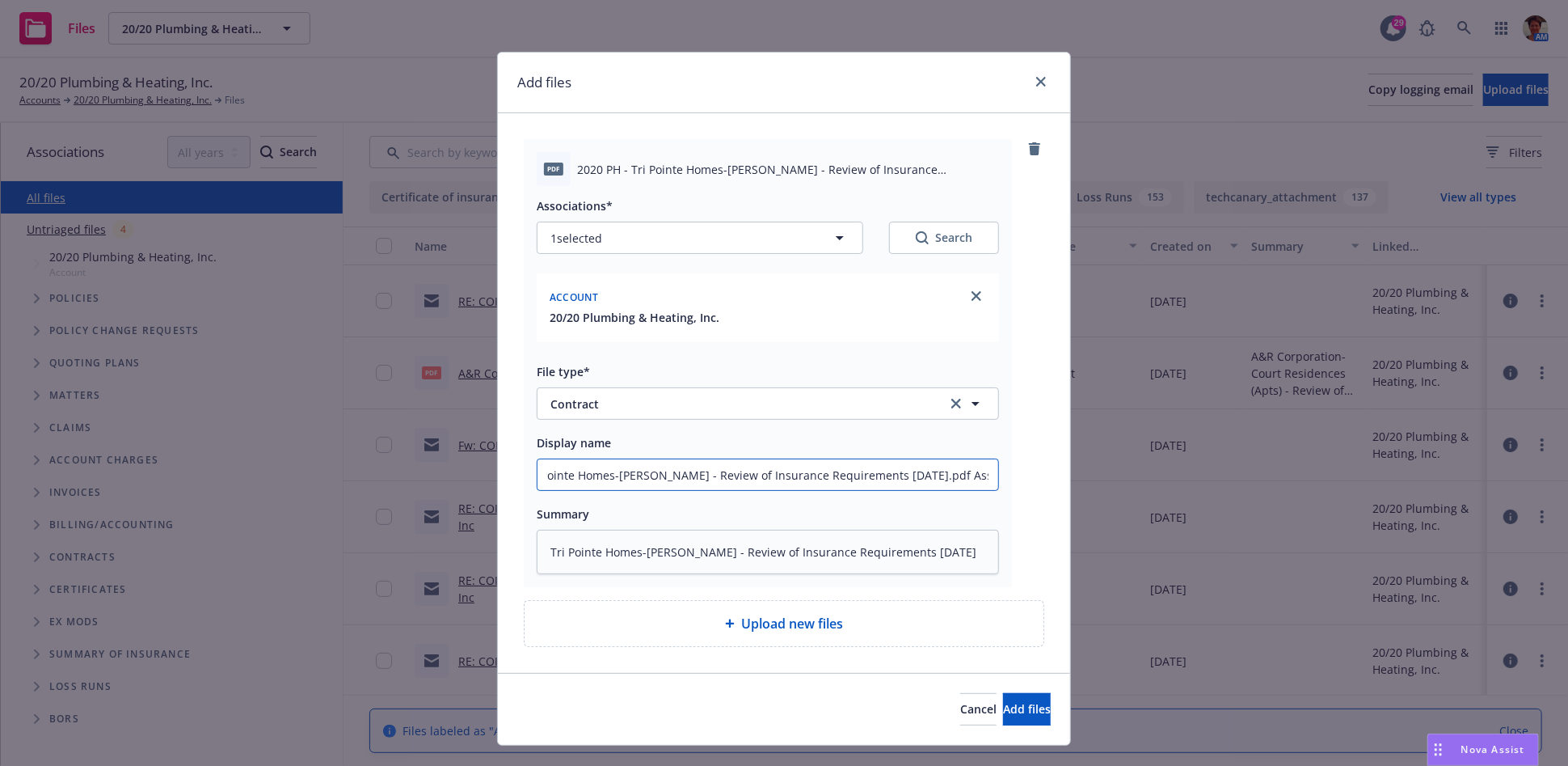
type input "Tri Pointe Homes-[PERSON_NAME] - Review of Insurance Requirements [DATE].pdf As…"
type textarea "x"
type input "Tri Pointe Homes-[PERSON_NAME] - Review of Insurance Requirements [DATE].pdf As…"
type textarea "x"
type input "Tri Pointe Homes-[PERSON_NAME] - Review of Insurance Requirements [DATE].pdf As…"
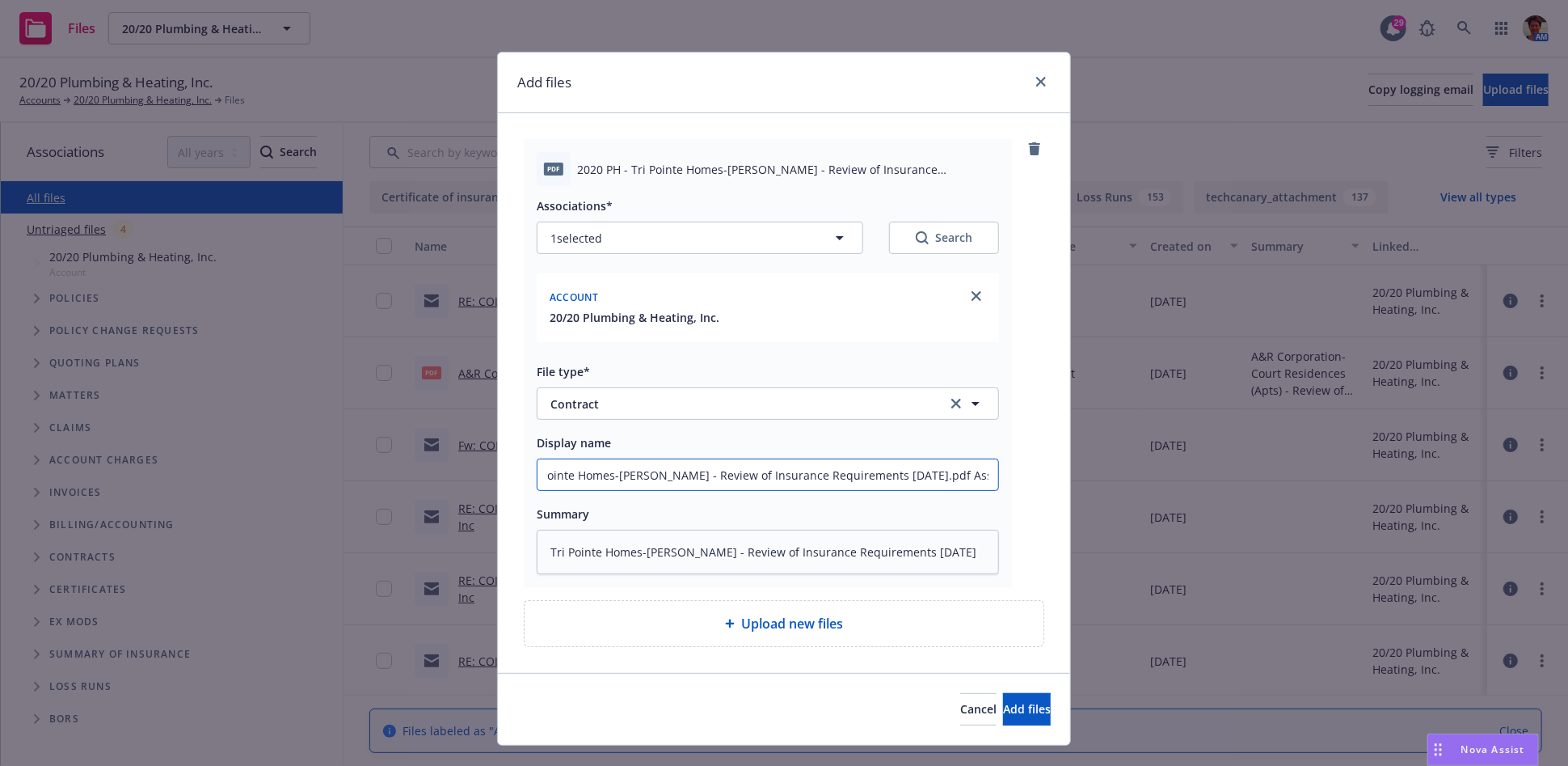
type textarea "x"
type input "Tri Pointe Homes-[PERSON_NAME] - Review of Insurance Requirements [DATE].pdf As…"
type textarea "x"
type input "Tri Pointe Homes-[PERSON_NAME] - Review of Insurance Requirements [DATE].pdf As…"
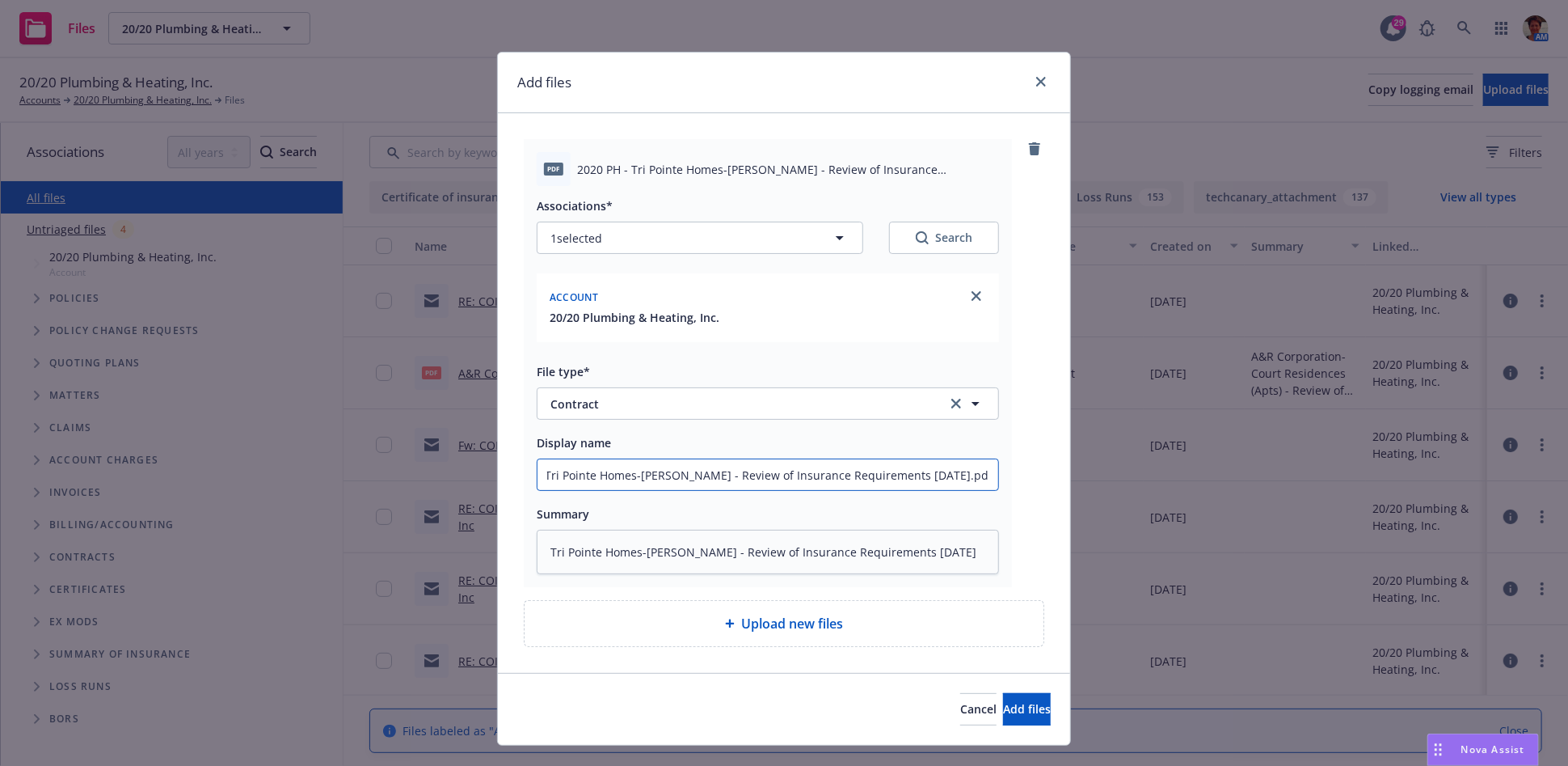
scroll to position [0, 0]
type textarea "x"
type input "Tri Pointe Homes-[PERSON_NAME] - Review of Insurance Requirements [DATE].pdf As…"
type textarea "x"
type input "Tri Pointe Homes-[PERSON_NAME] - Review of Insurance Requirements [DATE].pdf As…"
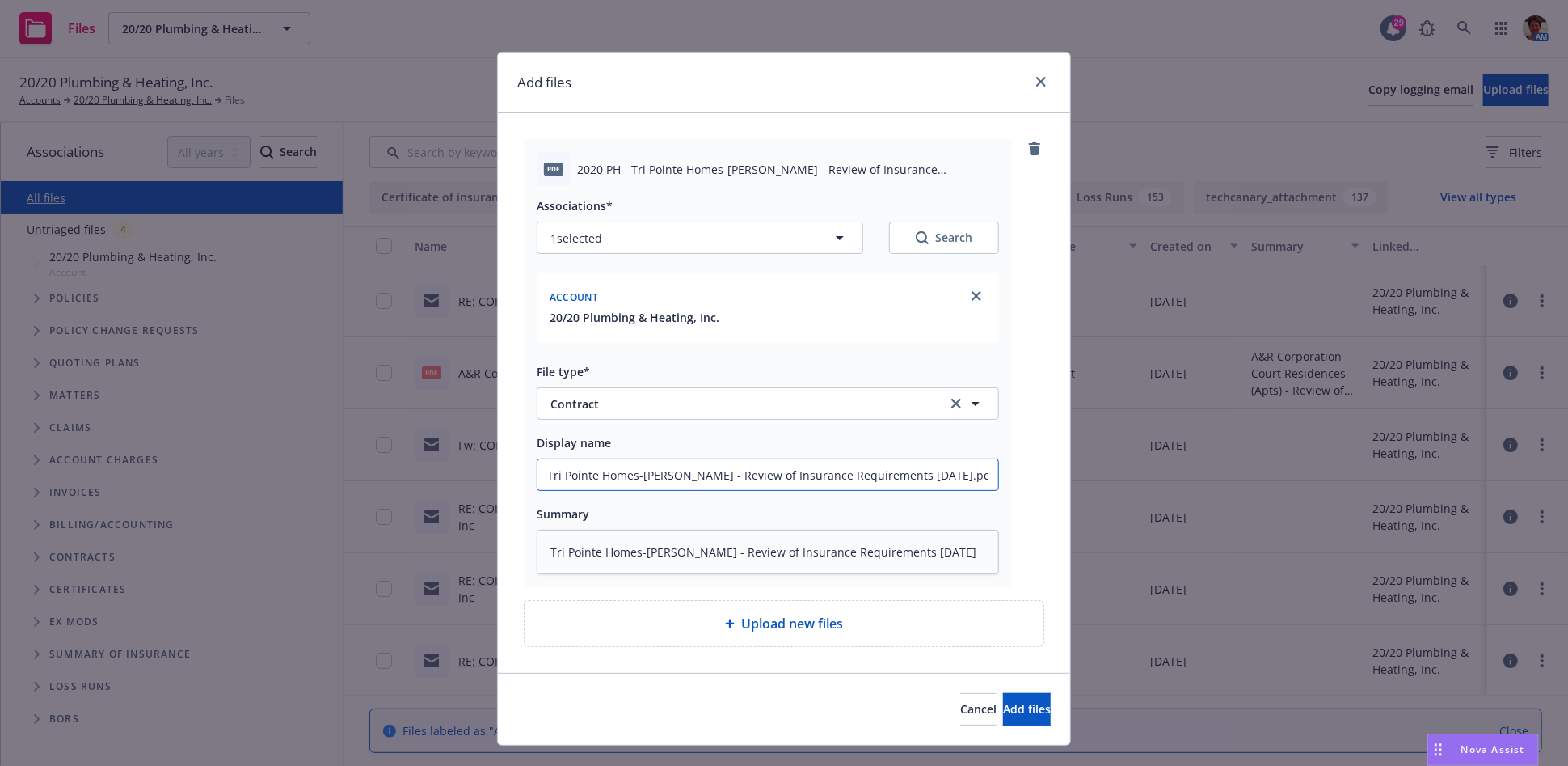
type textarea "x"
type input "Tri Pointe Homes-[PERSON_NAME] - Review of Insurance Requirements [DATE].pdf As…"
type textarea "x"
type input "Tri Pointe Homes-[PERSON_NAME] - Review of Insurance Requirements [DATE].pdf Ass"
type textarea "x"
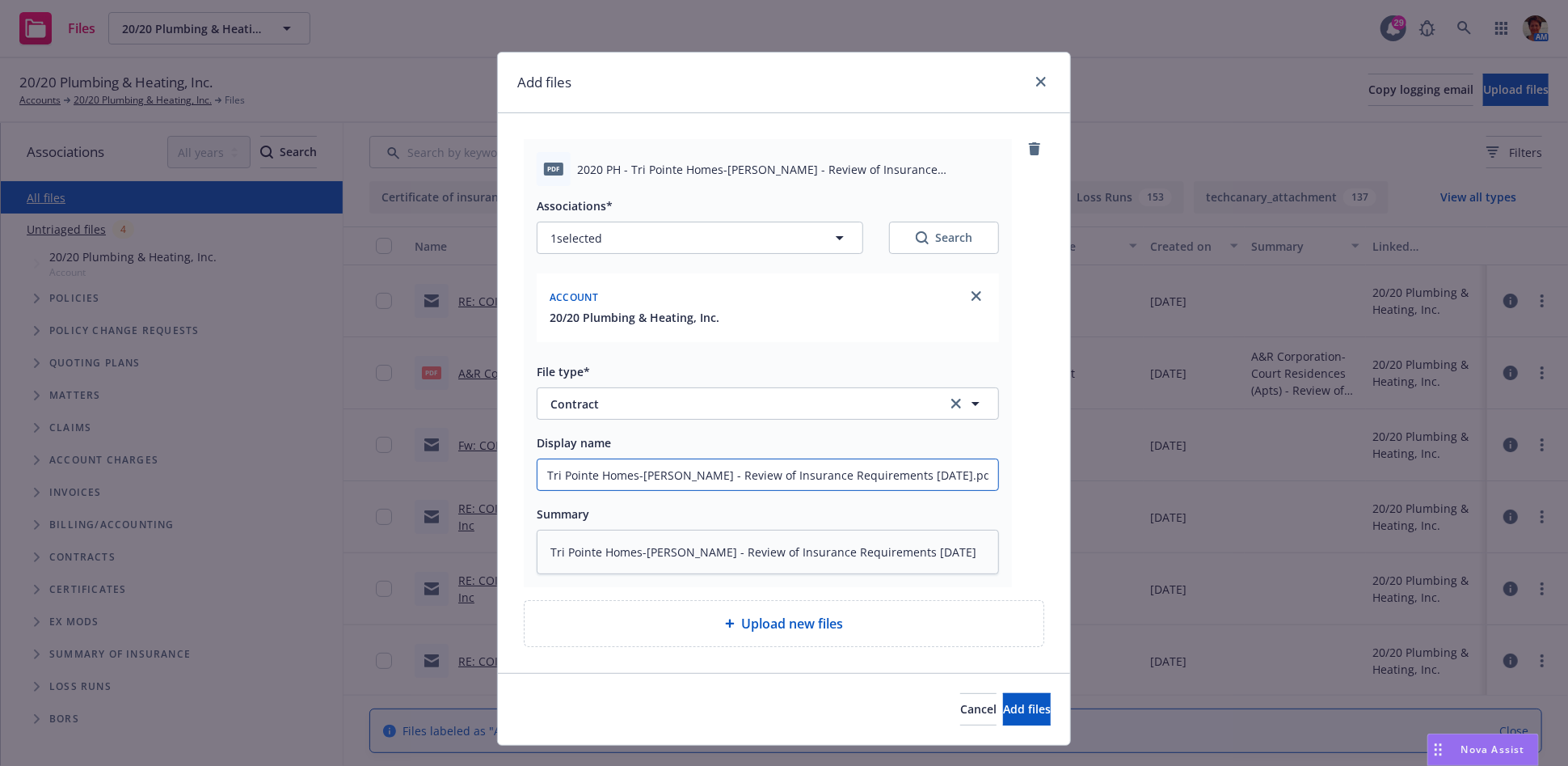
type input "Tri Pointe Homes-[PERSON_NAME] - Review of Insurance Requirements [DATE].pdf As"
type textarea "x"
type input "Tri Pointe Homes-[PERSON_NAME] - Review of Insurance Requirements [DATE].pdf A"
type textarea "x"
type input "Tri Pointe Homes-[PERSON_NAME] - Review of Insurance Requirements [DATE].pdf"
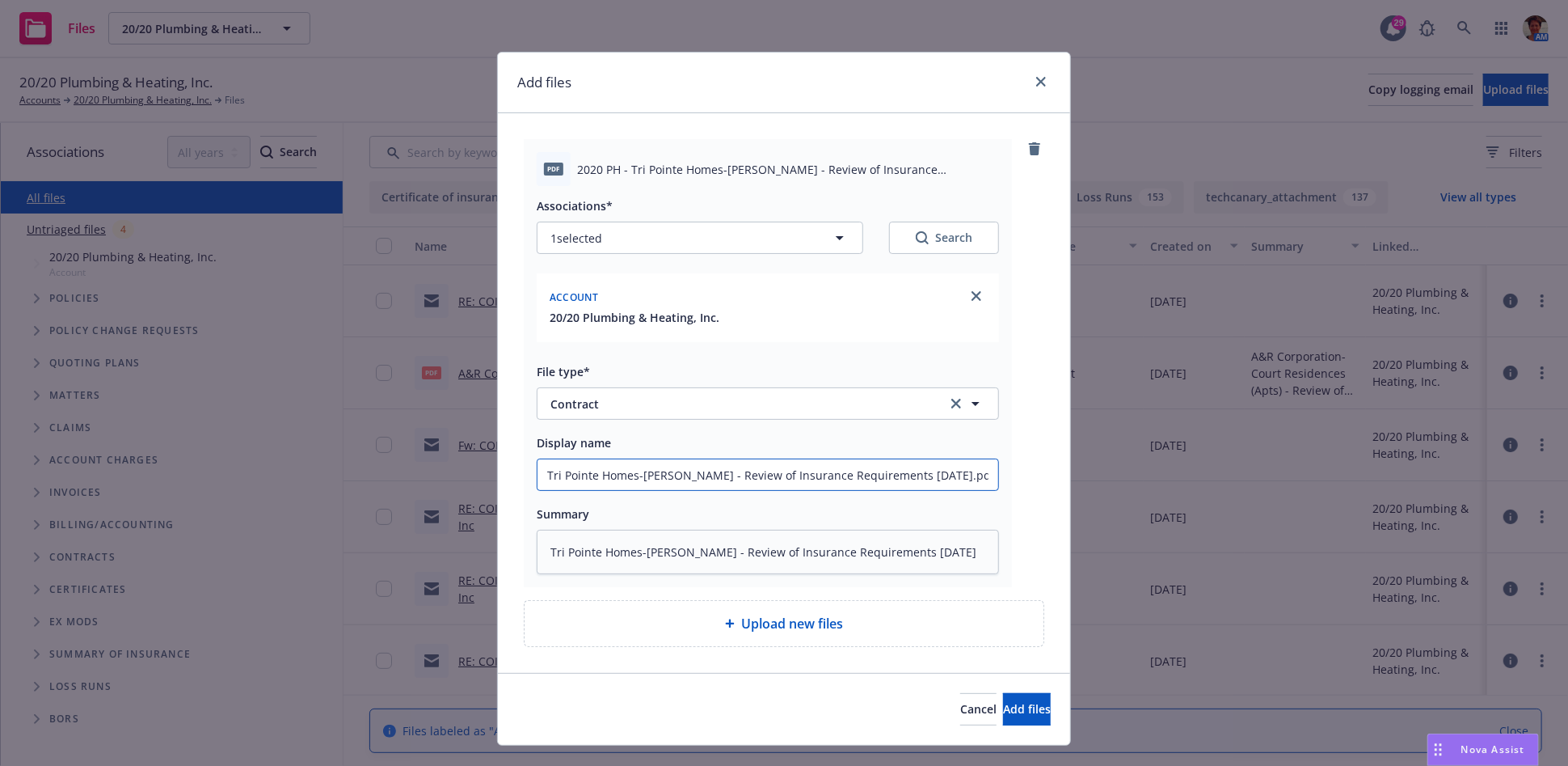
type textarea "x"
type input "Tri Pointe Homes-[PERSON_NAME] - Review of Insurance Requirements [DATE].pdf"
type textarea "x"
type input "Tri Pointe Homes-[PERSON_NAME] - Review of Insurance Requirements [DATE].pd"
type textarea "x"
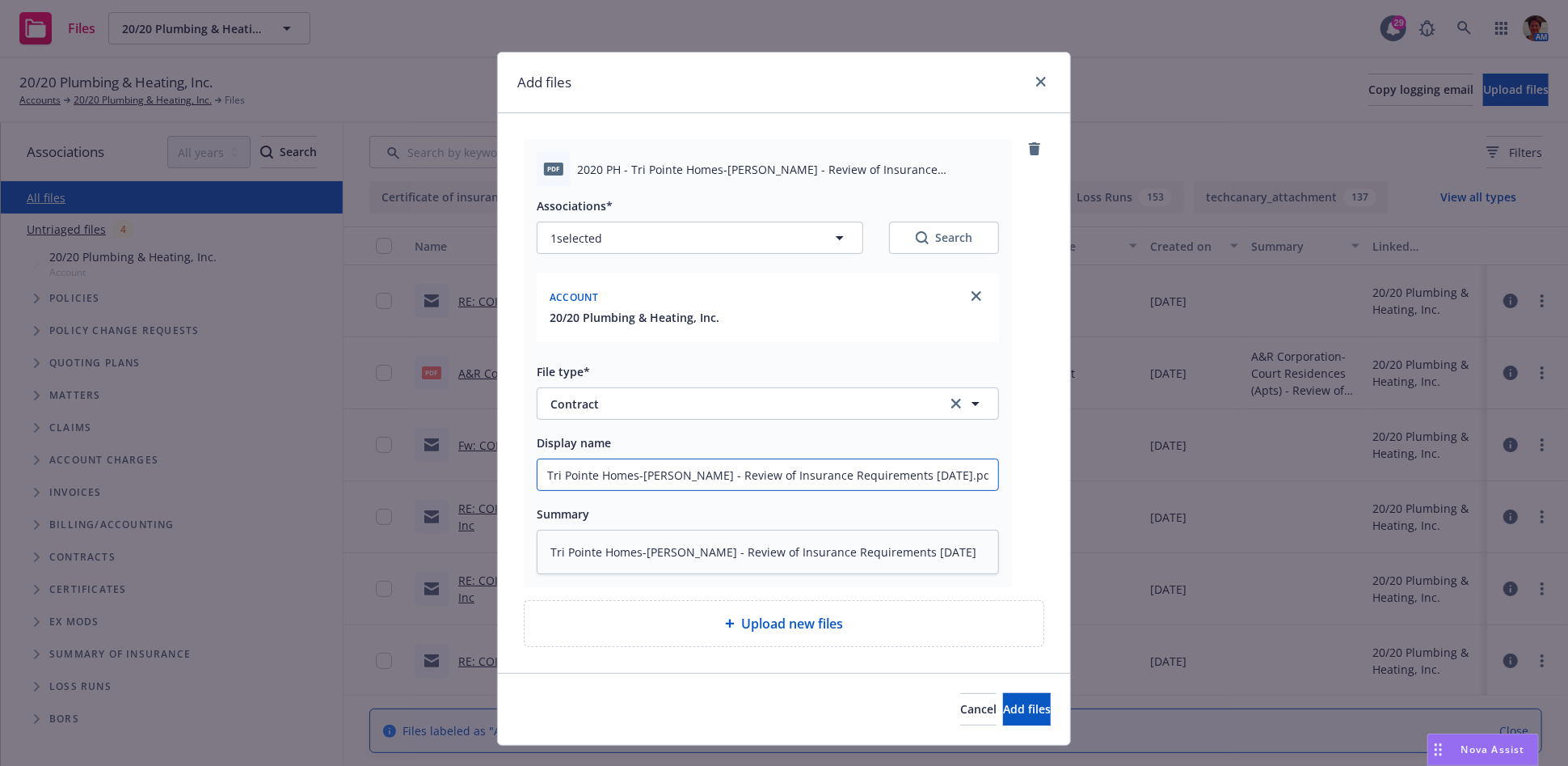
type input "Tri Pointe Homes-[PERSON_NAME] - Review of Insurance Requirements [DATE].p"
type textarea "x"
type input "Tri Pointe Homes-[PERSON_NAME] - Review of Insurance Requirements [DATE]."
type textarea "x"
type input "Tri Pointe Homes-[PERSON_NAME] - Review of Insurance Requirements [DATE]"
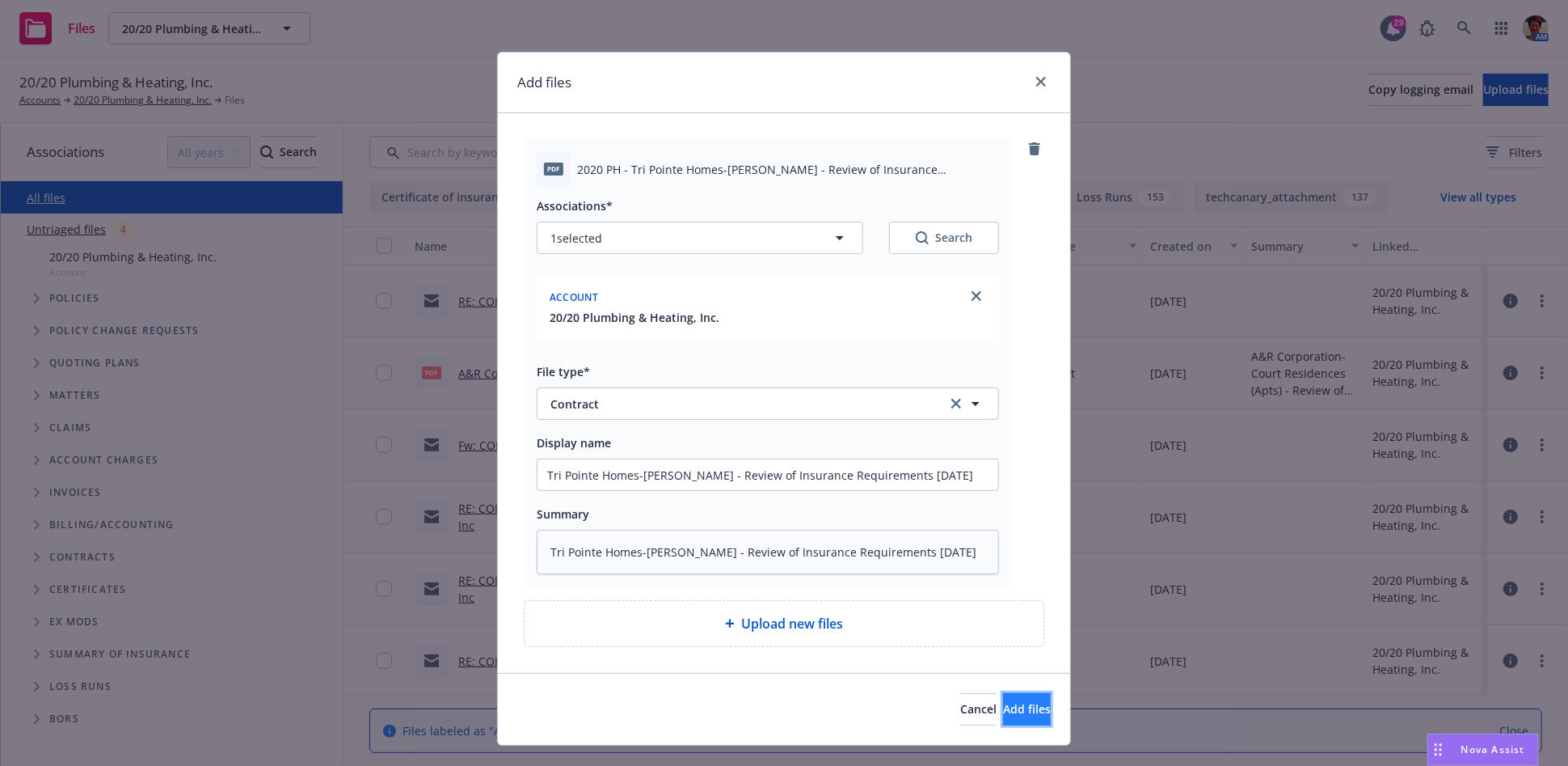
click at [1003, 705] on span "Add files" at bounding box center [1026, 708] width 47 height 15
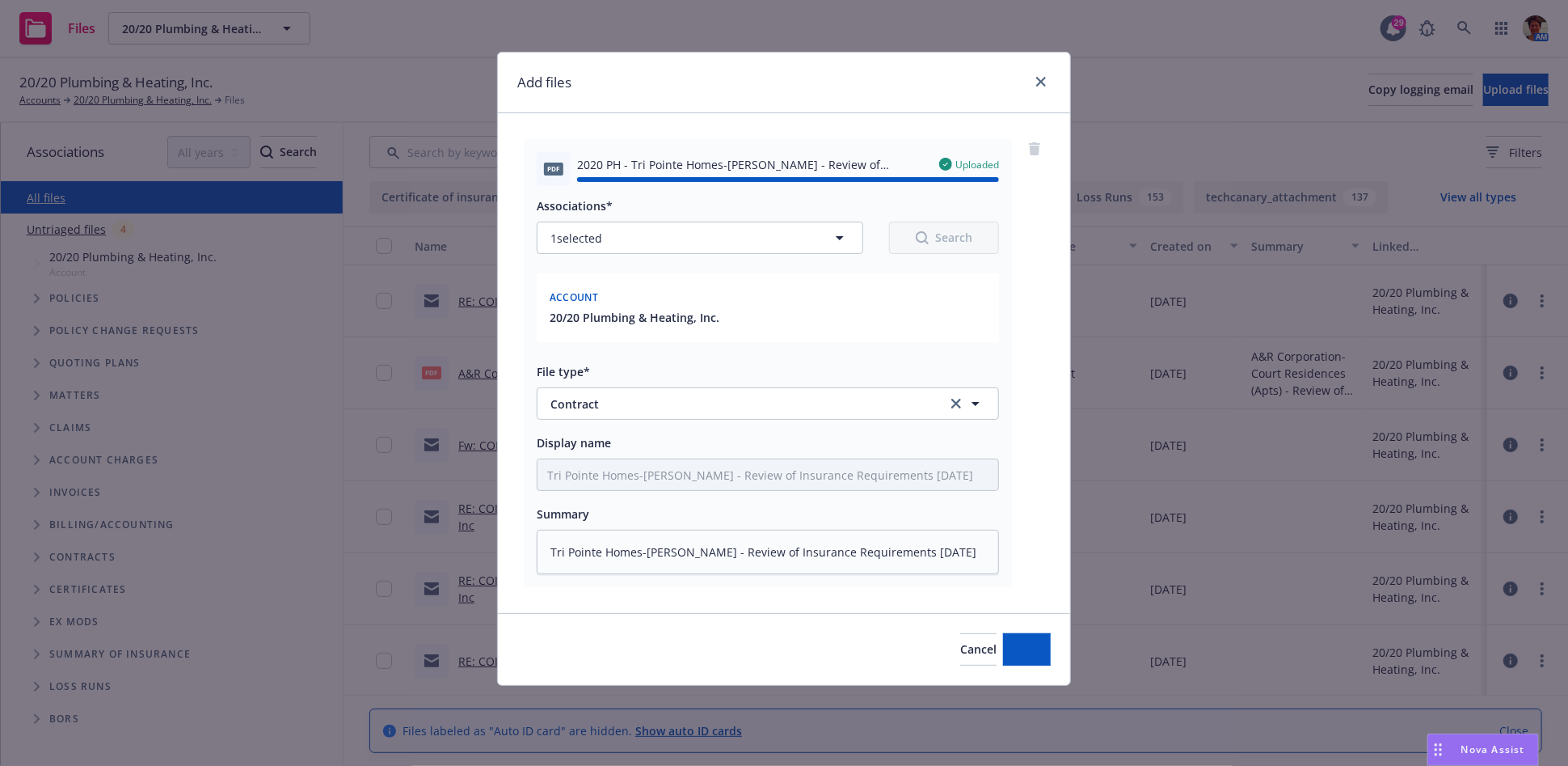
type textarea "x"
